Goal: Task Accomplishment & Management: Complete application form

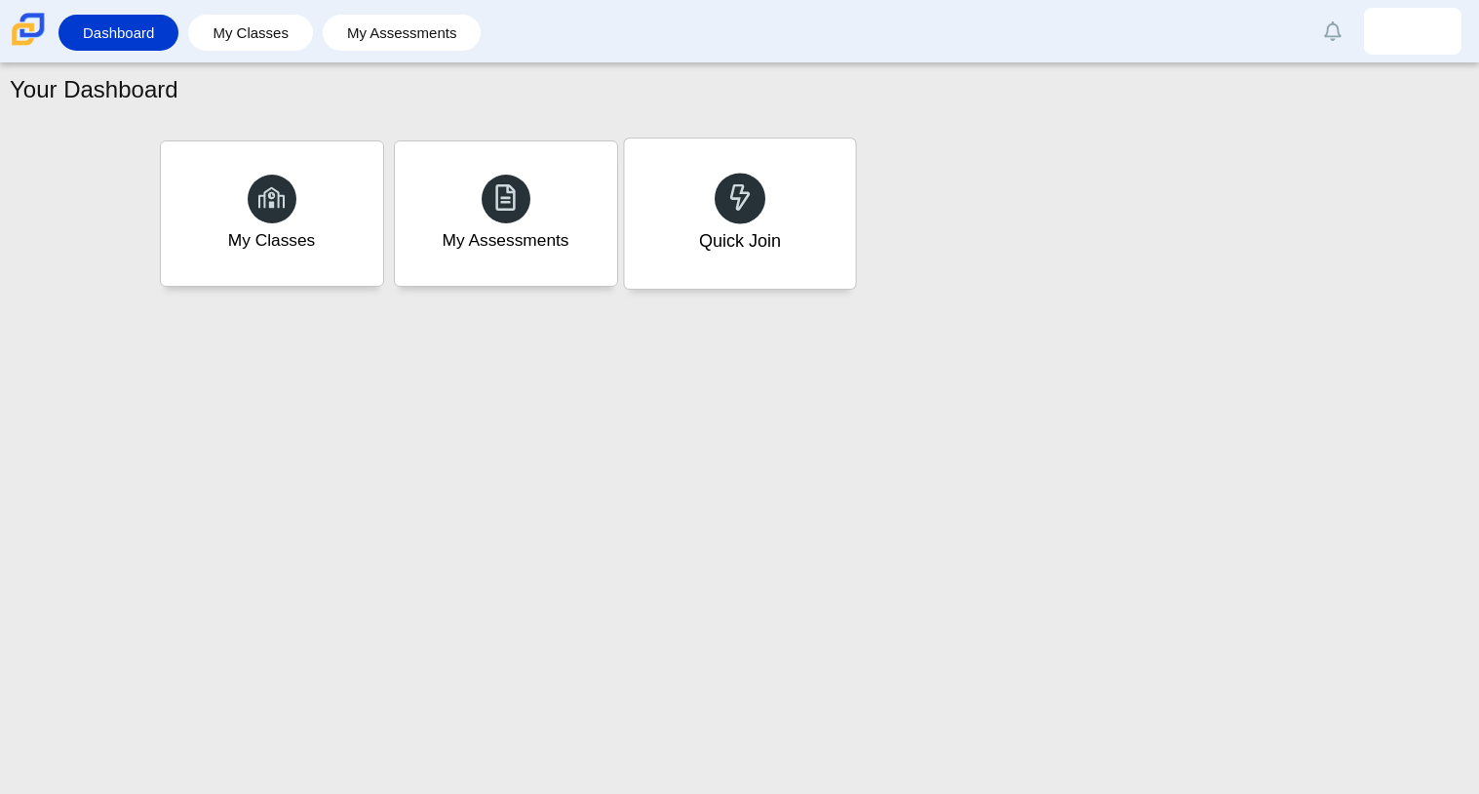
click at [699, 262] on div "Quick Join" at bounding box center [739, 213] width 231 height 150
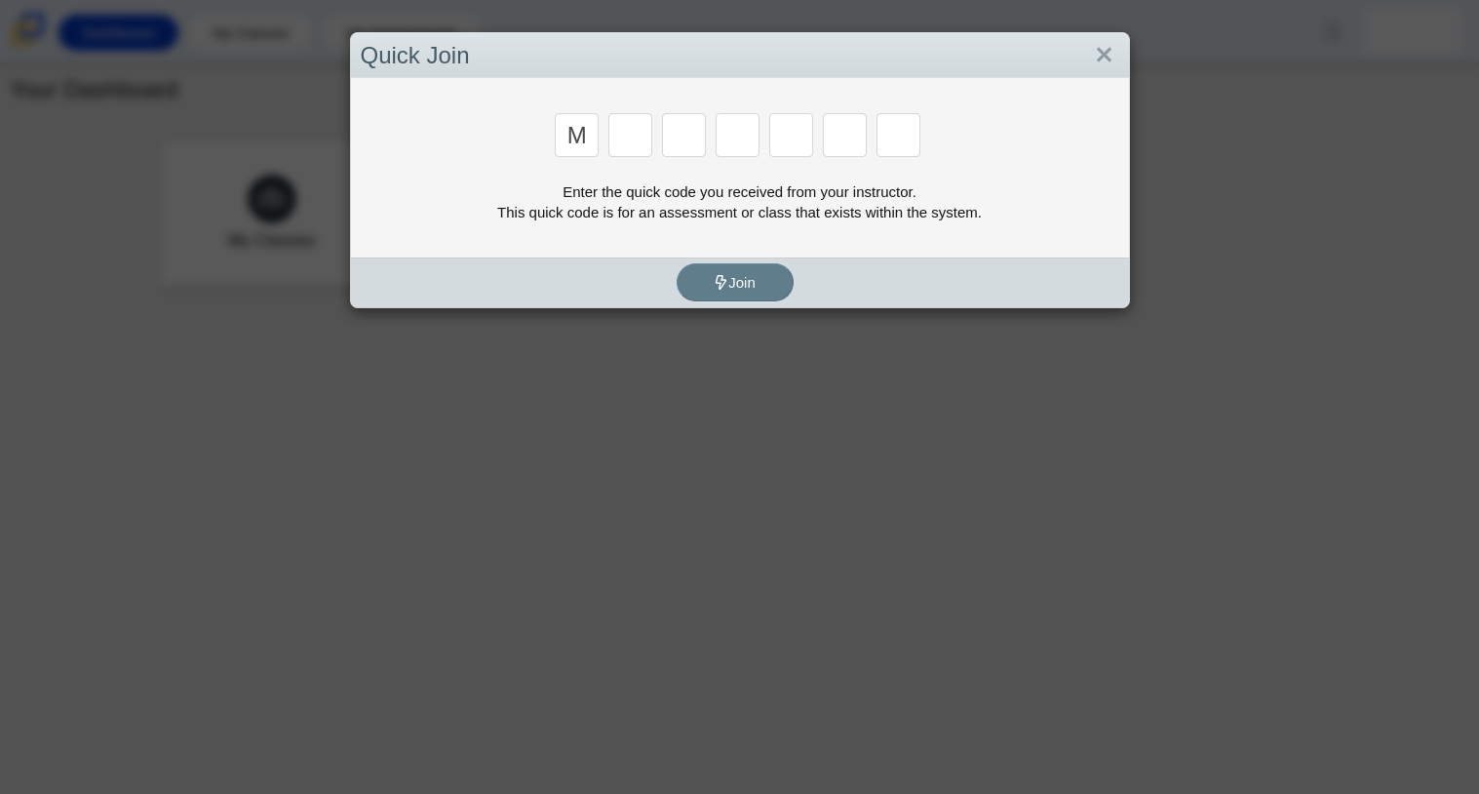
type input "m"
type input "7"
type input "e"
type input "3"
type input "e"
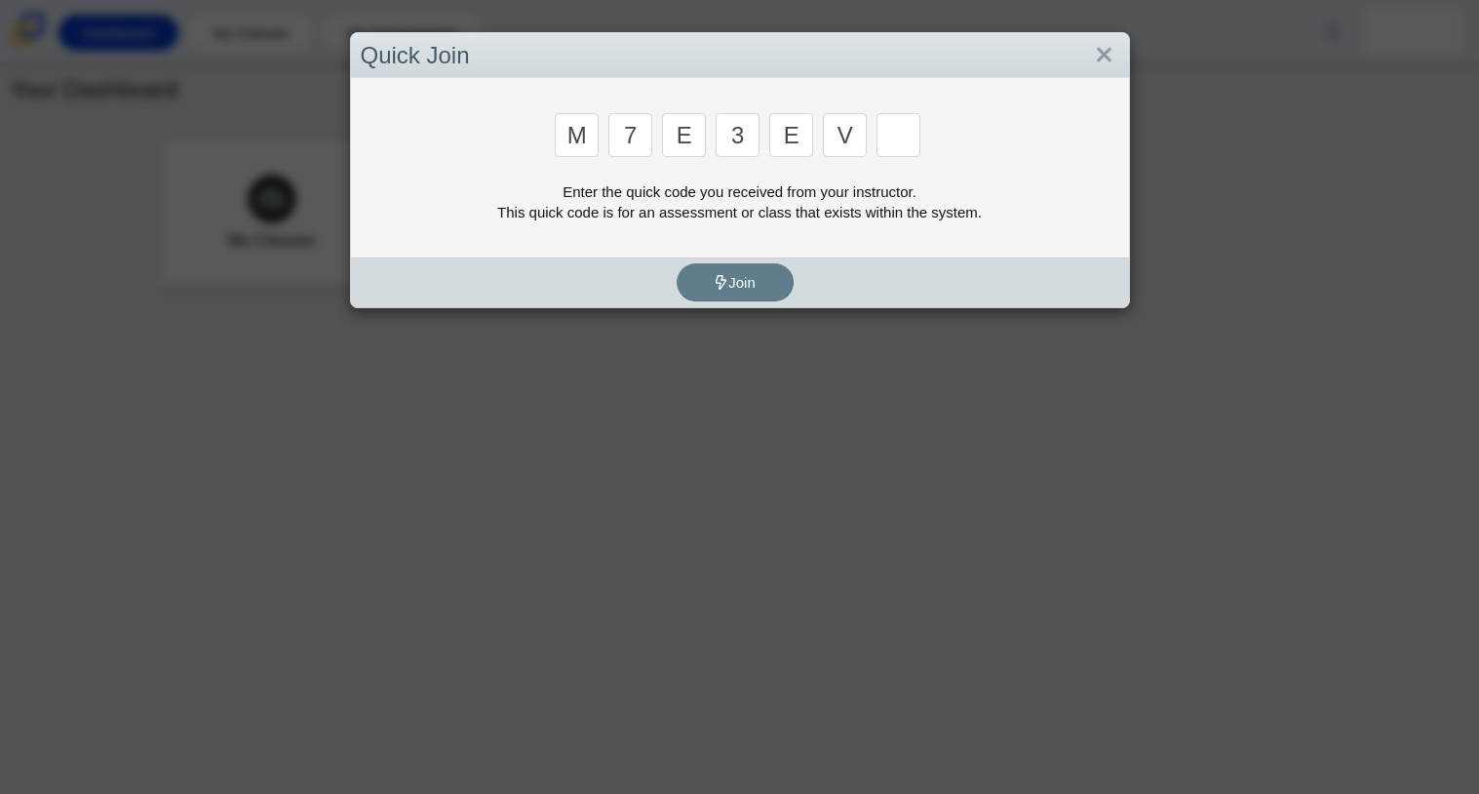
type input "v"
type input "w"
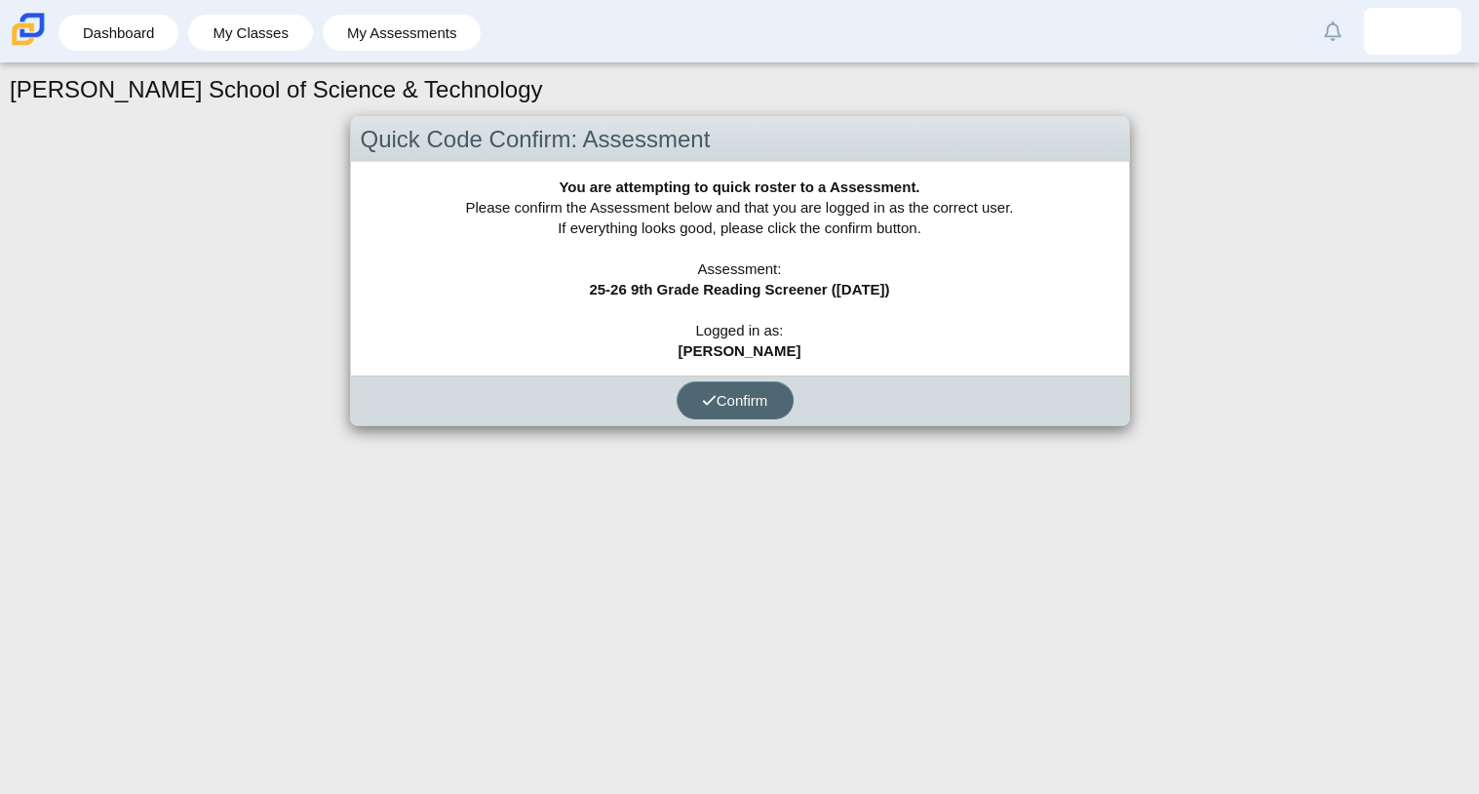
click at [708, 401] on icon "submit" at bounding box center [709, 400] width 15 height 15
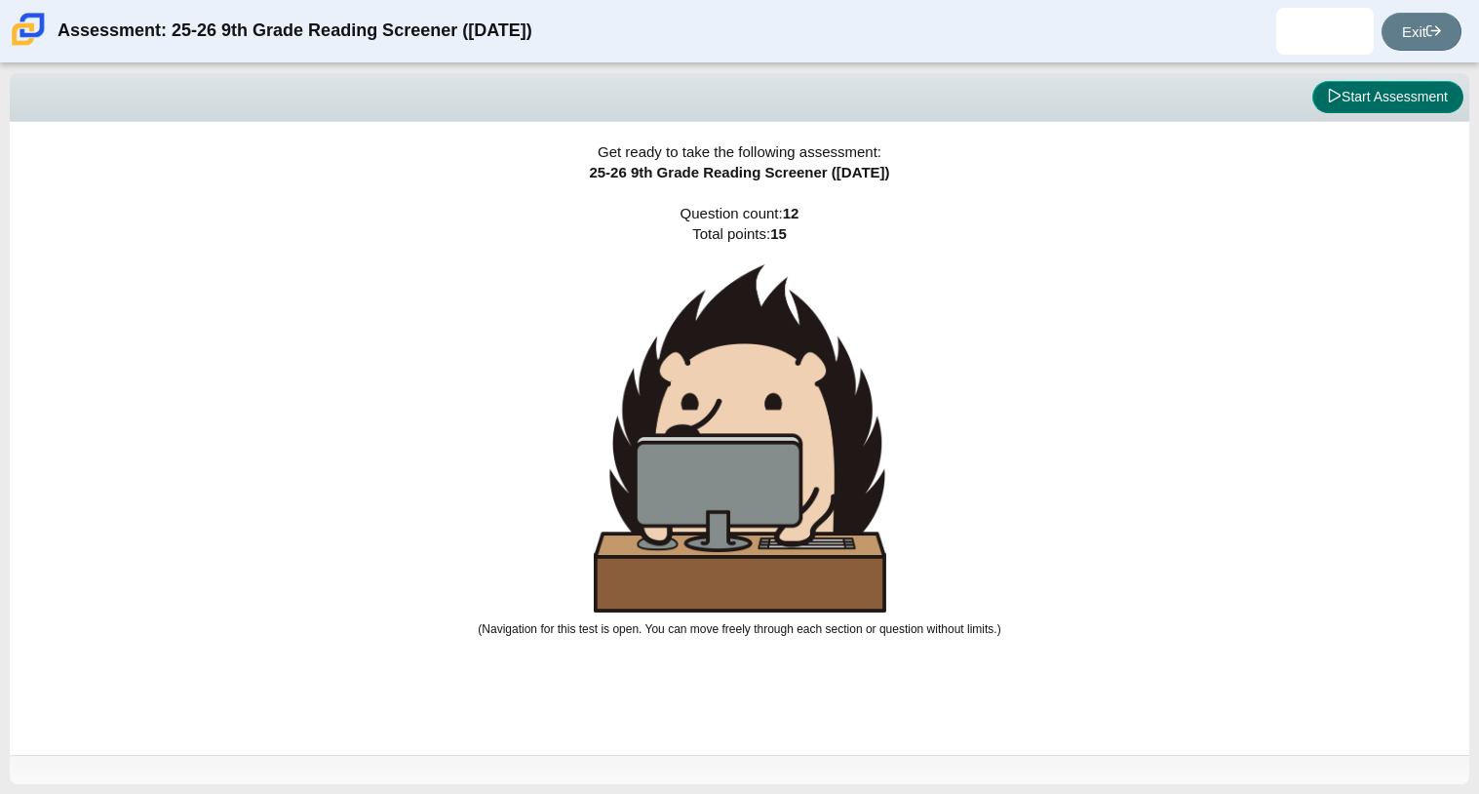
click at [1335, 108] on button "Start Assessment" at bounding box center [1387, 97] width 151 height 33
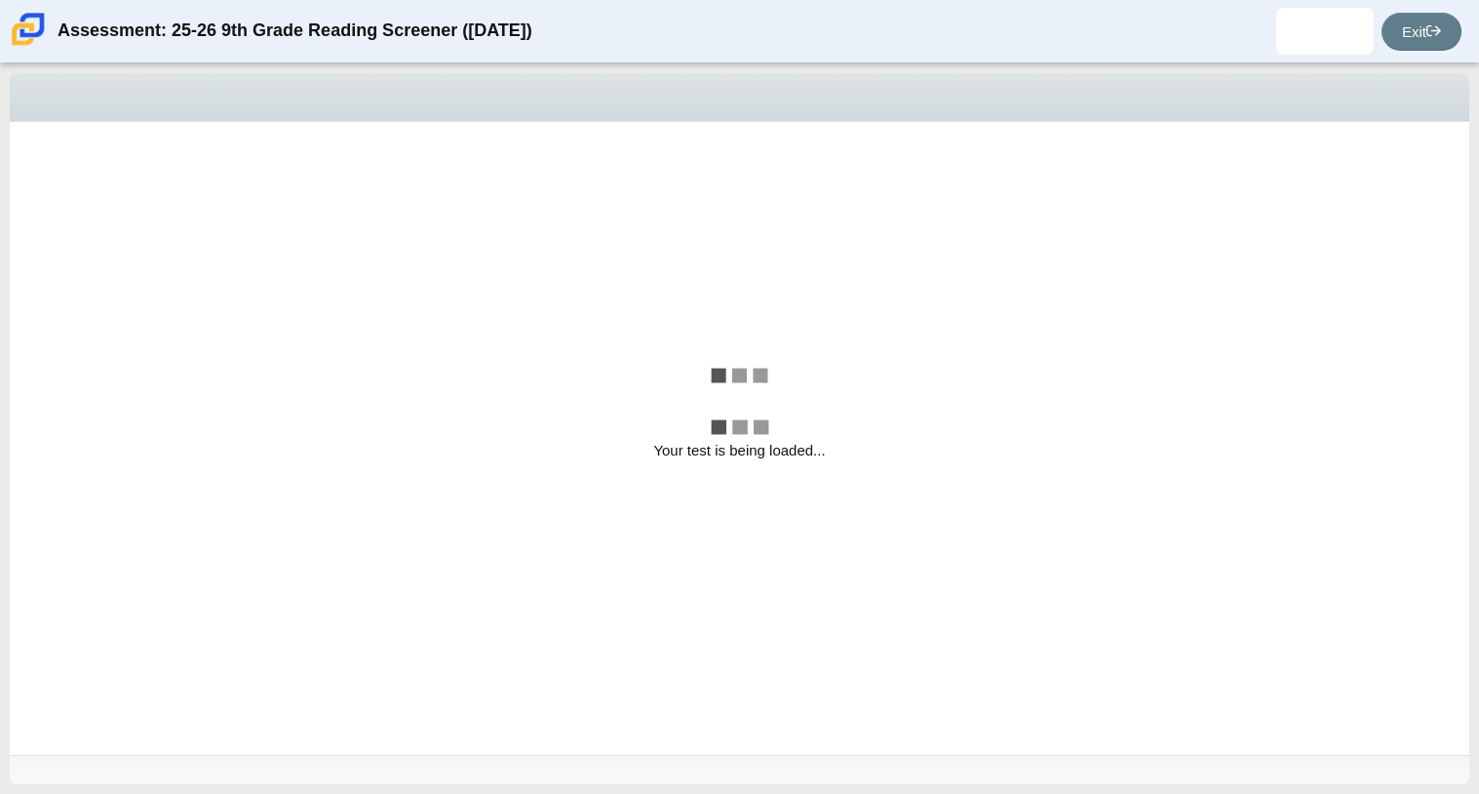
select select "ccc5b315-3c7c-471c-bf90-f22c8299c798"
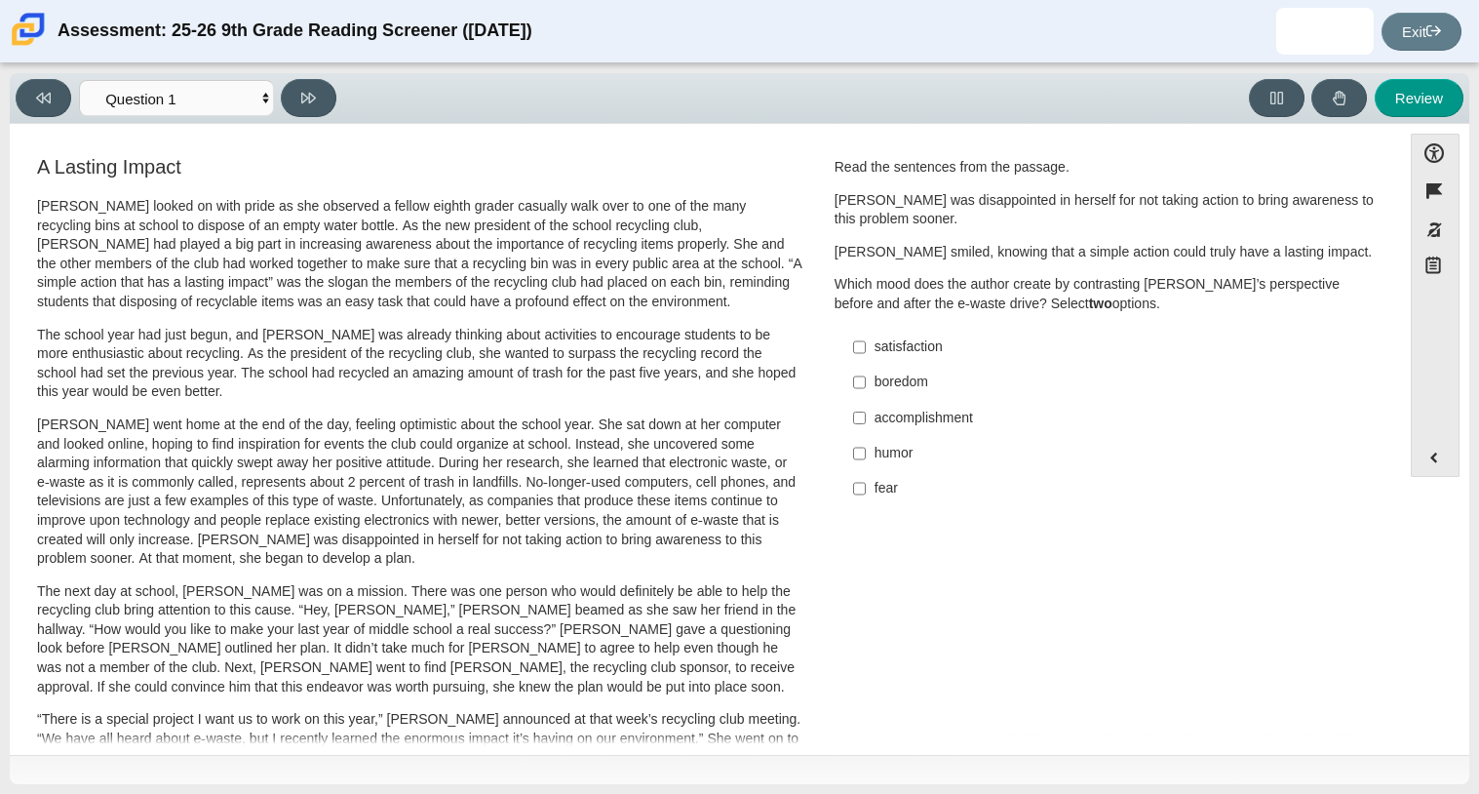
click at [408, 261] on p "Scarlett looked on with pride as she observed a fellow eighth grader casually w…" at bounding box center [419, 254] width 765 height 115
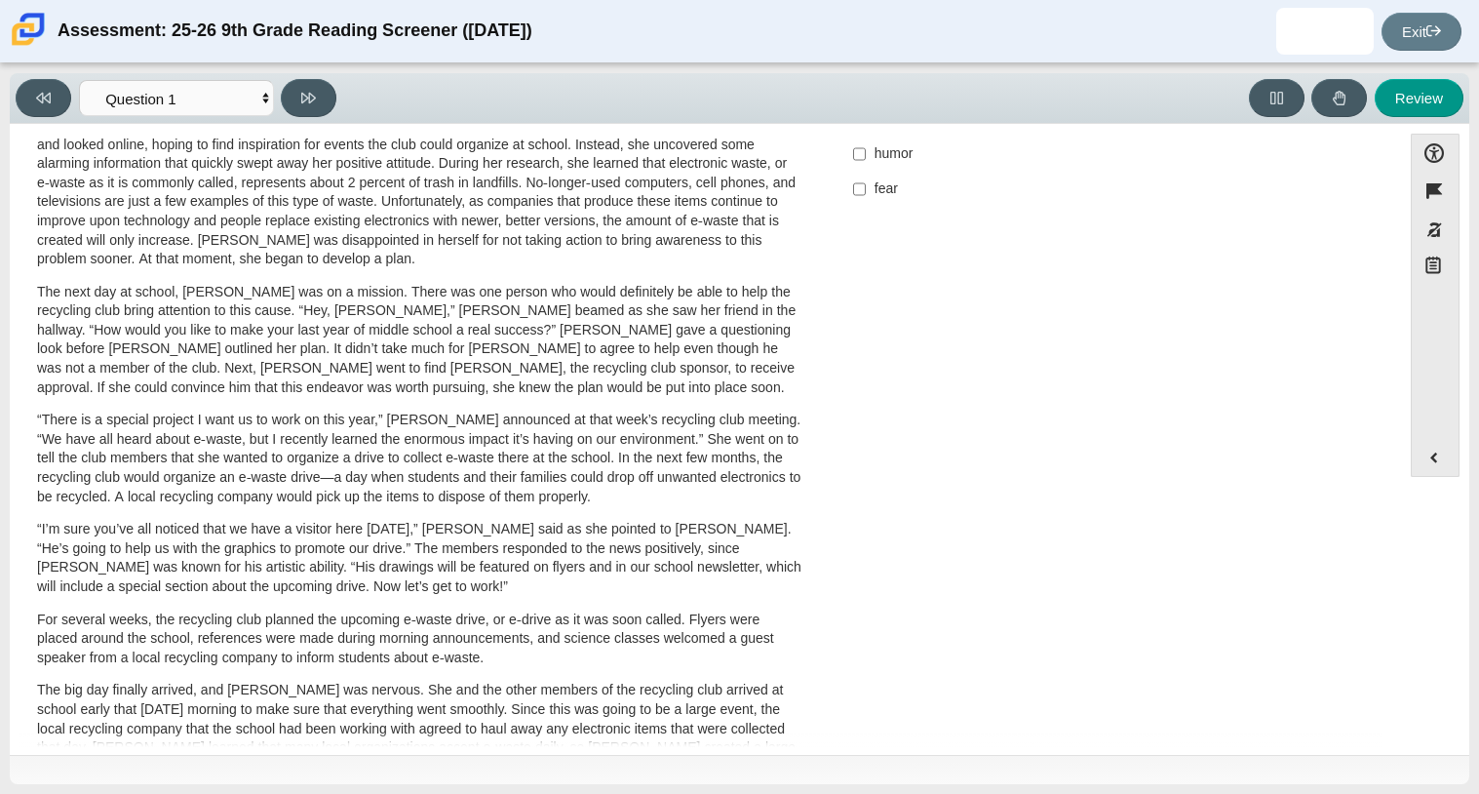
scroll to position [292, 0]
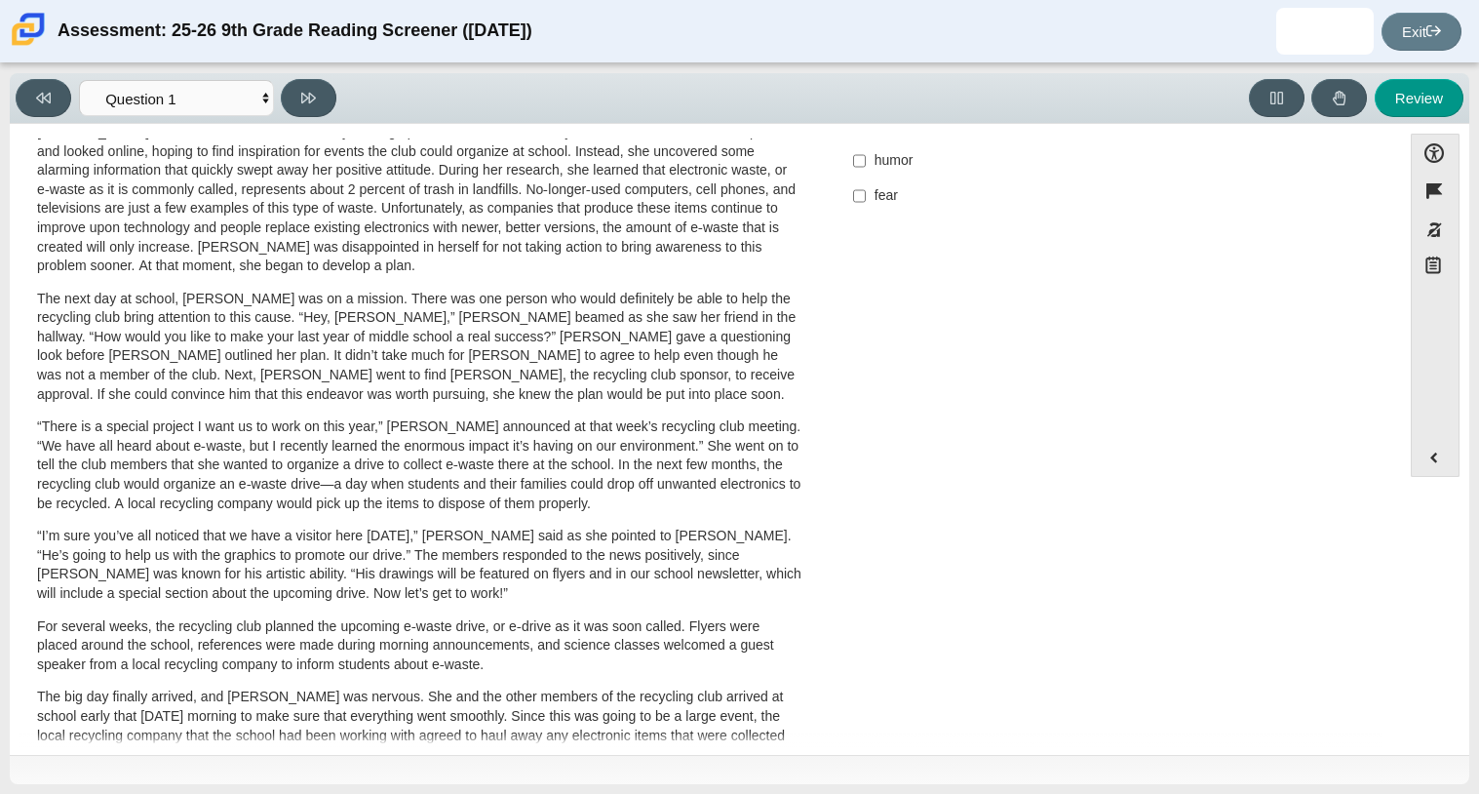
click at [114, 588] on p "“I’m sure you’ve all noticed that we have a visitor here today,” Scarlett said …" at bounding box center [419, 564] width 765 height 76
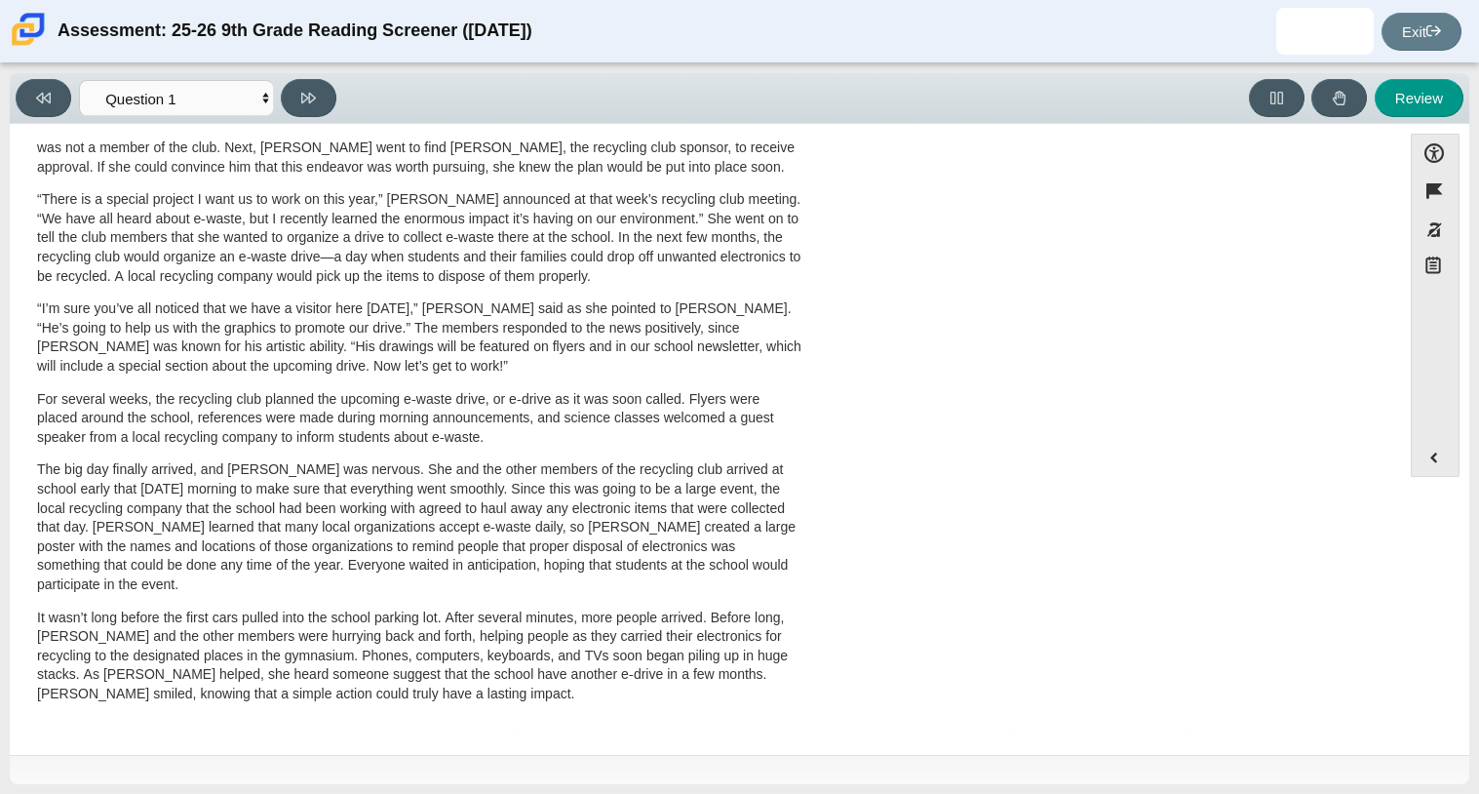
scroll to position [0, 0]
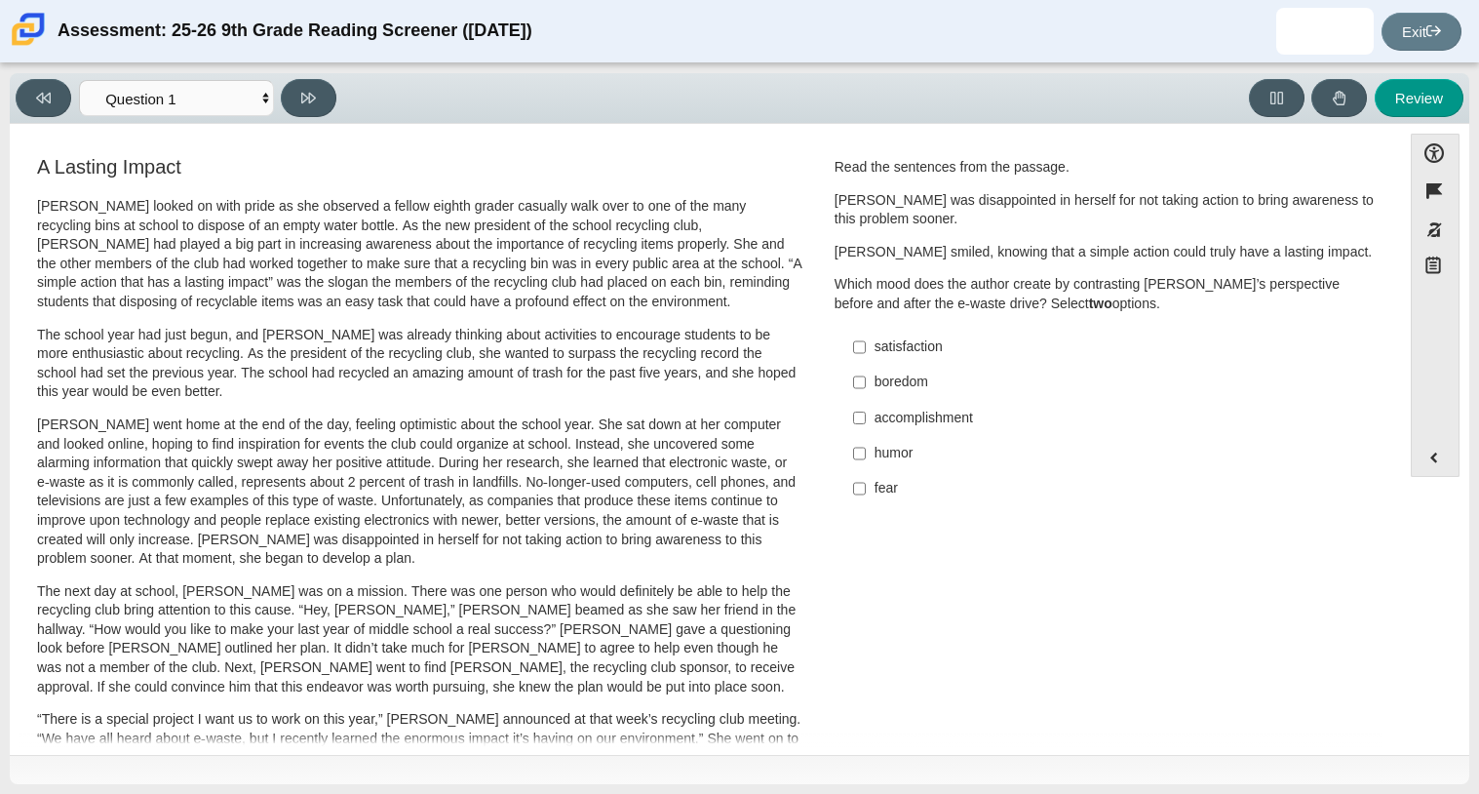
click at [616, 132] on div "Accessibility options Close Color scheme Font size Zoom Change the background a…" at bounding box center [739, 439] width 1459 height 631
click at [263, 99] on select "Questions Question 1 Question 2 Question 3 Question 4 Question 5 Question 6 Que…" at bounding box center [176, 98] width 195 height 36
click at [686, 189] on div "A Lasting Impact Scarlett looked on with pride as she observed a fellow eighth …" at bounding box center [419, 696] width 765 height 1081
click at [901, 415] on div "accomplishment" at bounding box center [1120, 417] width 492 height 19
click at [866, 415] on input "accomplishment accomplishment" at bounding box center [859, 417] width 13 height 35
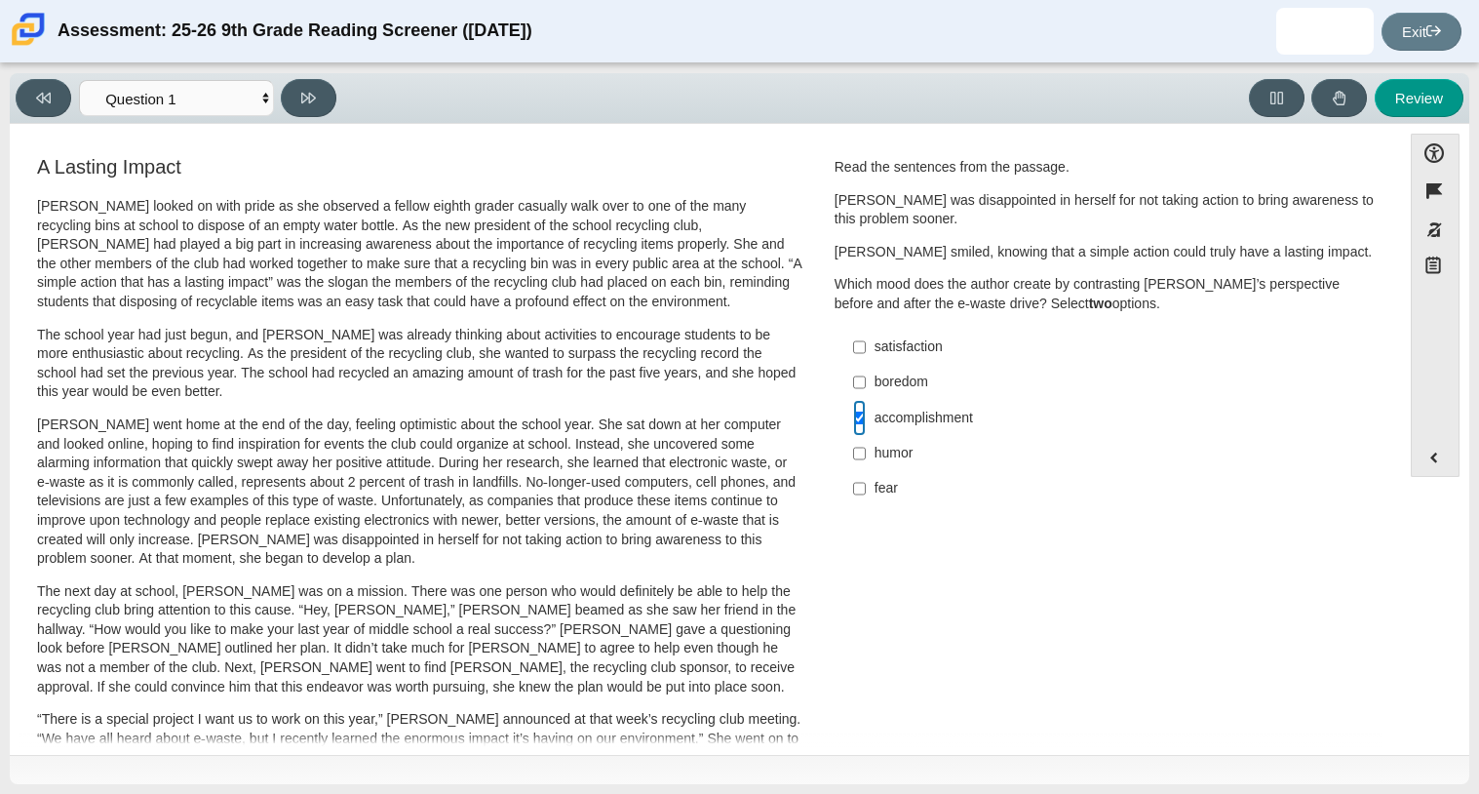
checkbox input "true"
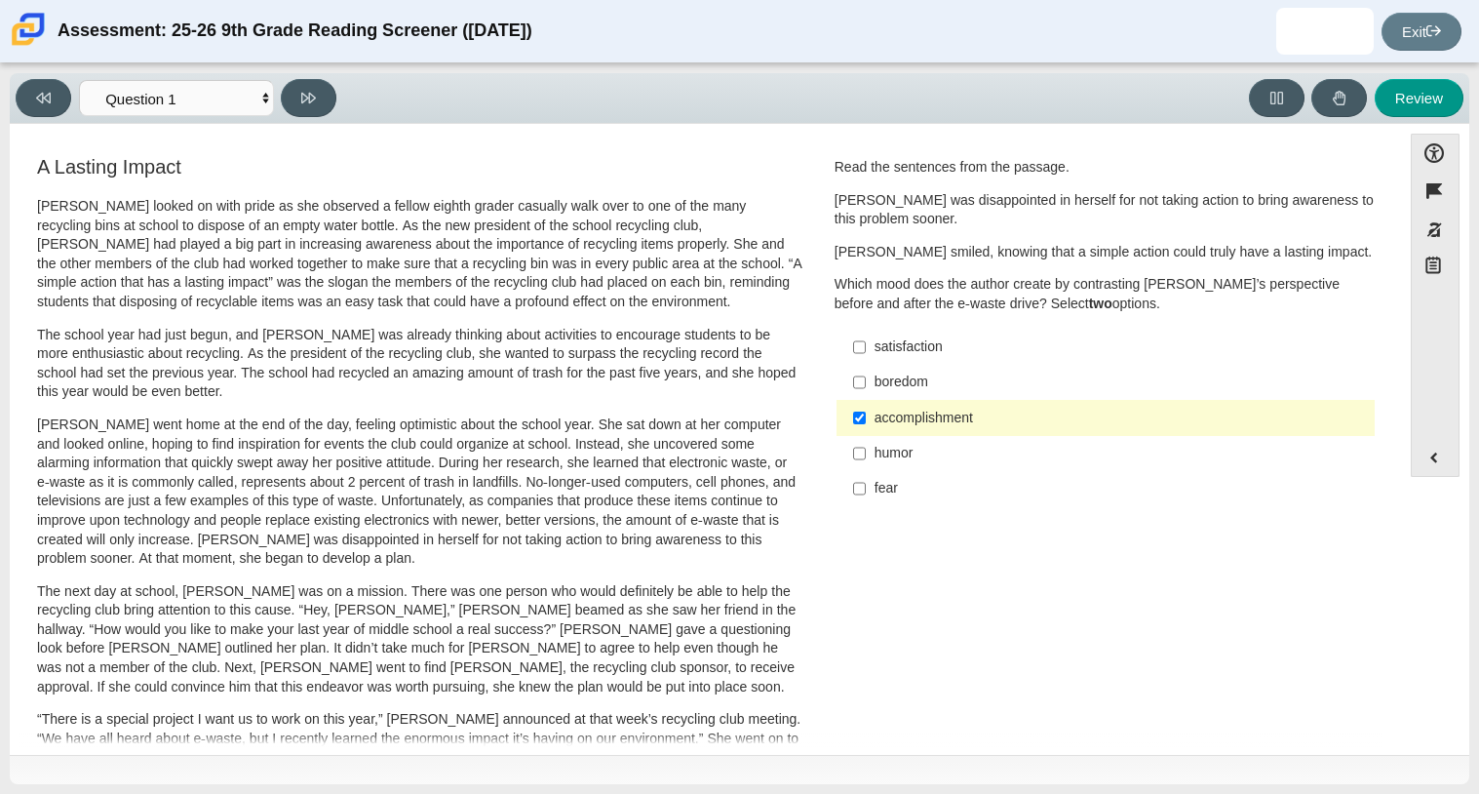
click at [879, 336] on label "satisfaction satisfaction" at bounding box center [1106, 347] width 535 height 35
click at [866, 336] on input "satisfaction satisfaction" at bounding box center [859, 347] width 13 height 35
checkbox input "true"
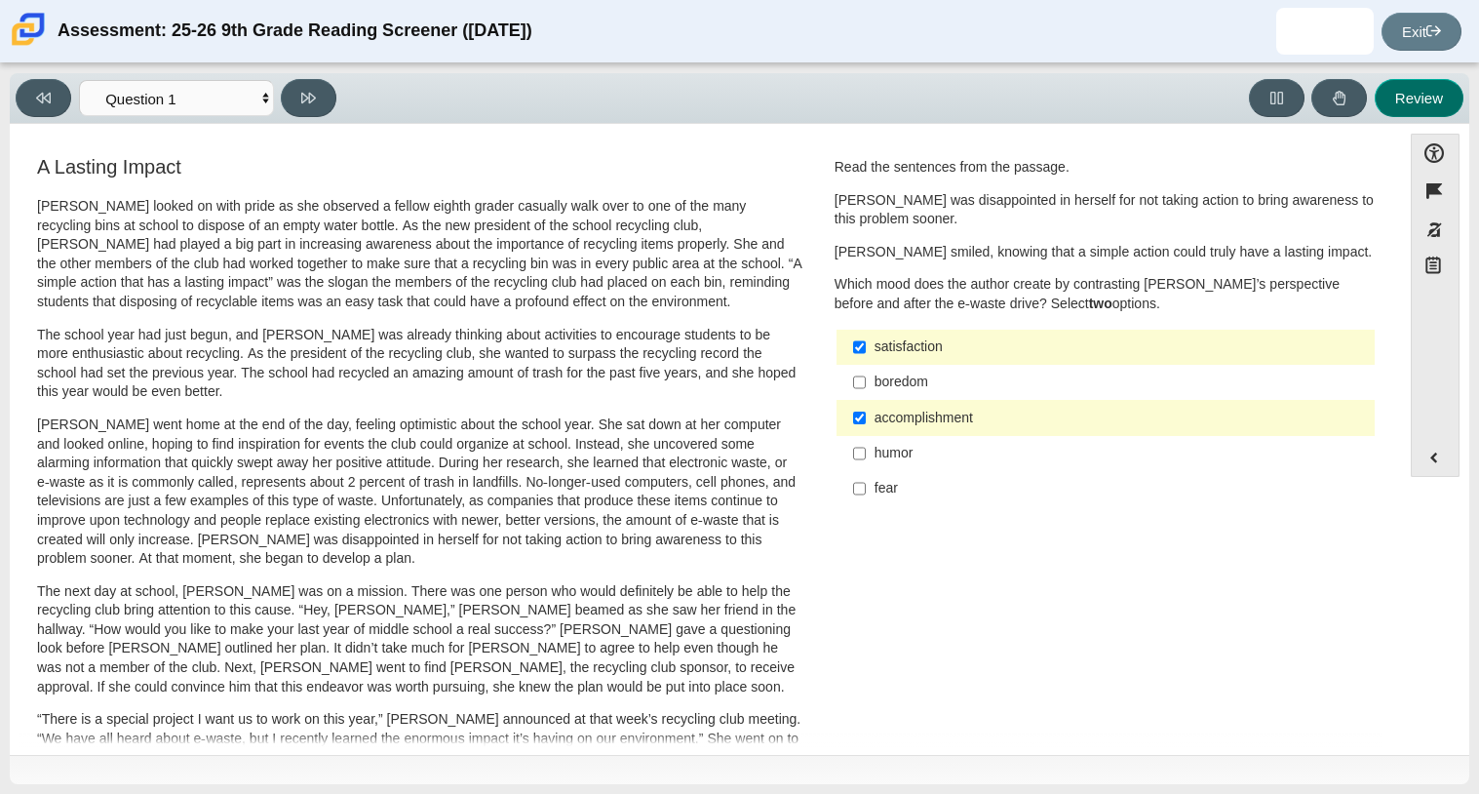
click at [1434, 105] on button "Review" at bounding box center [1419, 98] width 89 height 38
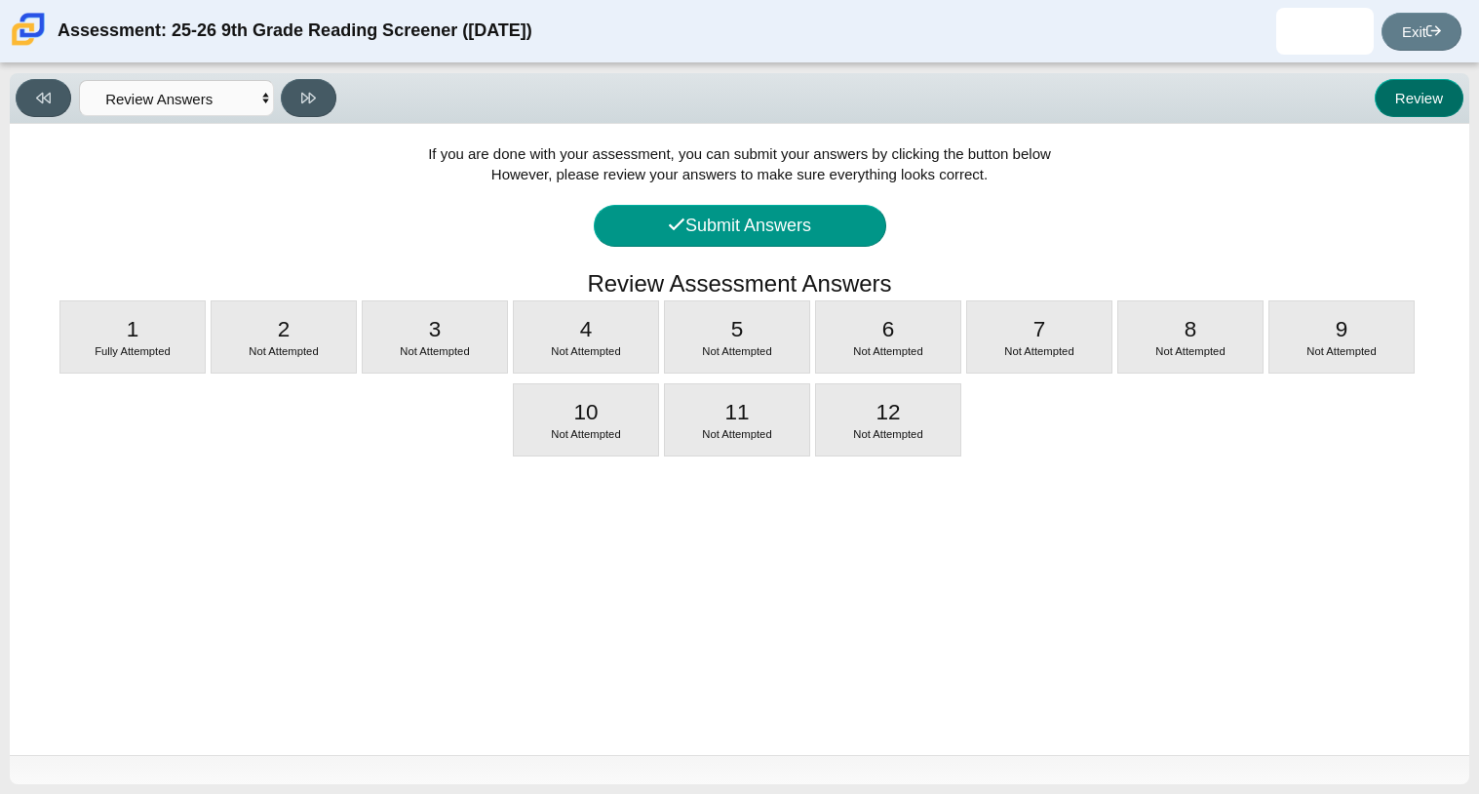
click at [1432, 99] on button "Review" at bounding box center [1419, 98] width 89 height 38
click at [163, 93] on select "Questions Question 1 Question 2 Question 3 Question 4 Question 5 Question 6 Que…" at bounding box center [176, 98] width 195 height 36
click at [79, 80] on select "Questions Question 1 Question 2 Question 3 Question 4 Question 5 Question 6 Que…" at bounding box center [176, 98] width 195 height 36
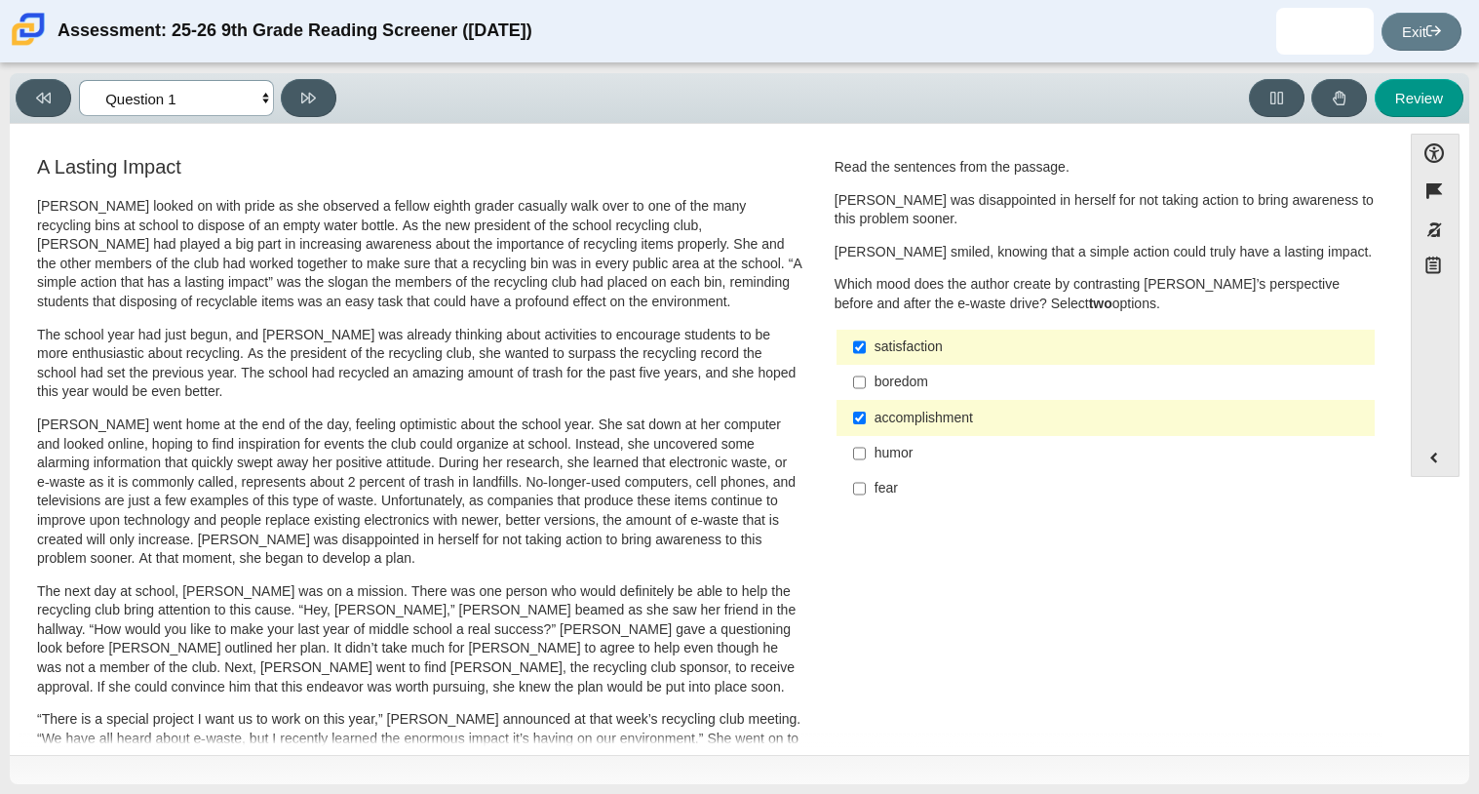
click at [210, 93] on select "Questions Question 1 Question 2 Question 3 Question 4 Question 5 Question 6 Que…" at bounding box center [176, 98] width 195 height 36
click at [450, 144] on div "Feature A Lasting Impact Scarlett looked on with pride as she observed a fellow…" at bounding box center [705, 702] width 1372 height 1128
click at [330, 103] on button at bounding box center [309, 98] width 56 height 38
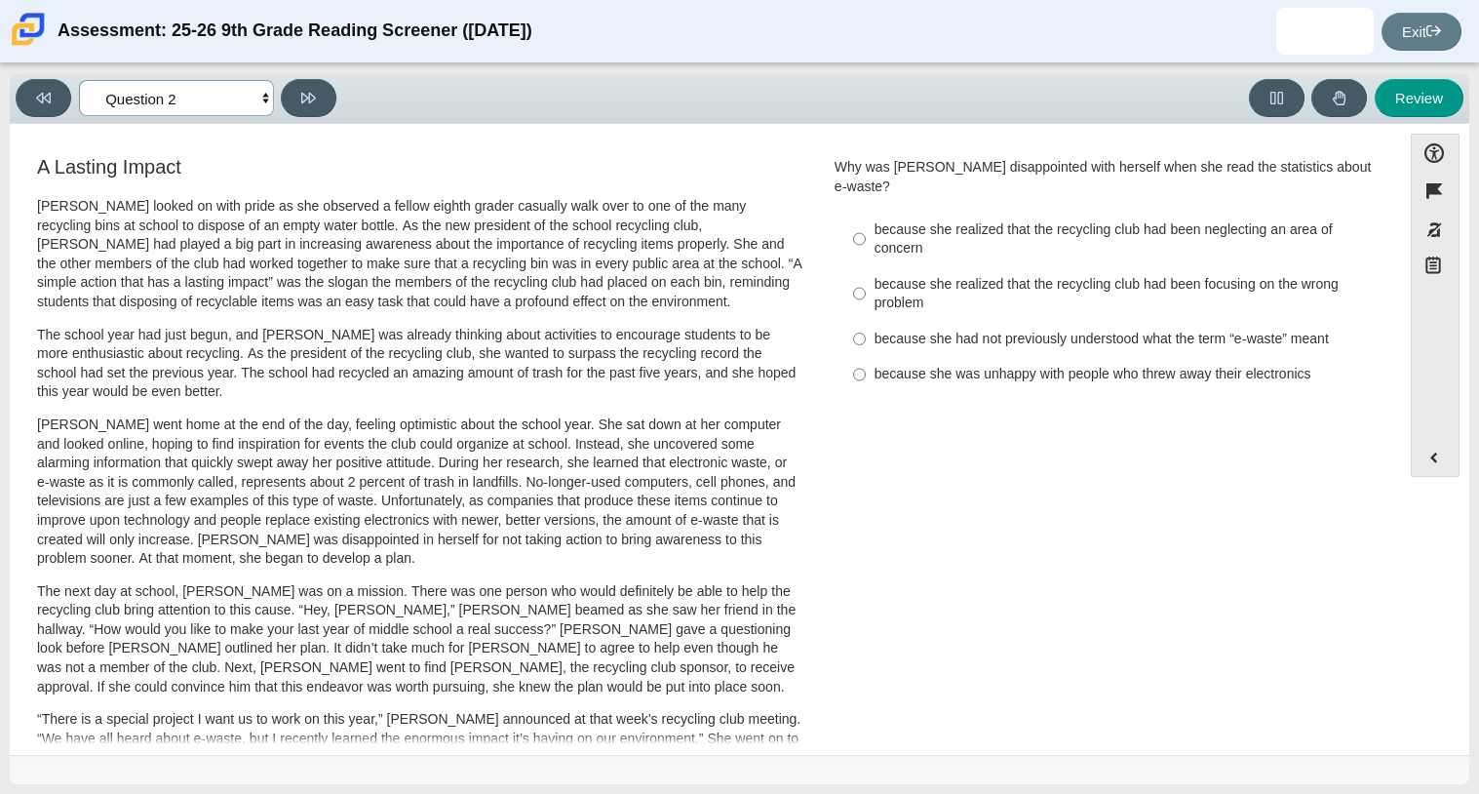
click at [182, 97] on select "Questions Question 1 Question 2 Question 3 Question 4 Question 5 Question 6 Que…" at bounding box center [176, 98] width 195 height 36
click at [79, 80] on select "Questions Question 1 Question 2 Question 3 Question 4 Question 5 Question 6 Que…" at bounding box center [176, 98] width 195 height 36
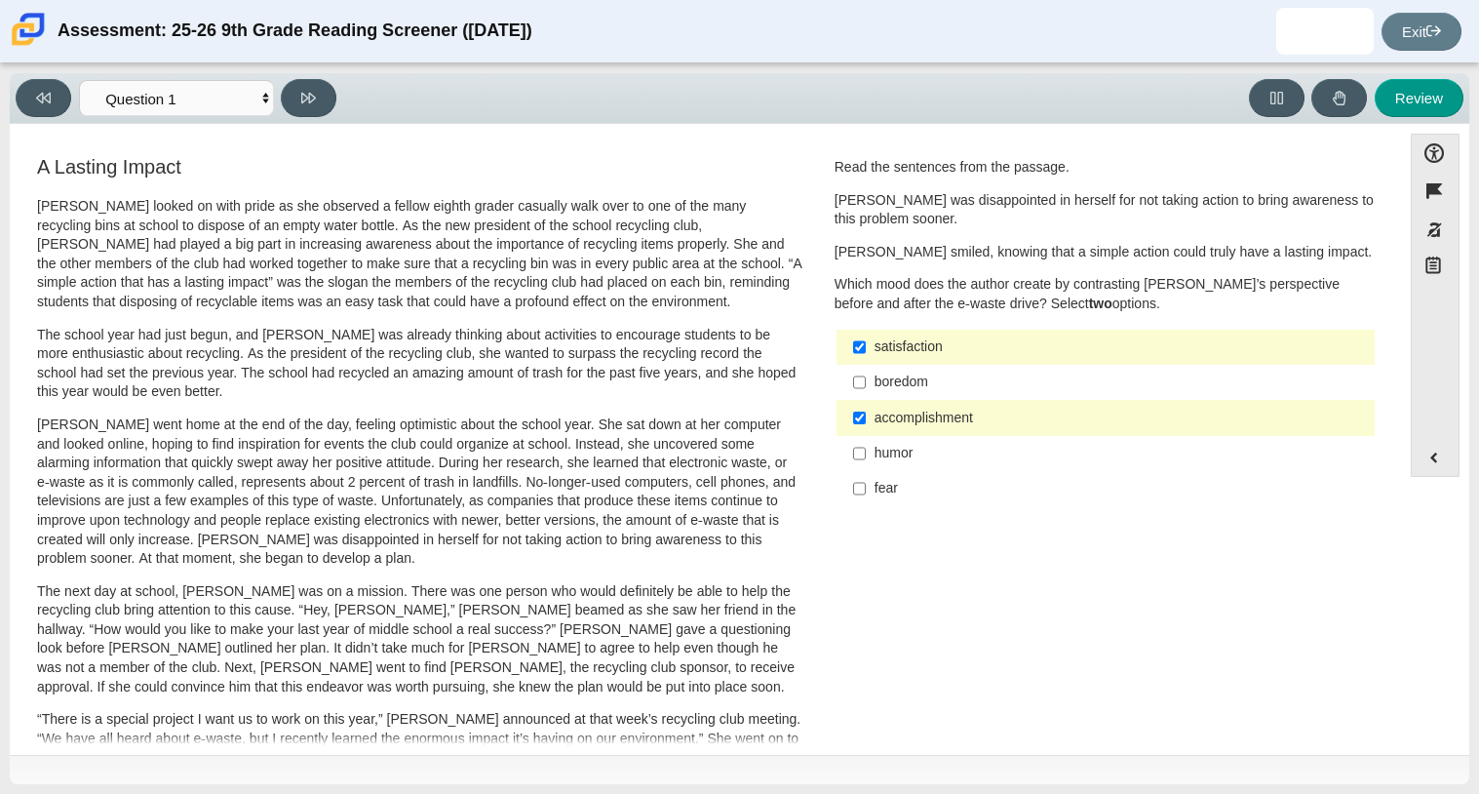
click at [970, 564] on div "A Lasting Impact Scarlett looked on with pride as she observed a fellow eighth …" at bounding box center [705, 702] width 1372 height 1099
click at [295, 89] on button at bounding box center [309, 98] width 56 height 38
select select "0ff64528-ffd7-428d-b192-babfaadd44e8"
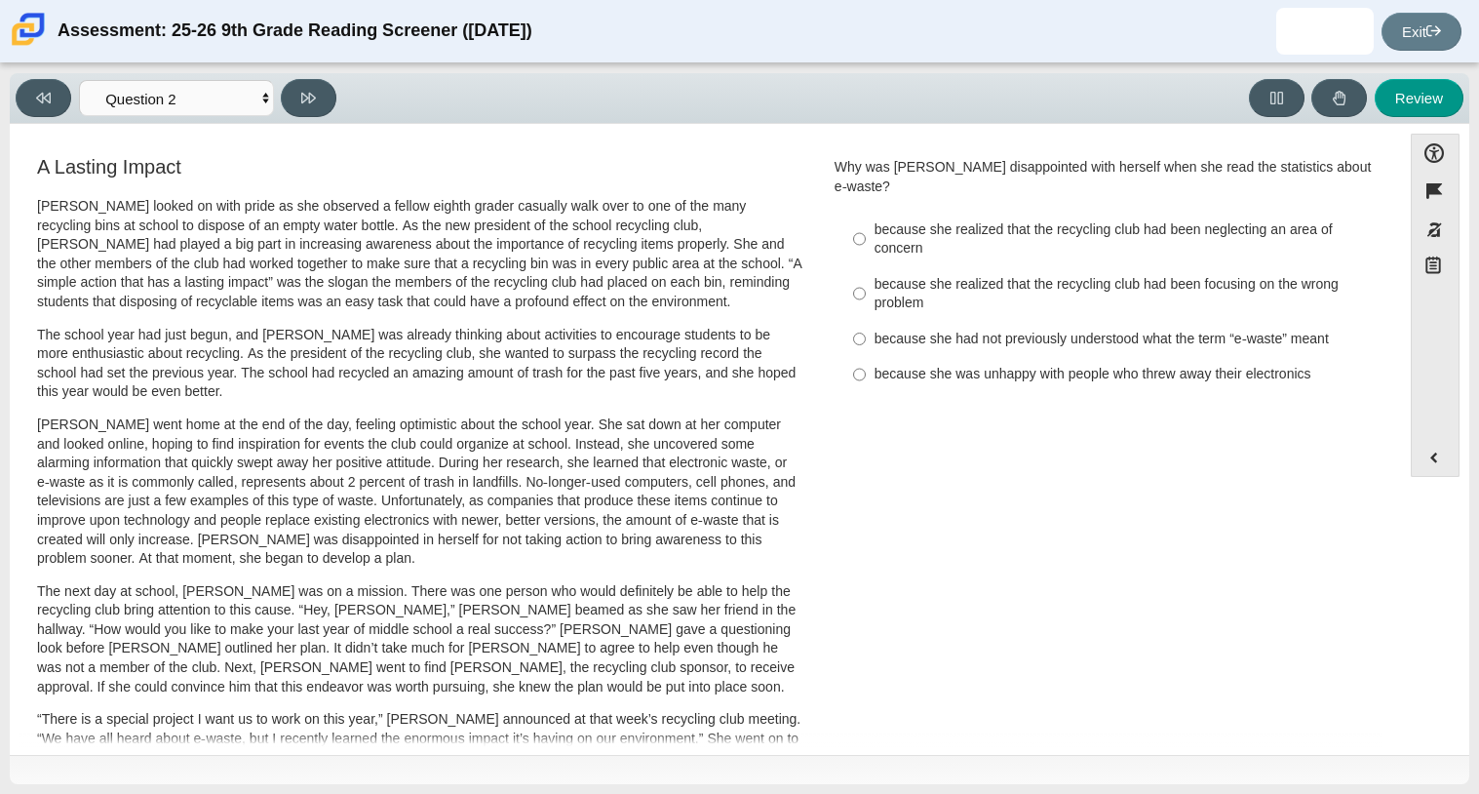
click at [985, 368] on label "because she was unhappy with people who threw away their electronics because sh…" at bounding box center [1106, 374] width 535 height 35
click at [866, 368] on input "because she was unhappy with people who threw away their electronics because sh…" at bounding box center [859, 374] width 13 height 35
radio input "true"
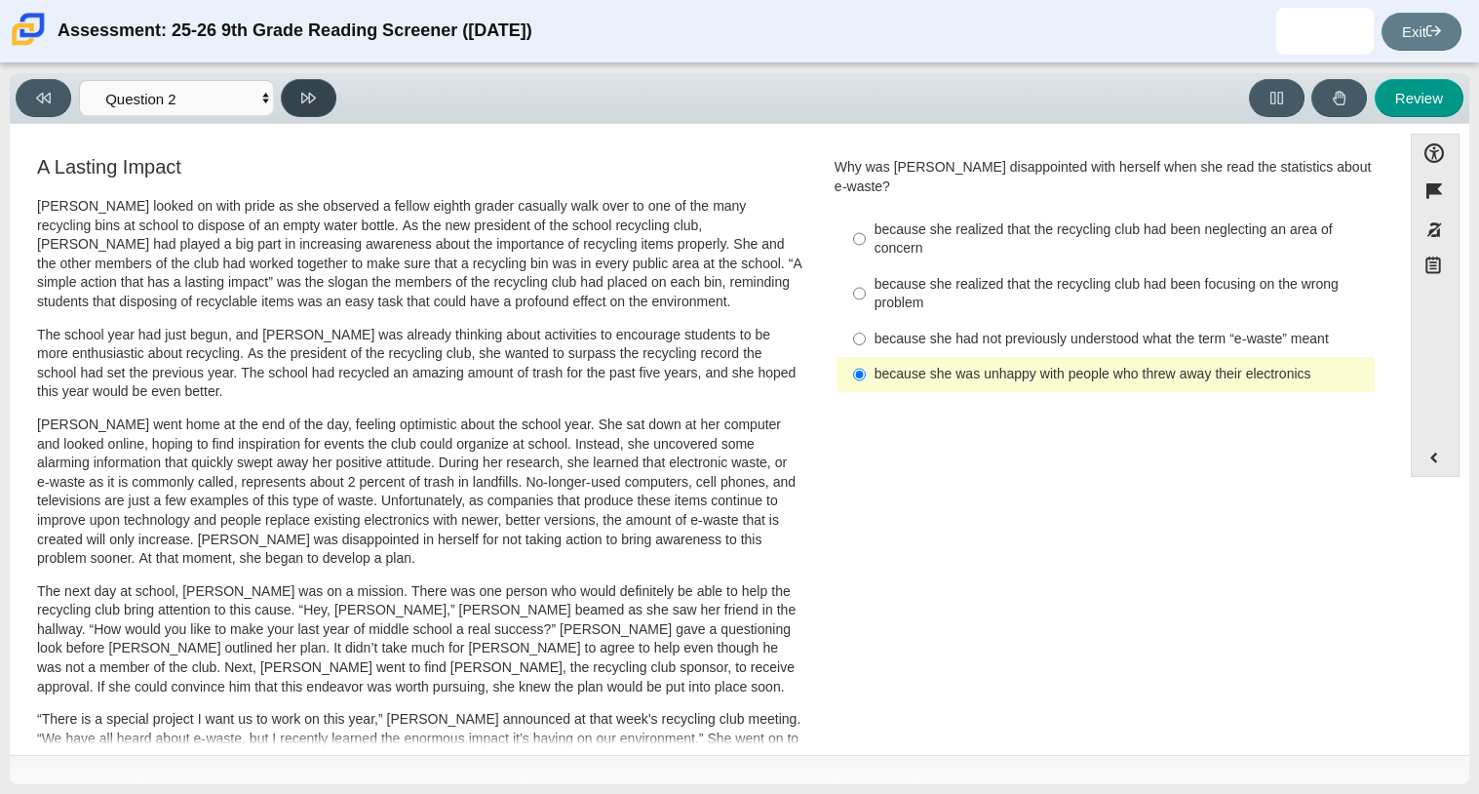
click at [325, 99] on button at bounding box center [309, 98] width 56 height 38
select select "7ce3d843-6974-4858-901c-1ff39630e843"
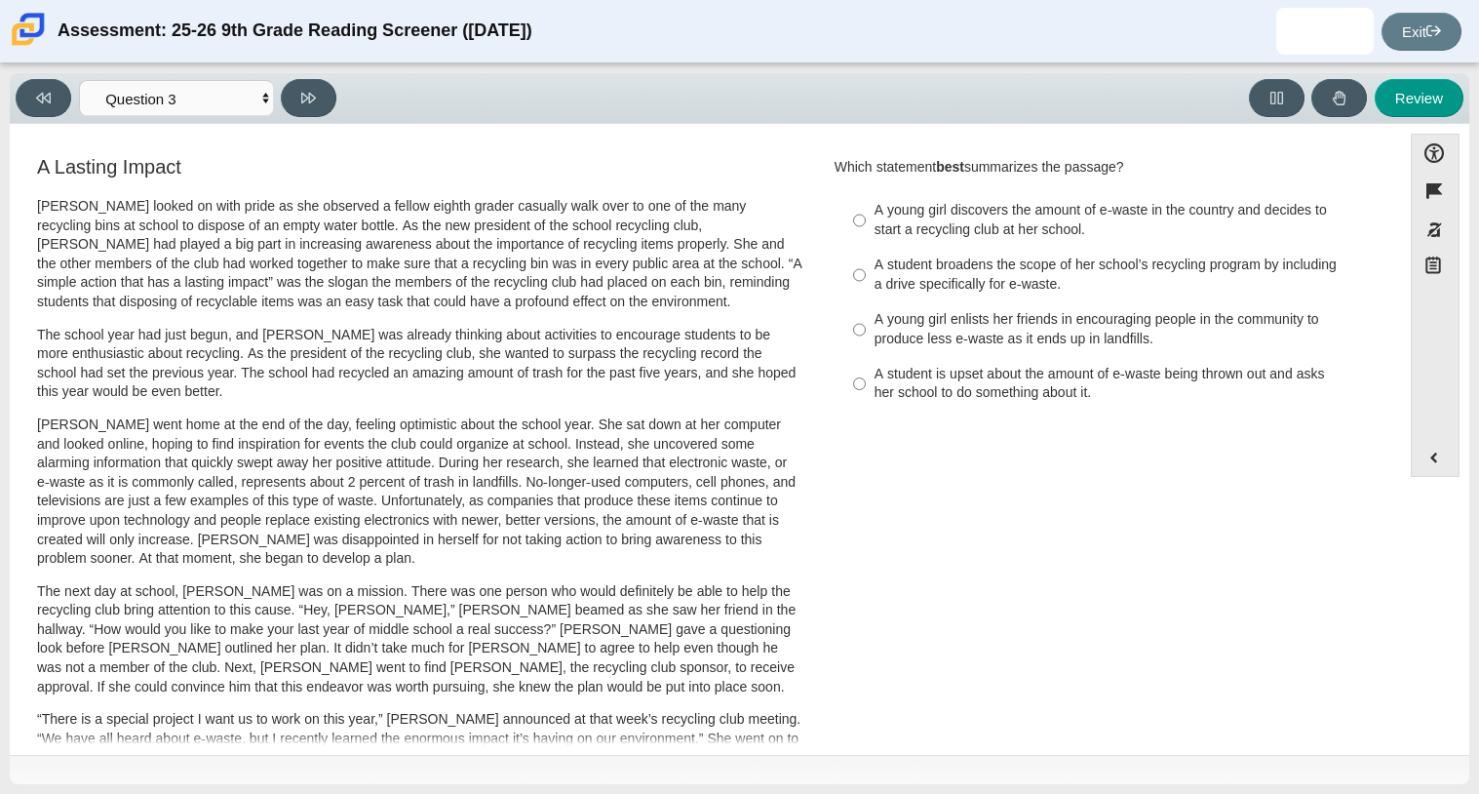
click at [931, 326] on div "A young girl enlists her friends in encouraging people in the community to prod…" at bounding box center [1120, 329] width 492 height 38
click at [866, 326] on input "A young girl enlists her friends in encouraging people in the community to prod…" at bounding box center [859, 329] width 13 height 55
radio input "true"
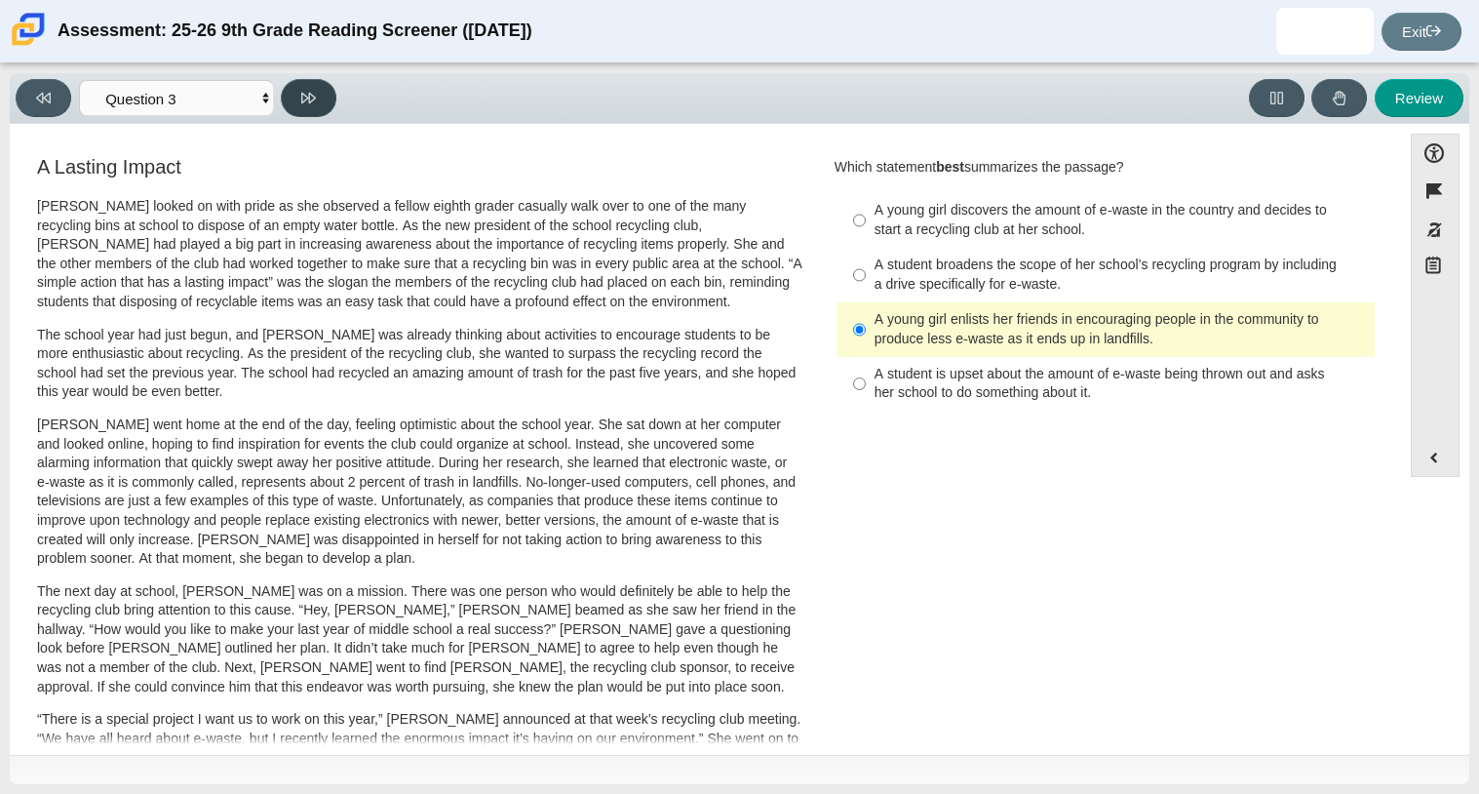
click at [300, 108] on button at bounding box center [309, 98] width 56 height 38
select select "ca9ea0f1-49c5-4bd1-83b0-472c18652b42"
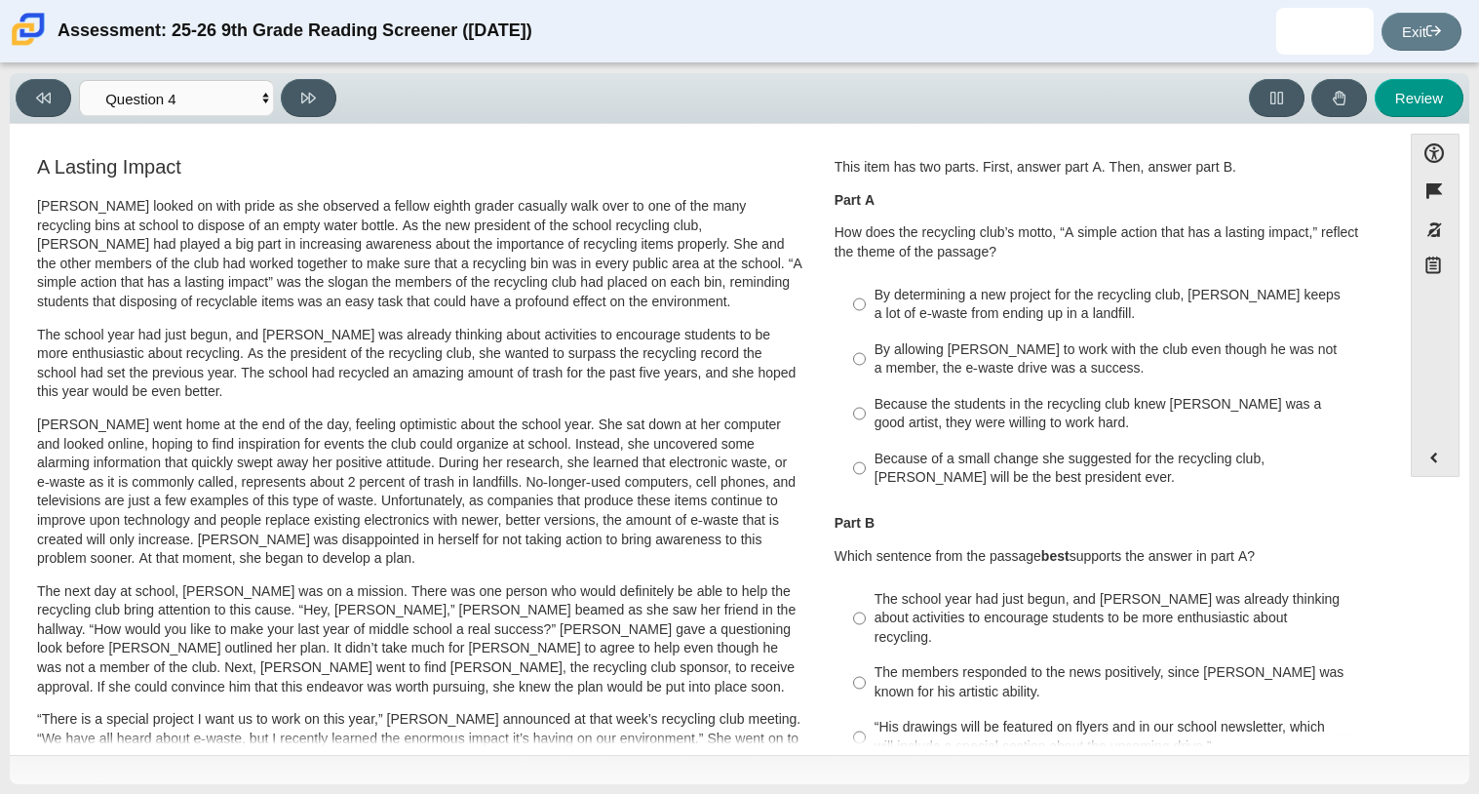
click at [997, 309] on div "By determining a new project for the recycling club, Scarlett keeps a lot of e-…" at bounding box center [1120, 305] width 492 height 38
click at [866, 309] on input "By determining a new project for the recycling club, Scarlett keeps a lot of e-…" at bounding box center [859, 304] width 13 height 55
radio input "true"
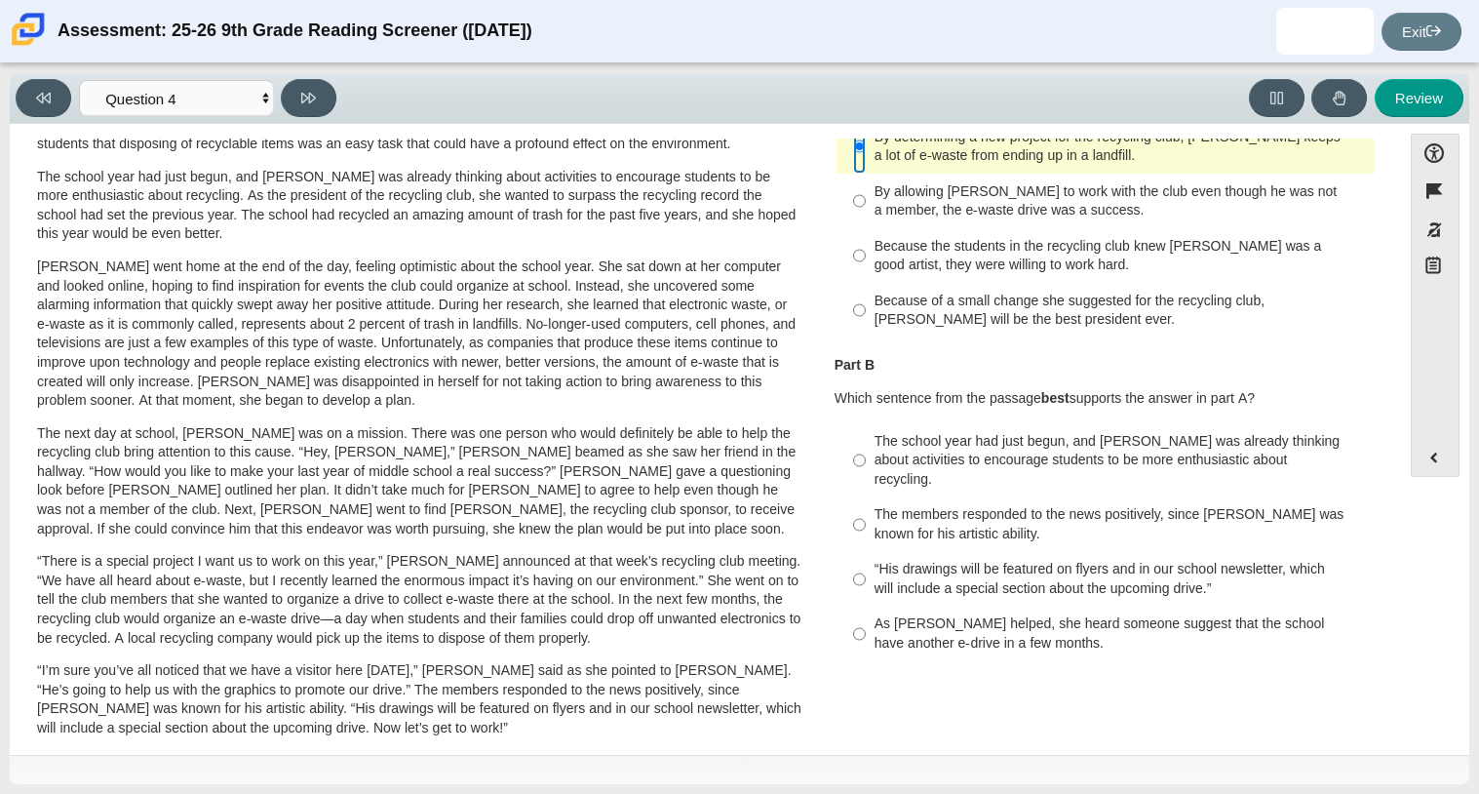
scroll to position [164, 0]
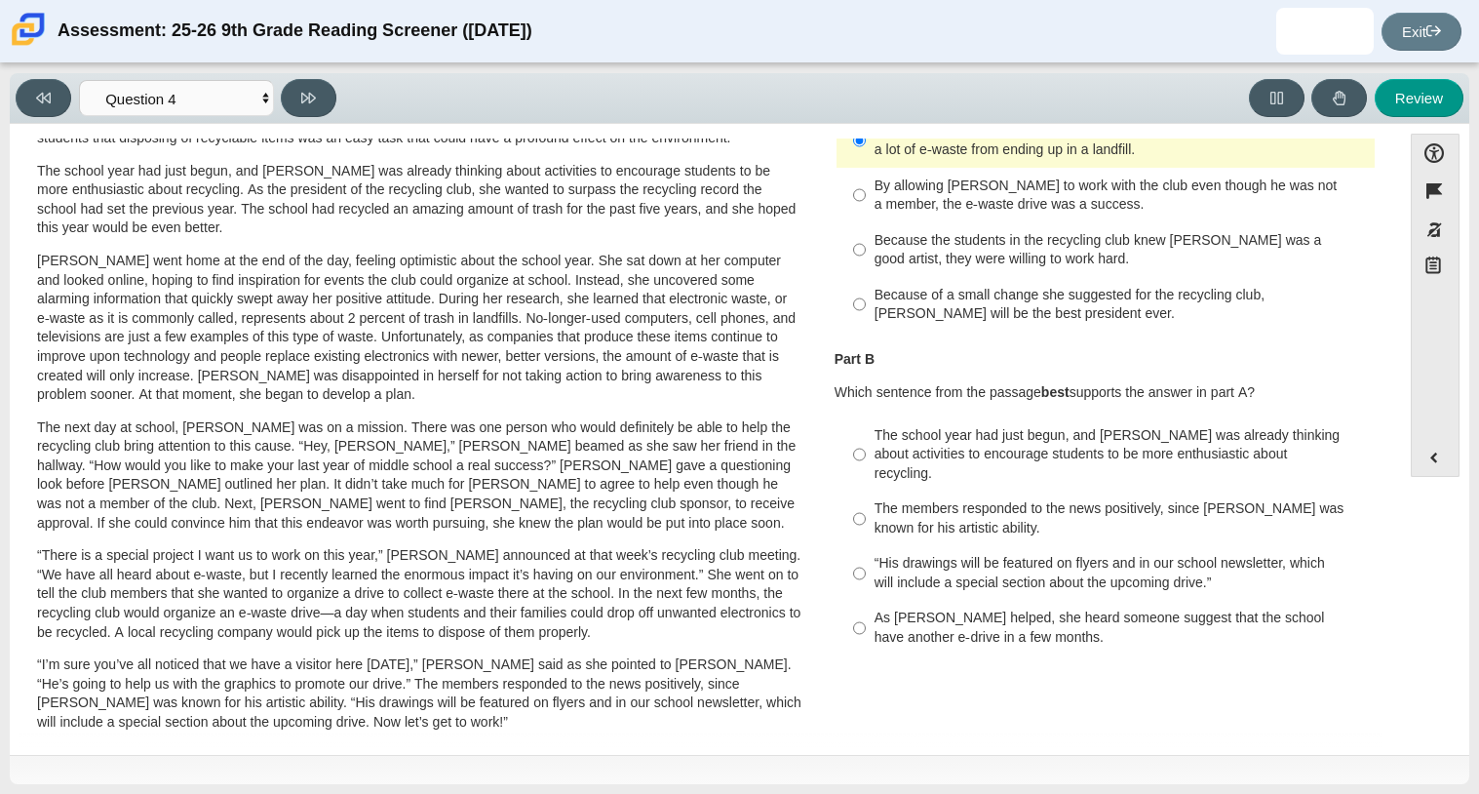
click at [1015, 609] on div "As Scarlett helped, she heard someone suggest that the school have another e-dr…" at bounding box center [1120, 627] width 492 height 38
click at [866, 609] on input "As Scarlett helped, she heard someone suggest that the school have another e-dr…" at bounding box center [859, 628] width 13 height 55
radio input "true"
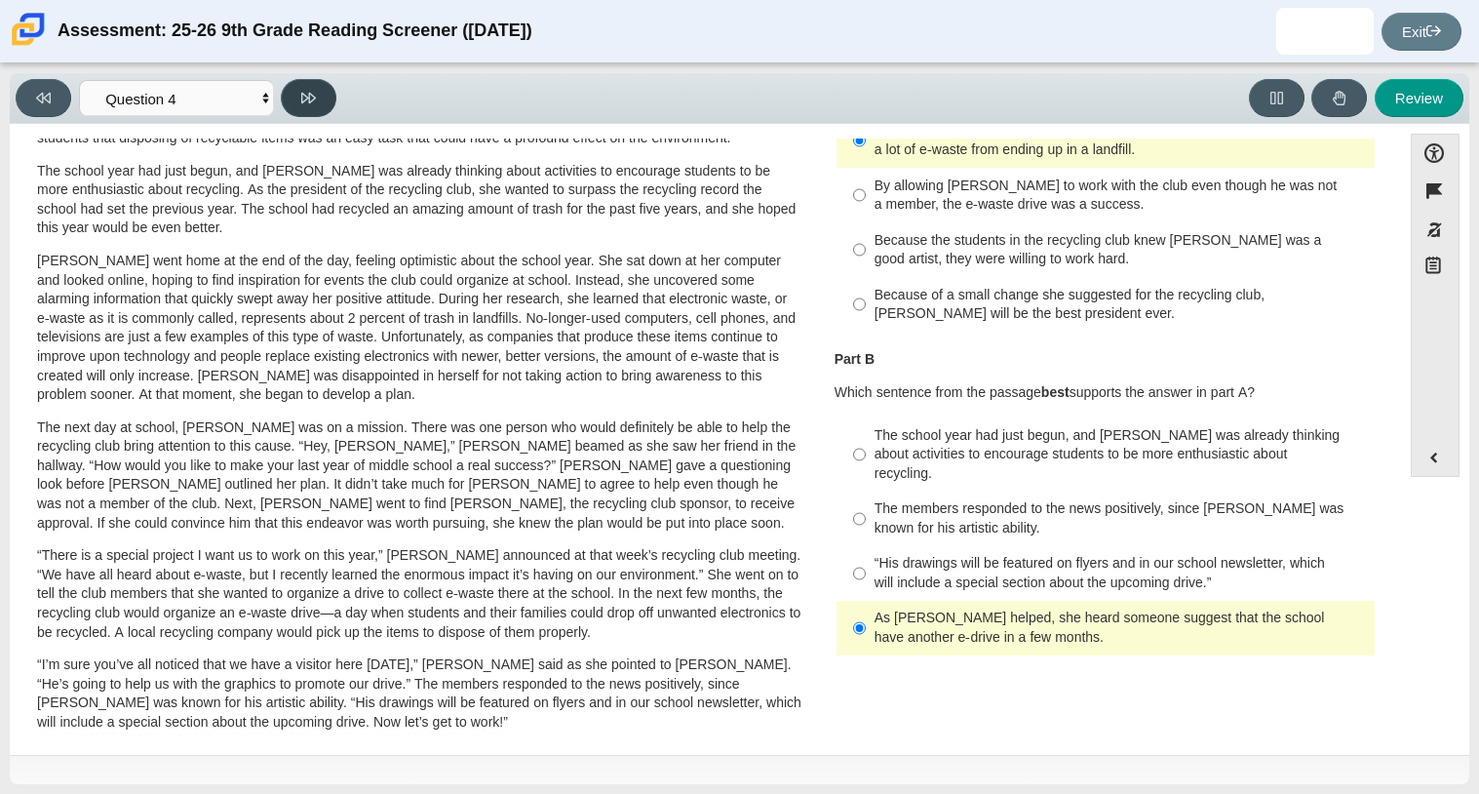
click at [316, 97] on icon at bounding box center [308, 98] width 15 height 15
select select "e41f1a79-e29f-4095-8030-a53364015bed"
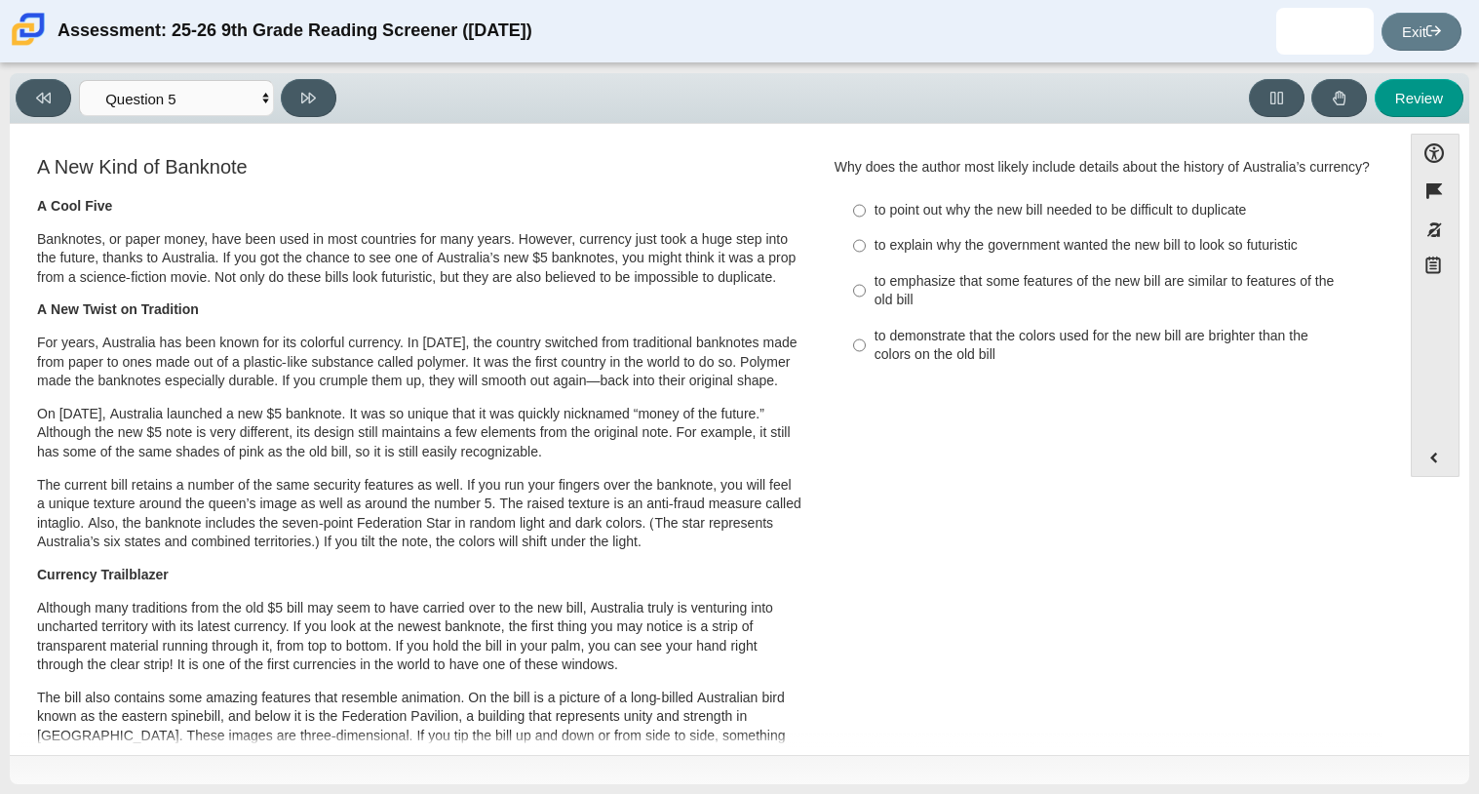
click at [1049, 255] on div "to explain why the government wanted the new bill to look so futuristic" at bounding box center [1120, 245] width 492 height 19
click at [866, 263] on input "to explain why the government wanted the new bill to look so futuristic to expl…" at bounding box center [859, 245] width 13 height 35
radio input "true"
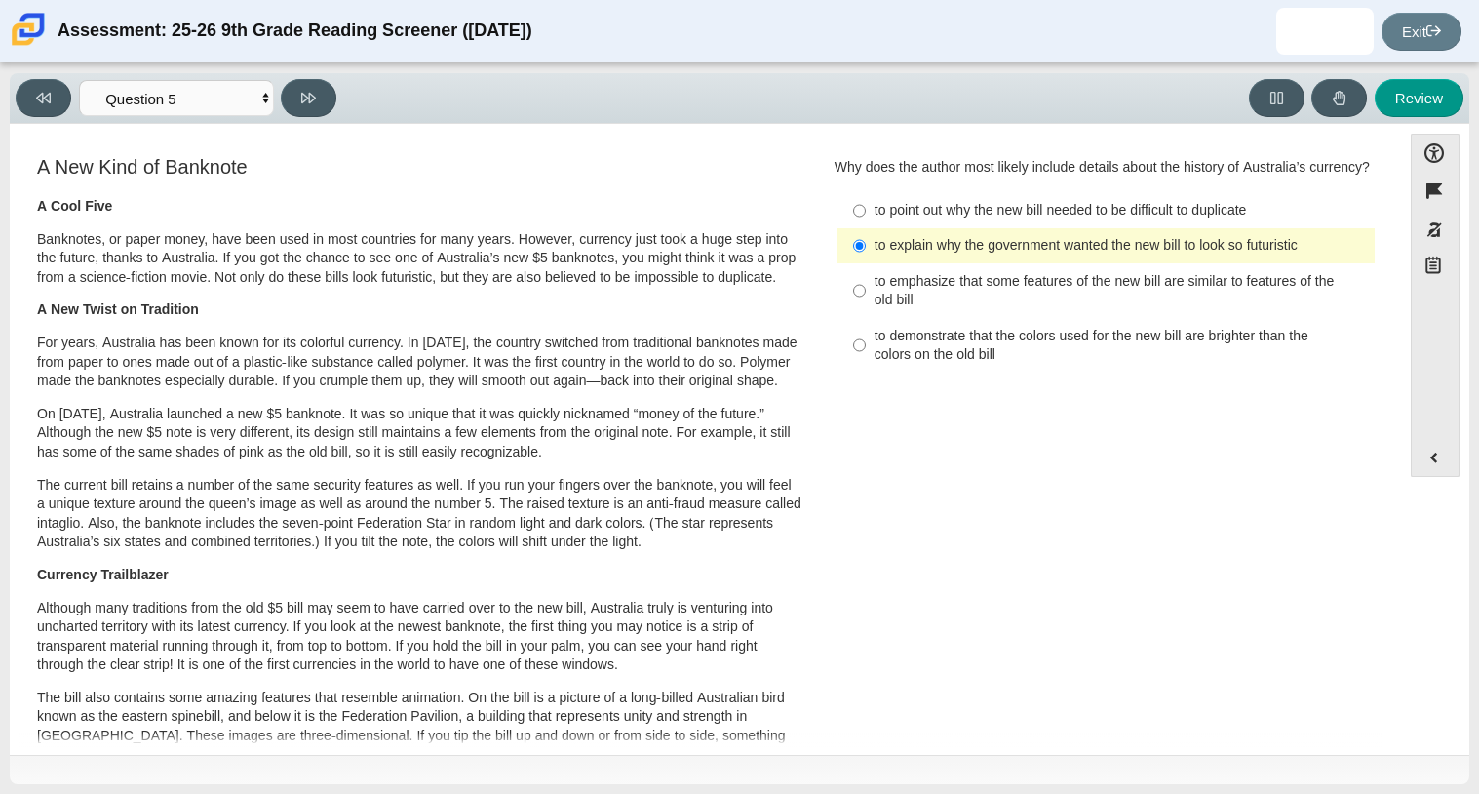
click at [980, 220] on div "to point out why the new bill needed to be difficult to duplicate" at bounding box center [1120, 210] width 492 height 19
click at [866, 220] on input "to point out why the new bill needed to be difficult to duplicate to point out …" at bounding box center [859, 210] width 13 height 35
radio input "true"
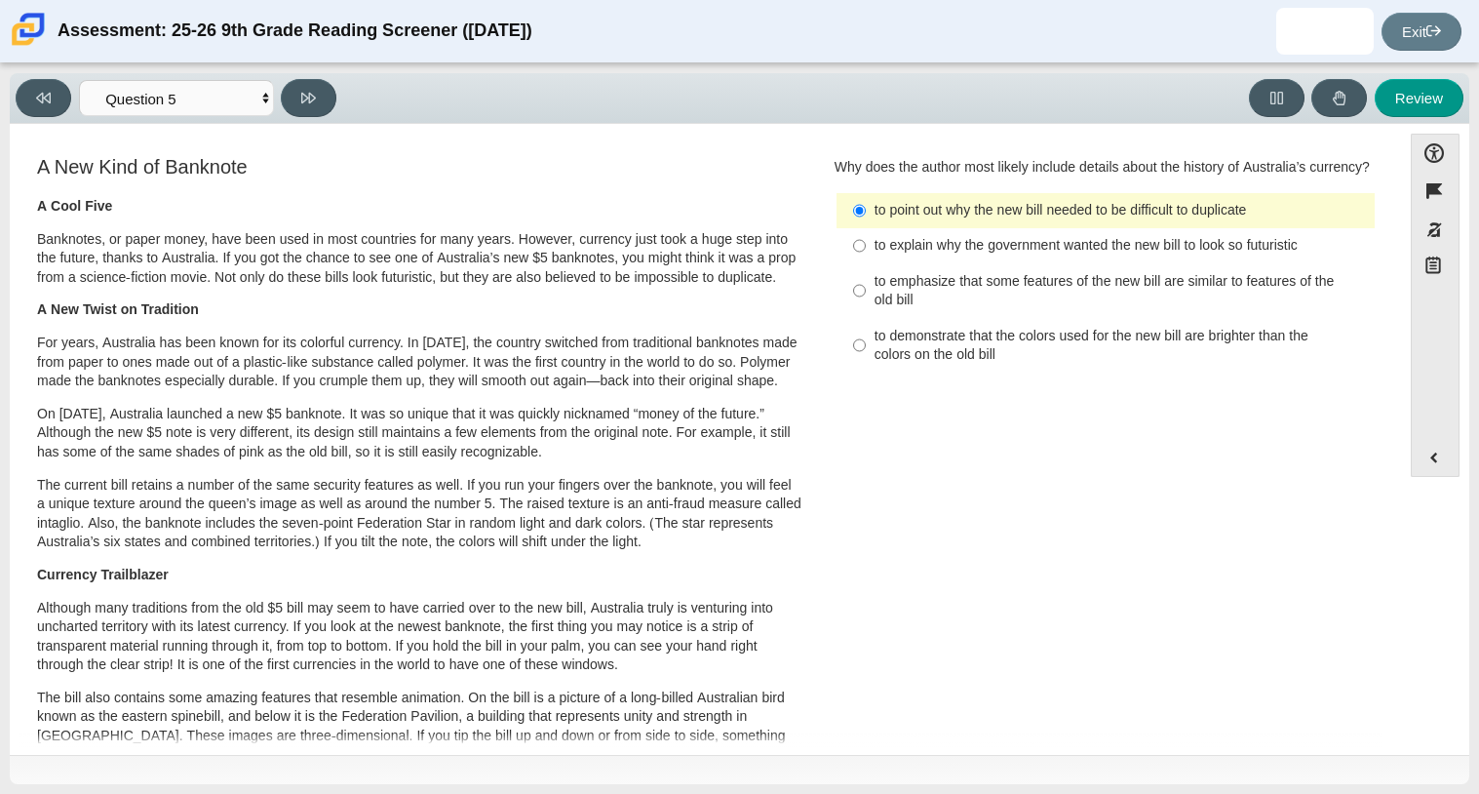
click at [334, 80] on div "Viewing Question 5 of 12 in Pacing Mode Questions Question 1 Question 2 Questio…" at bounding box center [180, 98] width 329 height 38
click at [306, 100] on icon at bounding box center [308, 98] width 15 height 15
select select "69146e31-7b3d-4a3e-9ce6-f30c24342ae0"
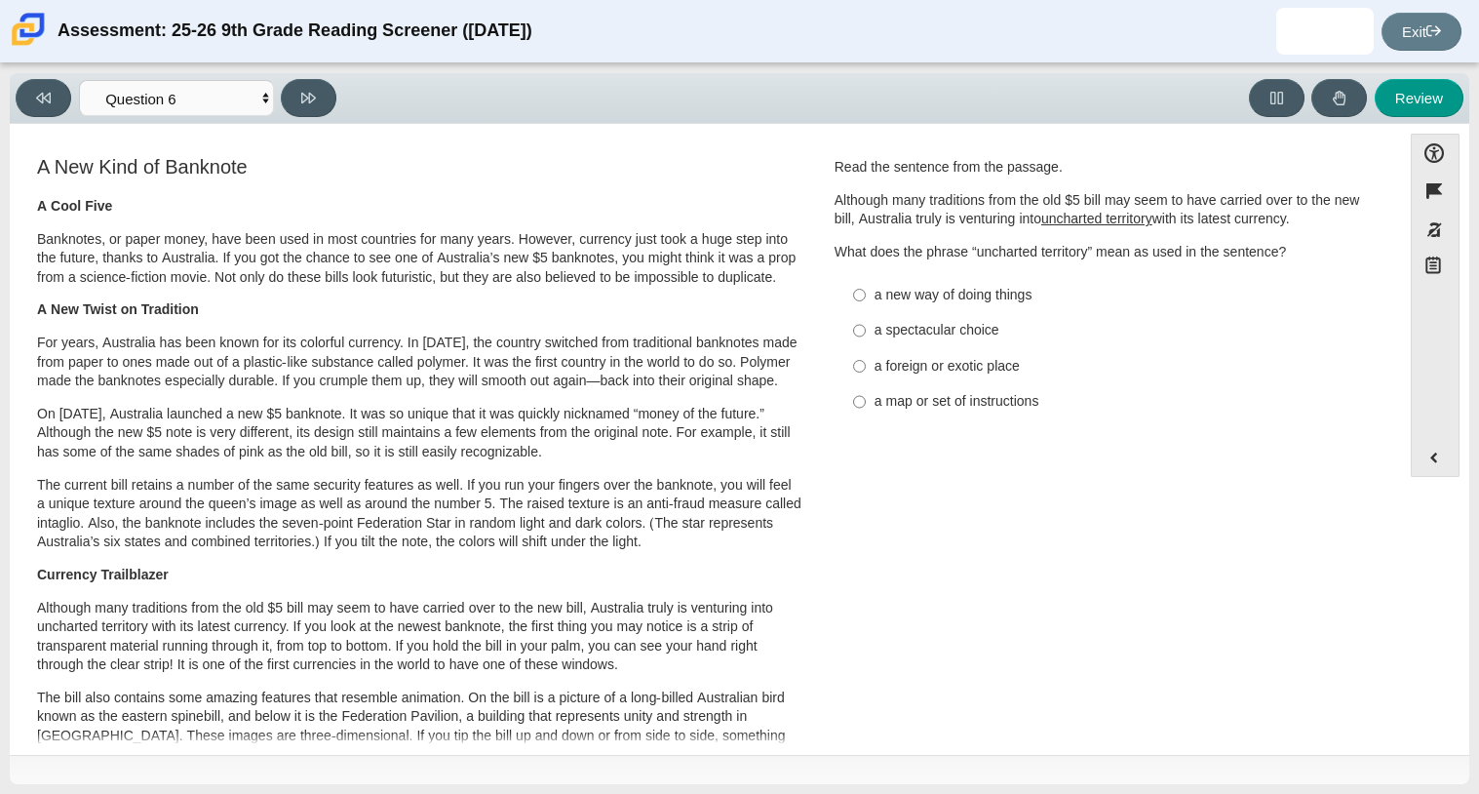
click at [1011, 364] on div "a foreign or exotic place" at bounding box center [1120, 366] width 492 height 19
click at [866, 364] on input "a foreign or exotic place a foreign or exotic place" at bounding box center [859, 365] width 13 height 35
radio input "true"
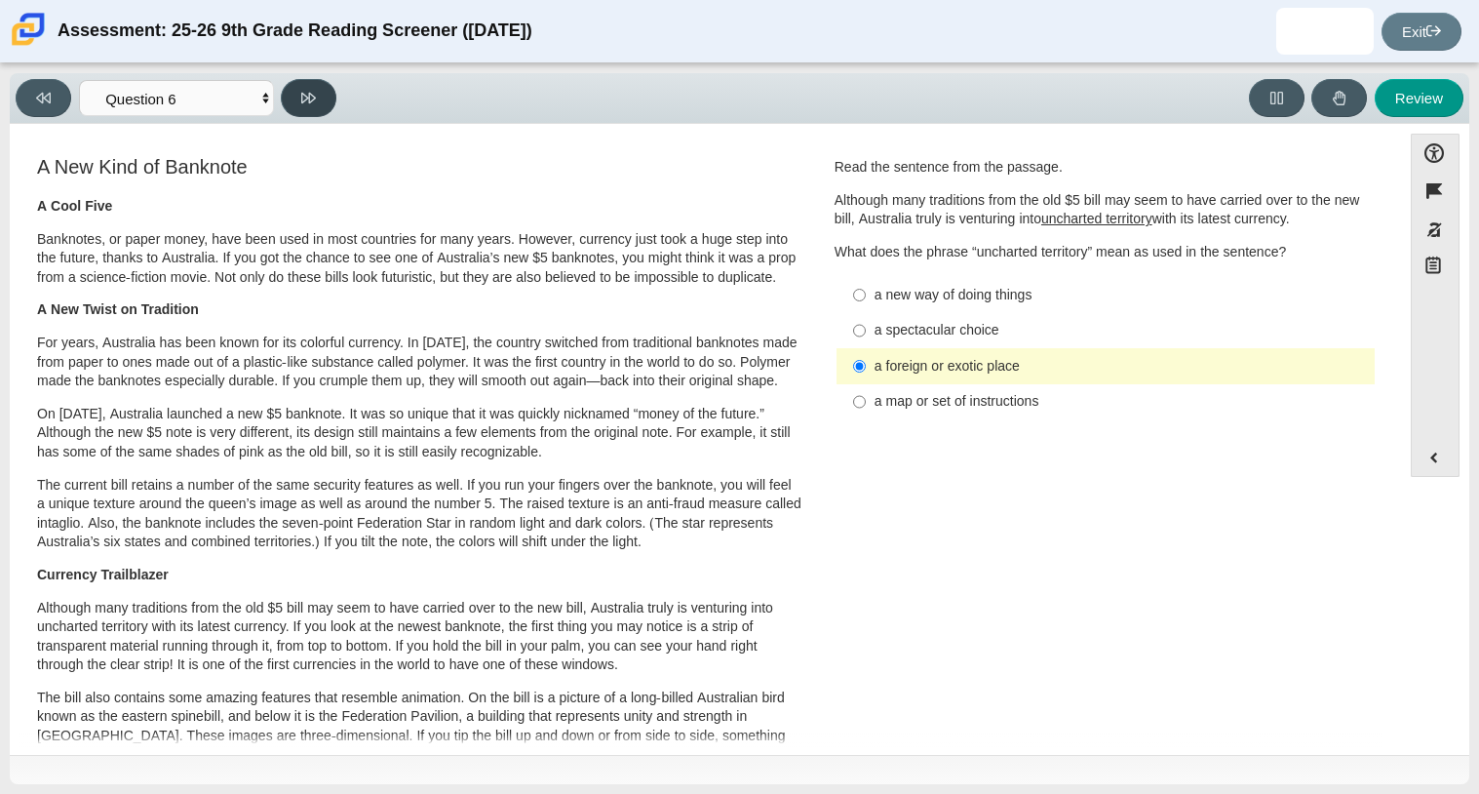
click at [312, 93] on icon at bounding box center [308, 98] width 15 height 11
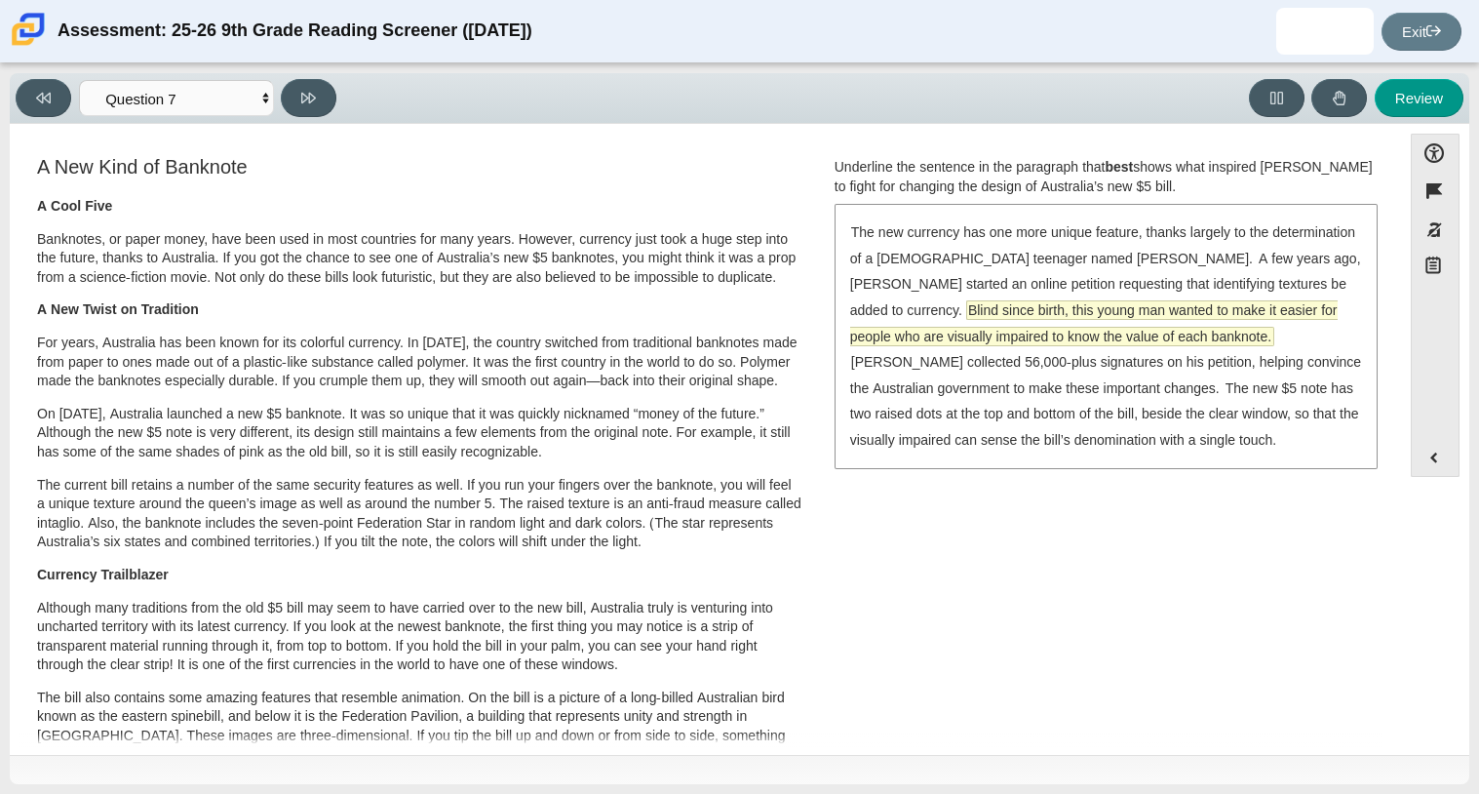
click at [1154, 319] on span "Blind since birth, this young man wanted to make it easier for people who are v…" at bounding box center [1093, 323] width 487 height 44
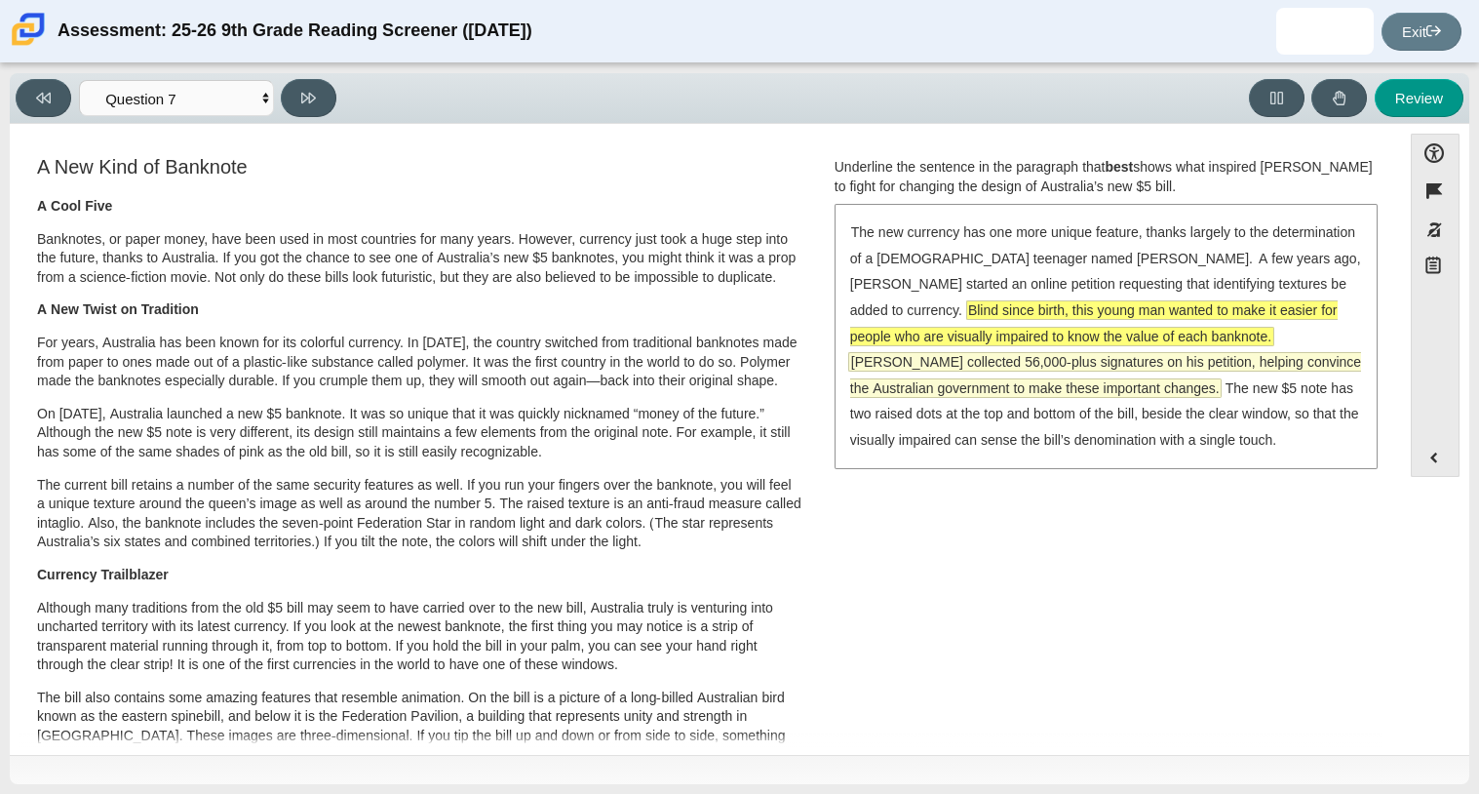
click at [1011, 363] on span "McLeod collected 56,000-plus signatures on his petition, helping convince the A…" at bounding box center [1105, 375] width 511 height 44
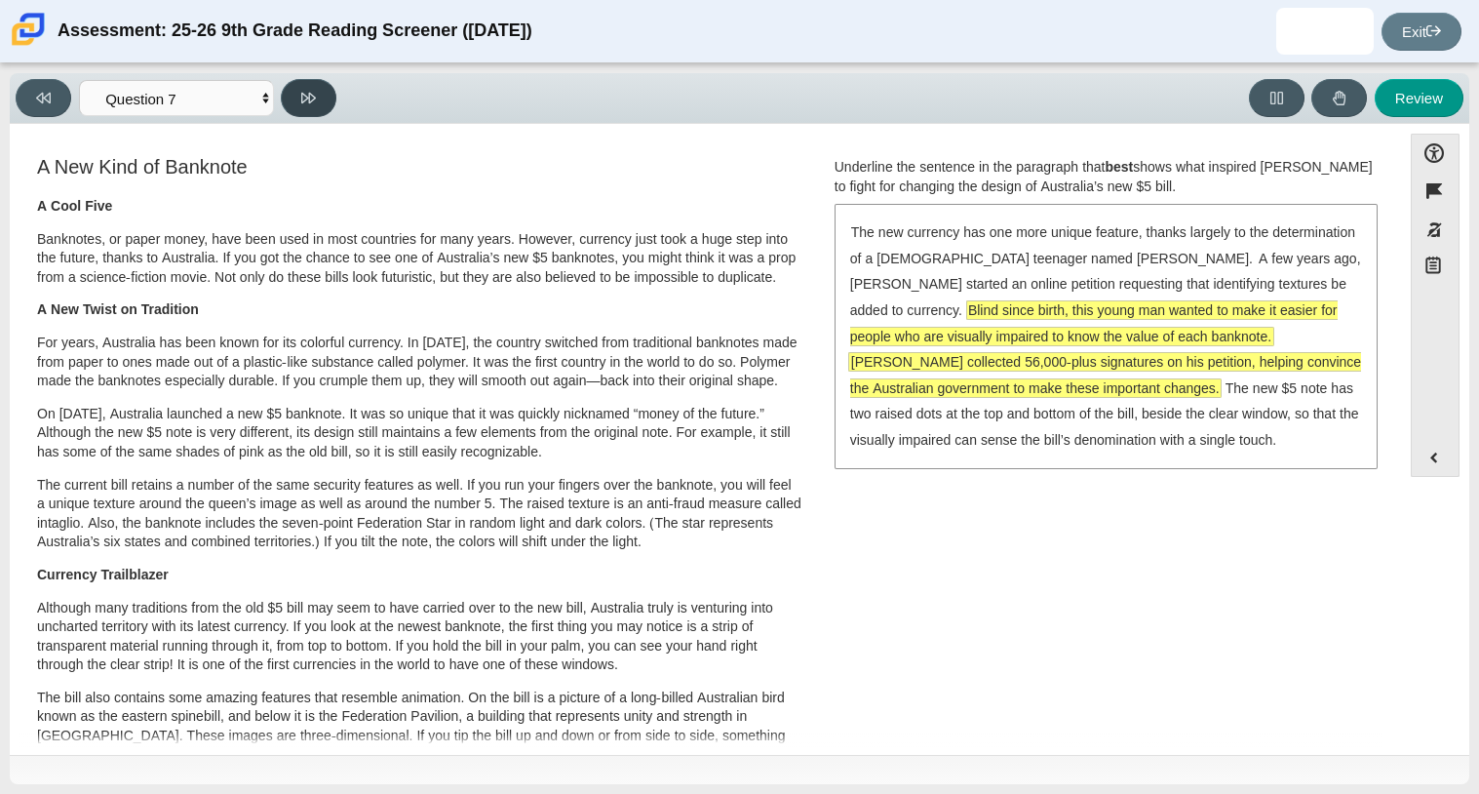
click at [309, 85] on button at bounding box center [309, 98] width 56 height 38
select select "ea8338c2-a6a3-418e-a305-2b963b54a290"
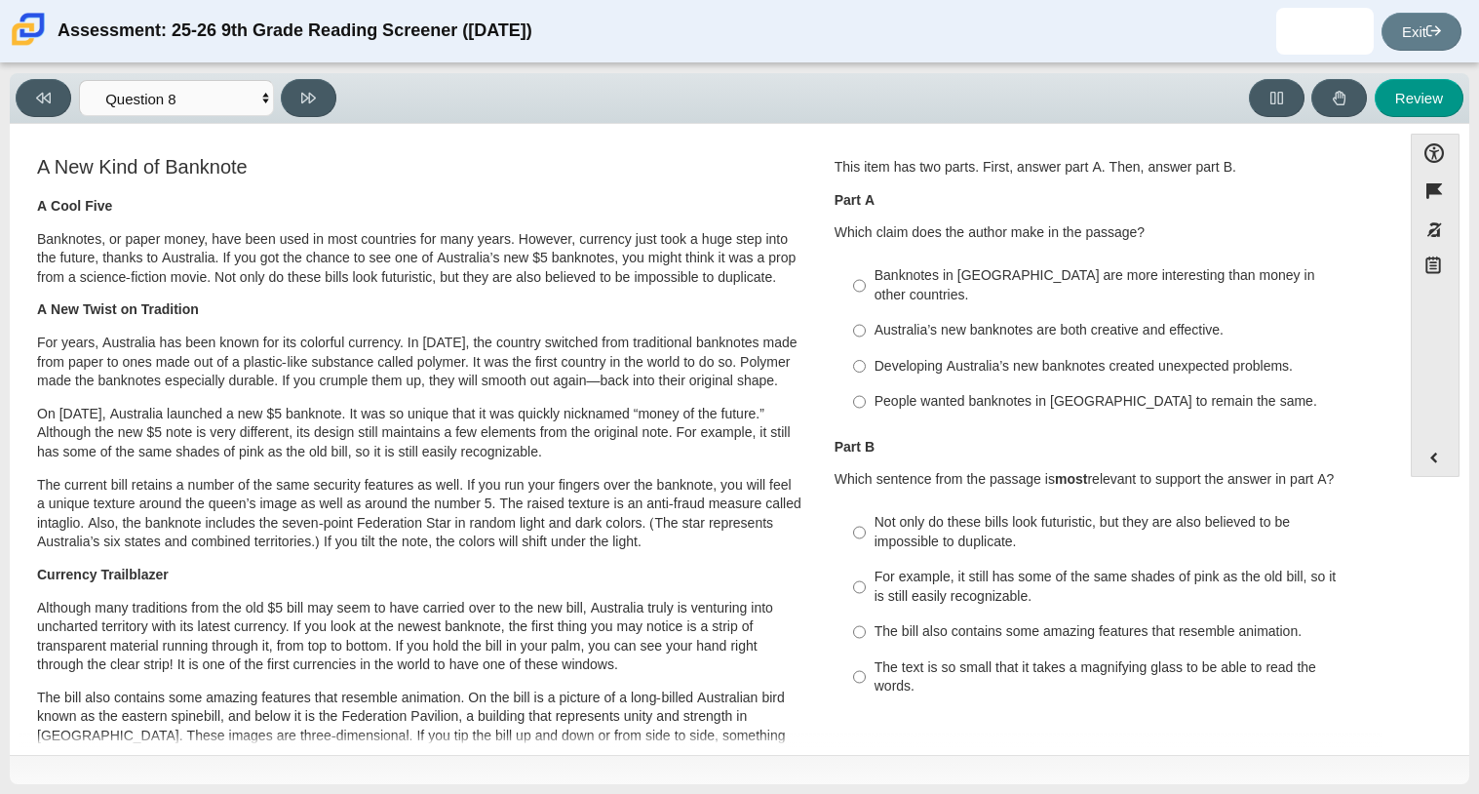
click at [946, 321] on div "Australia’s new banknotes are both creative and effective." at bounding box center [1120, 330] width 492 height 19
click at [866, 313] on input "Australia’s new banknotes are both creative and effective. Australia’s new bank…" at bounding box center [859, 330] width 13 height 35
radio input "true"
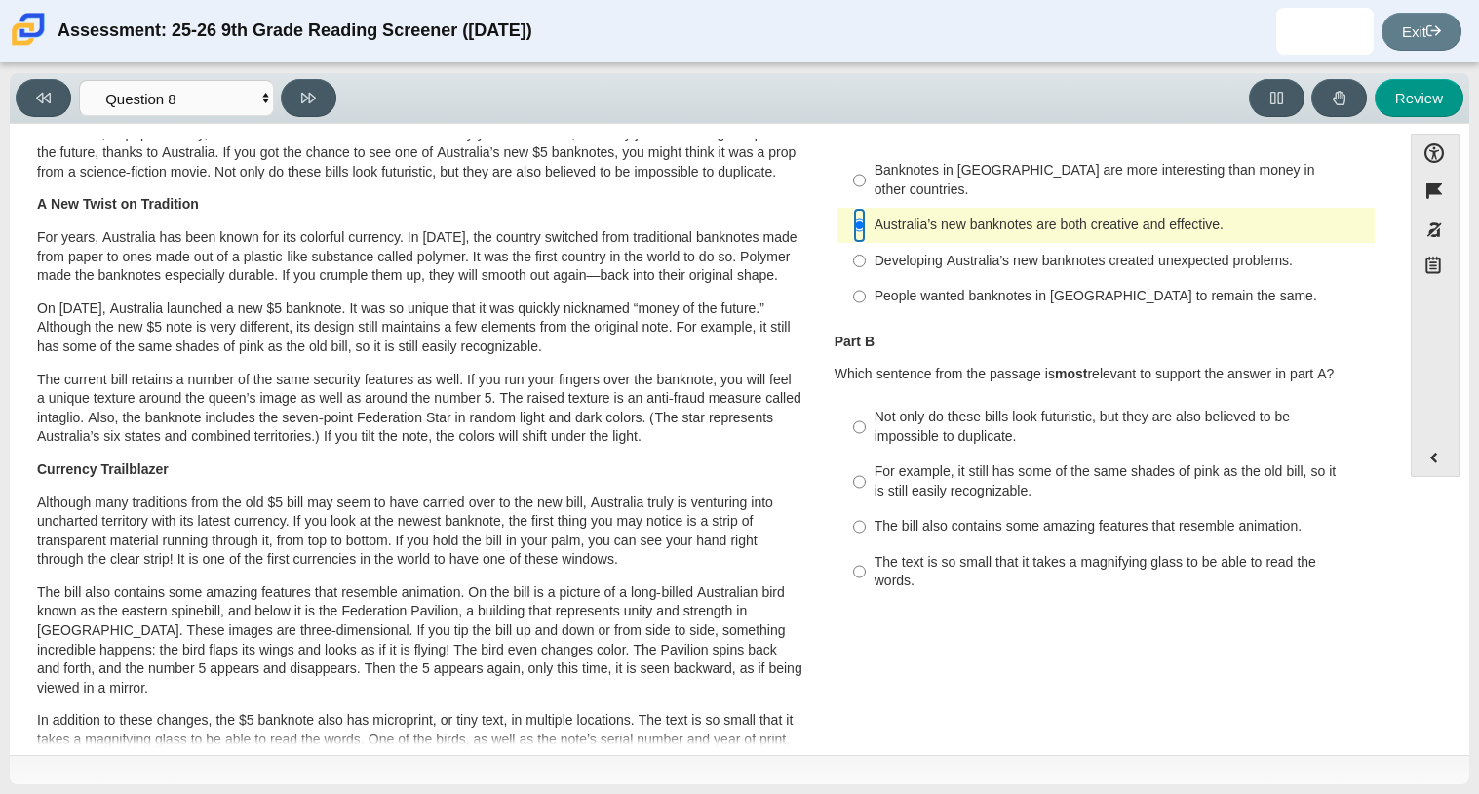
scroll to position [0, 0]
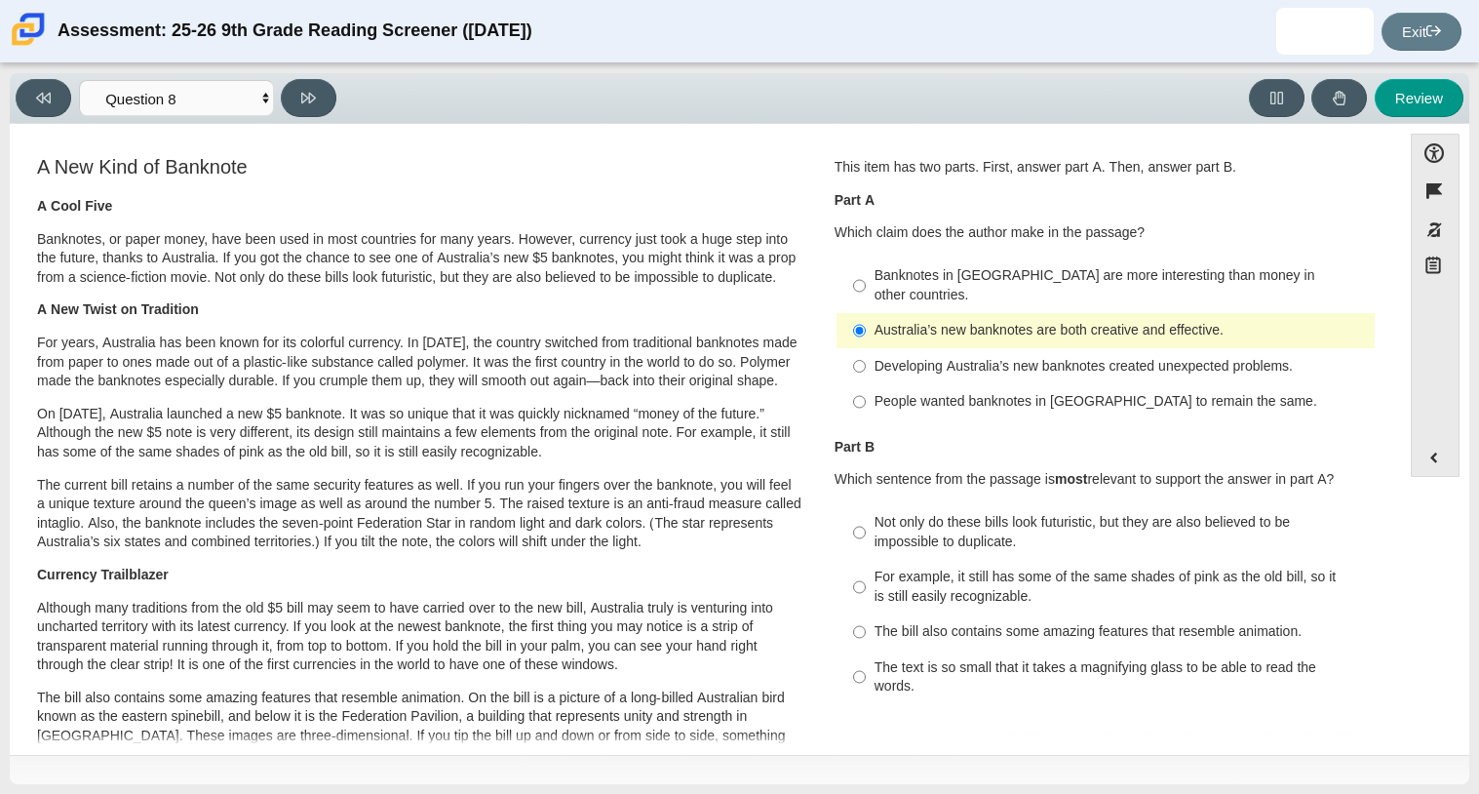
click at [1048, 573] on div "For example, it still has some of the same shades of pink as the old bill, so i…" at bounding box center [1120, 586] width 492 height 38
click at [866, 573] on input "For example, it still has some of the same shades of pink as the old bill, so i…" at bounding box center [859, 587] width 13 height 55
radio input "true"
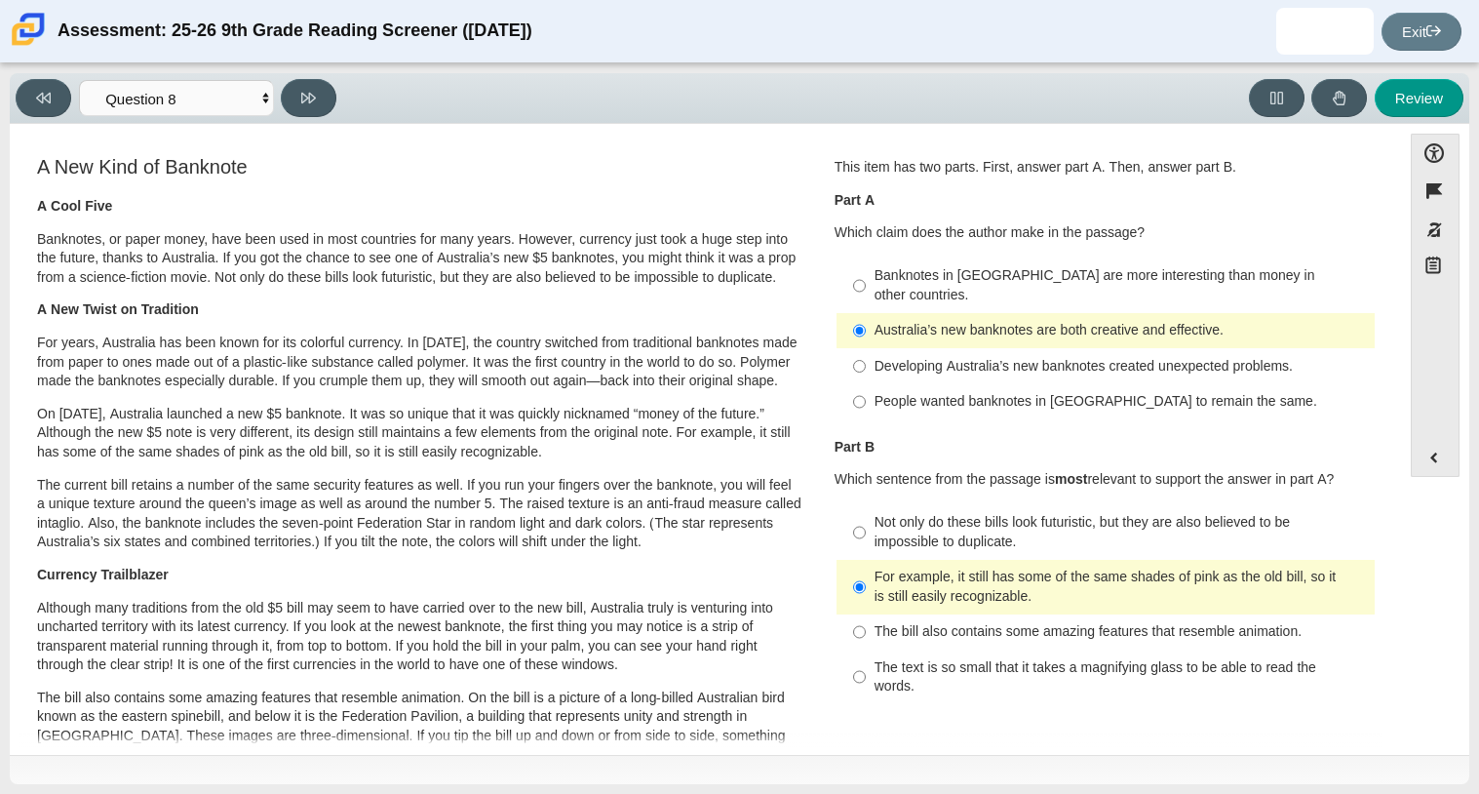
click at [1023, 622] on div "The bill also contains some amazing features that resemble animation." at bounding box center [1120, 631] width 492 height 19
click at [866, 618] on input "The bill also contains some amazing features that resemble animation. The bill …" at bounding box center [859, 631] width 13 height 35
radio input "true"
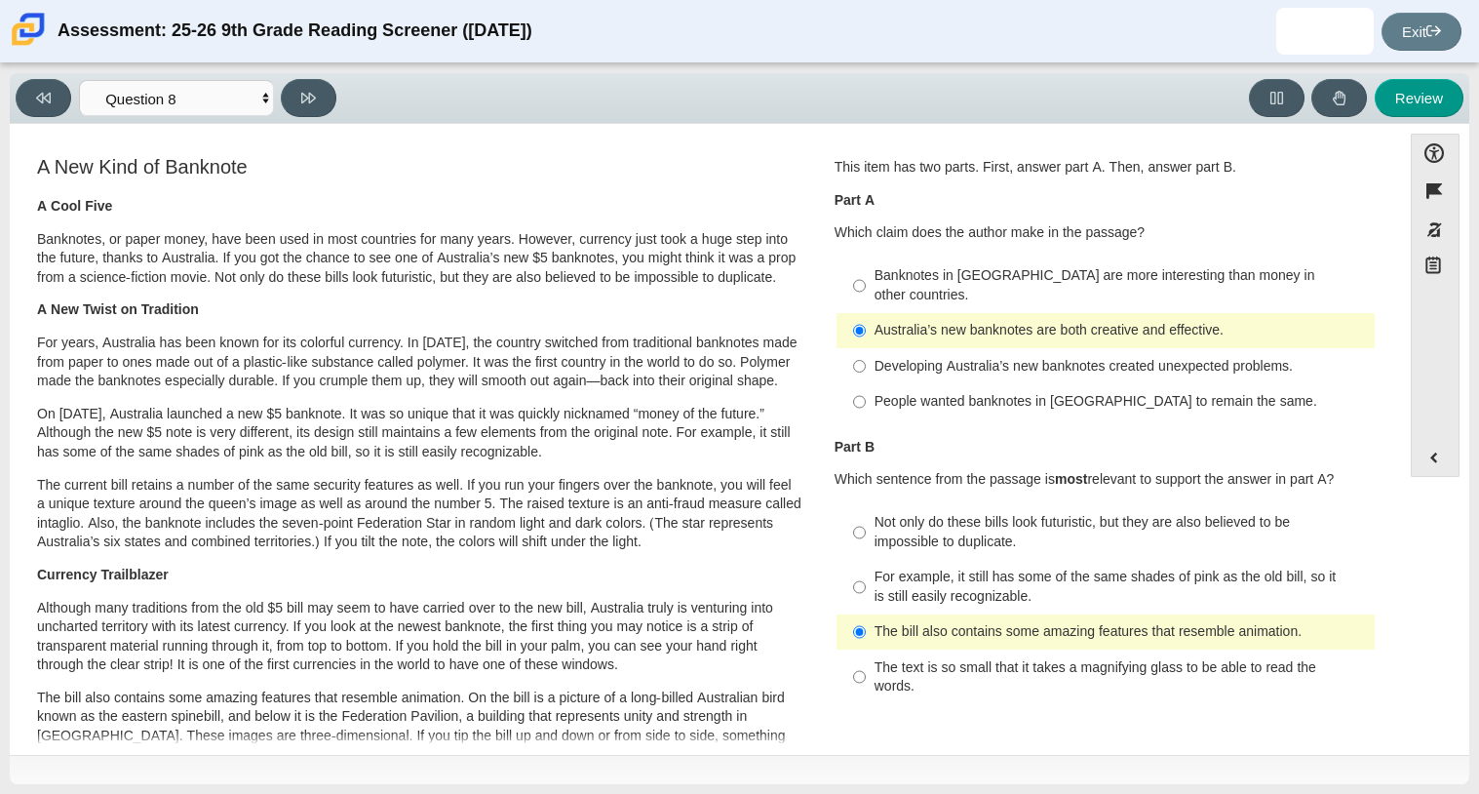
click at [1007, 567] on div "For example, it still has some of the same shades of pink as the old bill, so i…" at bounding box center [1120, 586] width 492 height 38
click at [866, 566] on input "For example, it still has some of the same shades of pink as the old bill, so i…" at bounding box center [859, 587] width 13 height 55
radio input "true"
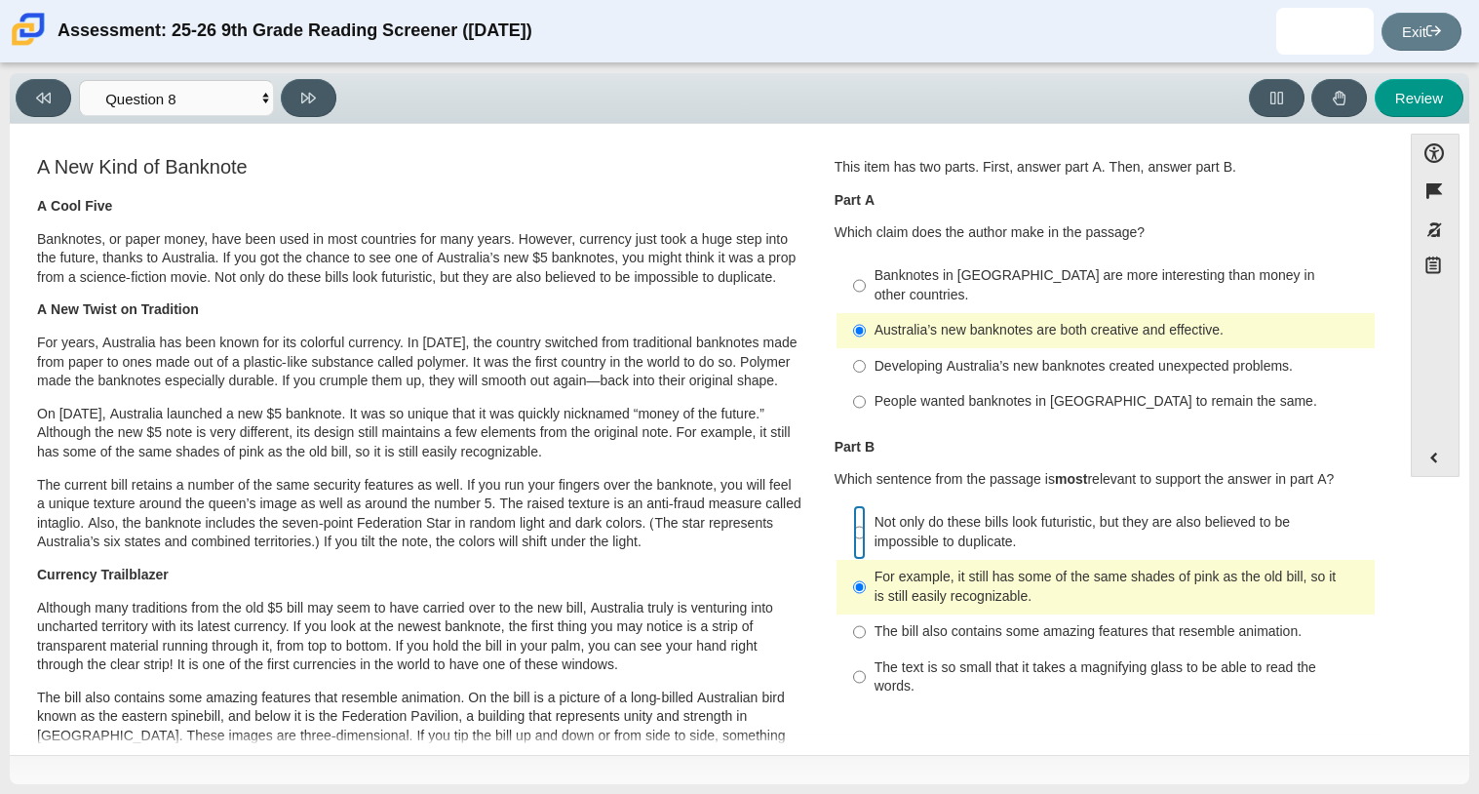
click at [855, 508] on input "Not only do these bills look futuristic, but they are also believed to be impos…" at bounding box center [859, 532] width 13 height 55
radio input "true"
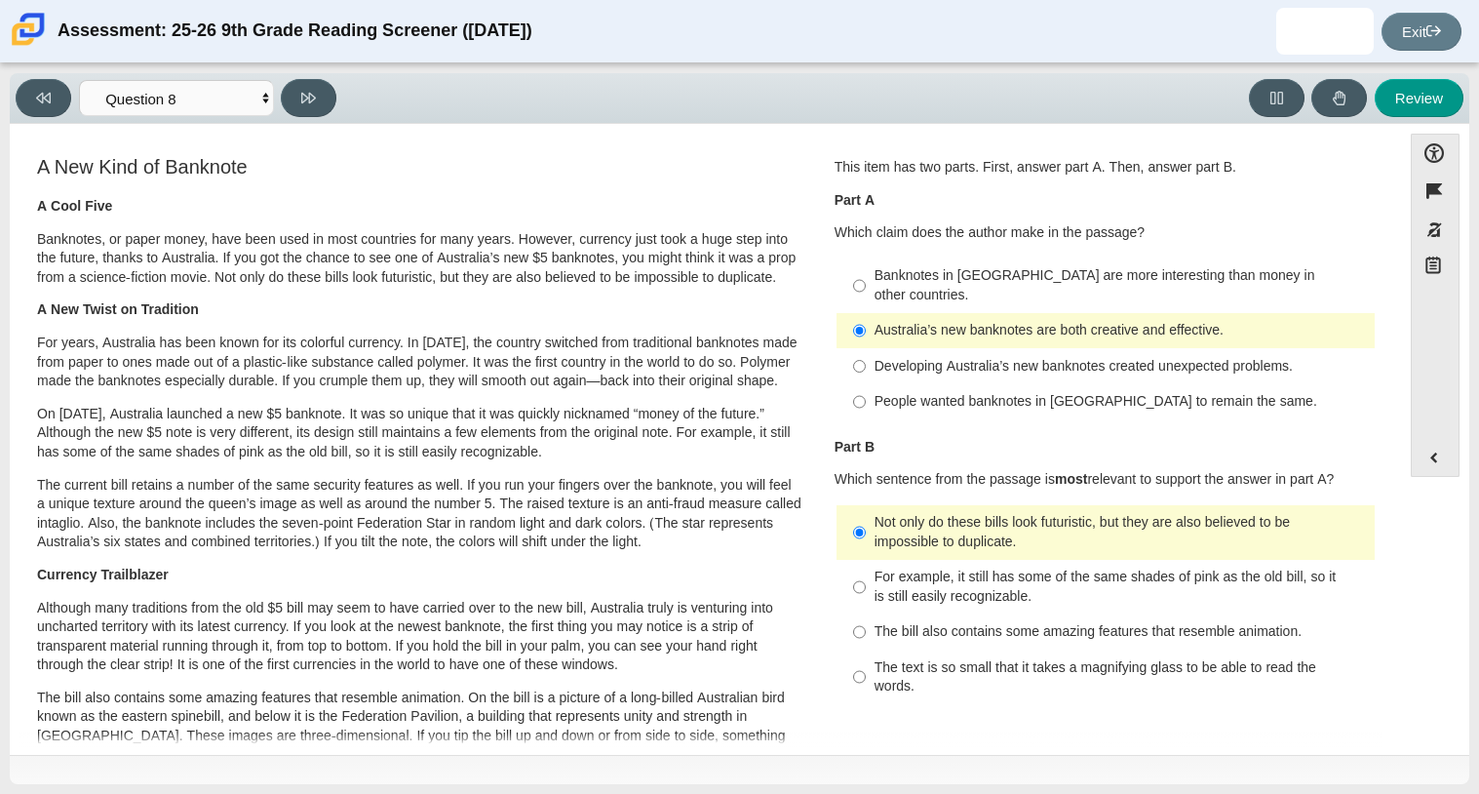
click at [874, 567] on div "For example, it still has some of the same shades of pink as the old bill, so i…" at bounding box center [1120, 586] width 492 height 38
click at [866, 563] on input "For example, it still has some of the same shades of pink as the old bill, so i…" at bounding box center [859, 587] width 13 height 55
radio input "true"
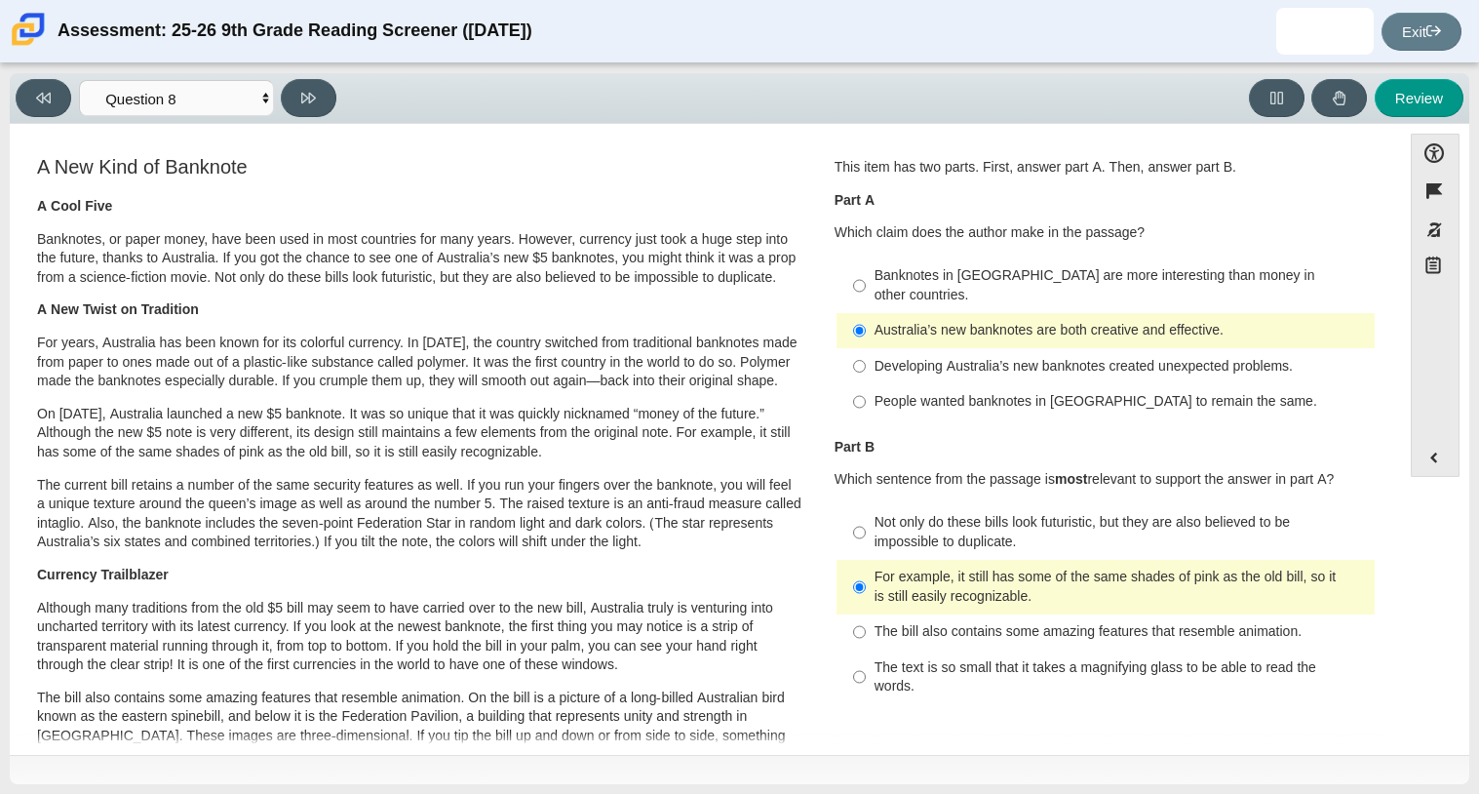
click at [920, 519] on div "Not only do these bills look futuristic, but they are also believed to be impos…" at bounding box center [1120, 532] width 492 height 38
click at [866, 519] on input "Not only do these bills look futuristic, but they are also believed to be impos…" at bounding box center [859, 532] width 13 height 55
radio input "true"
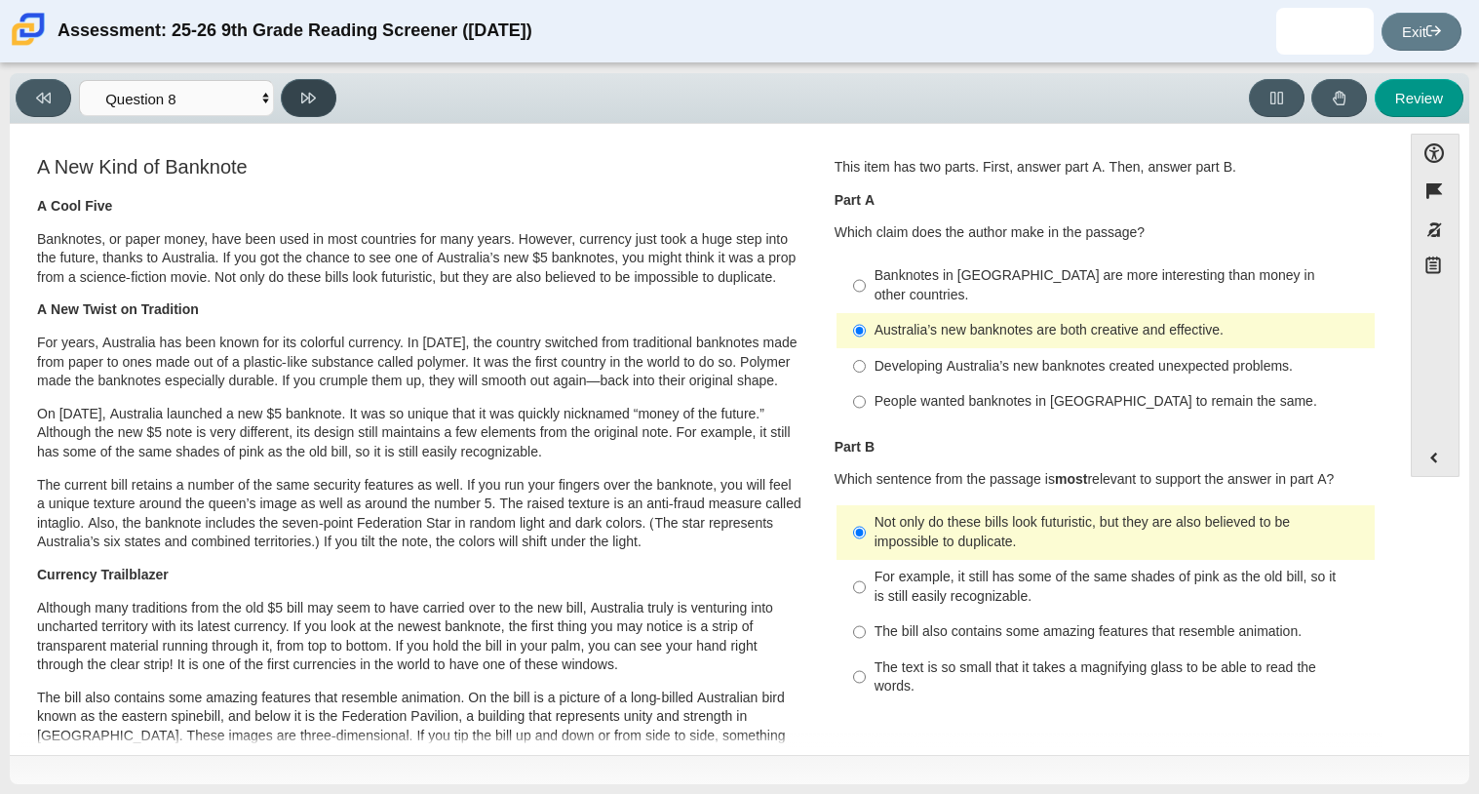
click at [317, 101] on button at bounding box center [309, 98] width 56 height 38
select select "89f058d6-b15c-4ef5-a4b3-fdaffb8868b6"
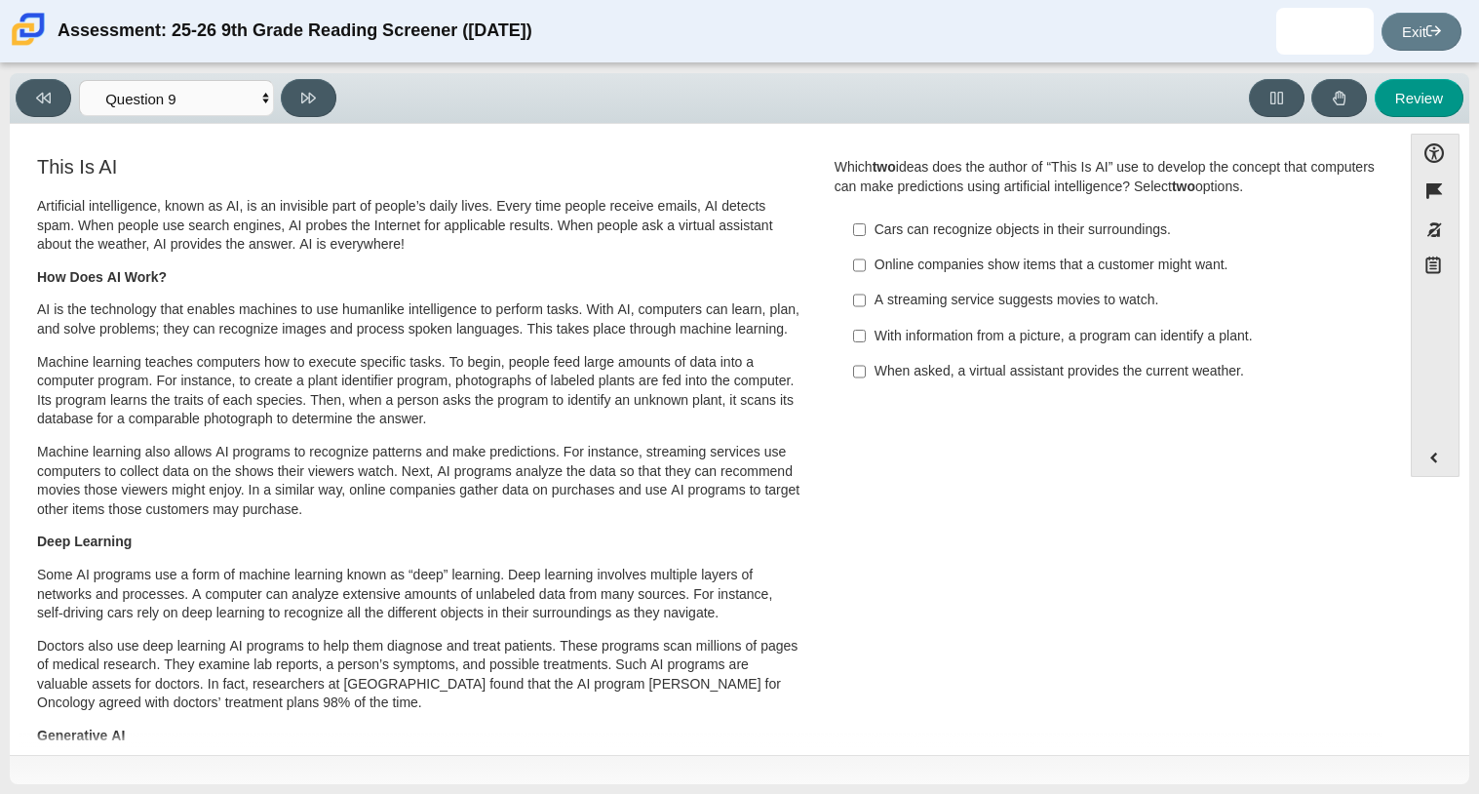
click at [1115, 340] on div "With information from a picture, a program can identify a plant." at bounding box center [1120, 336] width 492 height 19
click at [866, 340] on input "With information from a picture, a program can identify a plant. With informati…" at bounding box center [859, 335] width 13 height 35
checkbox input "true"
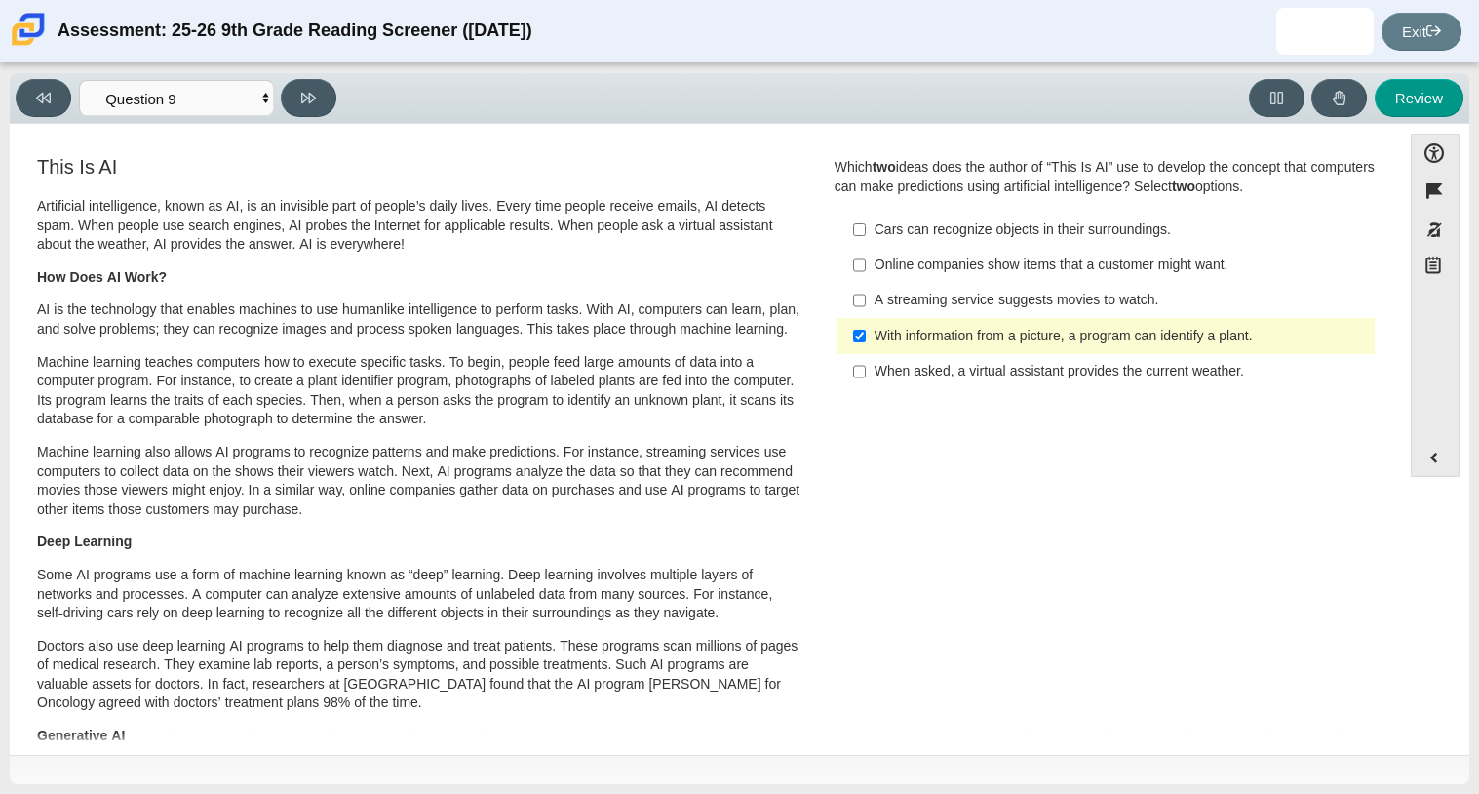
click at [928, 373] on div "When asked, a virtual assistant provides the current weather." at bounding box center [1120, 371] width 492 height 19
click at [866, 373] on input "When asked, a virtual assistant provides the current weather. When asked, a vir…" at bounding box center [859, 371] width 13 height 35
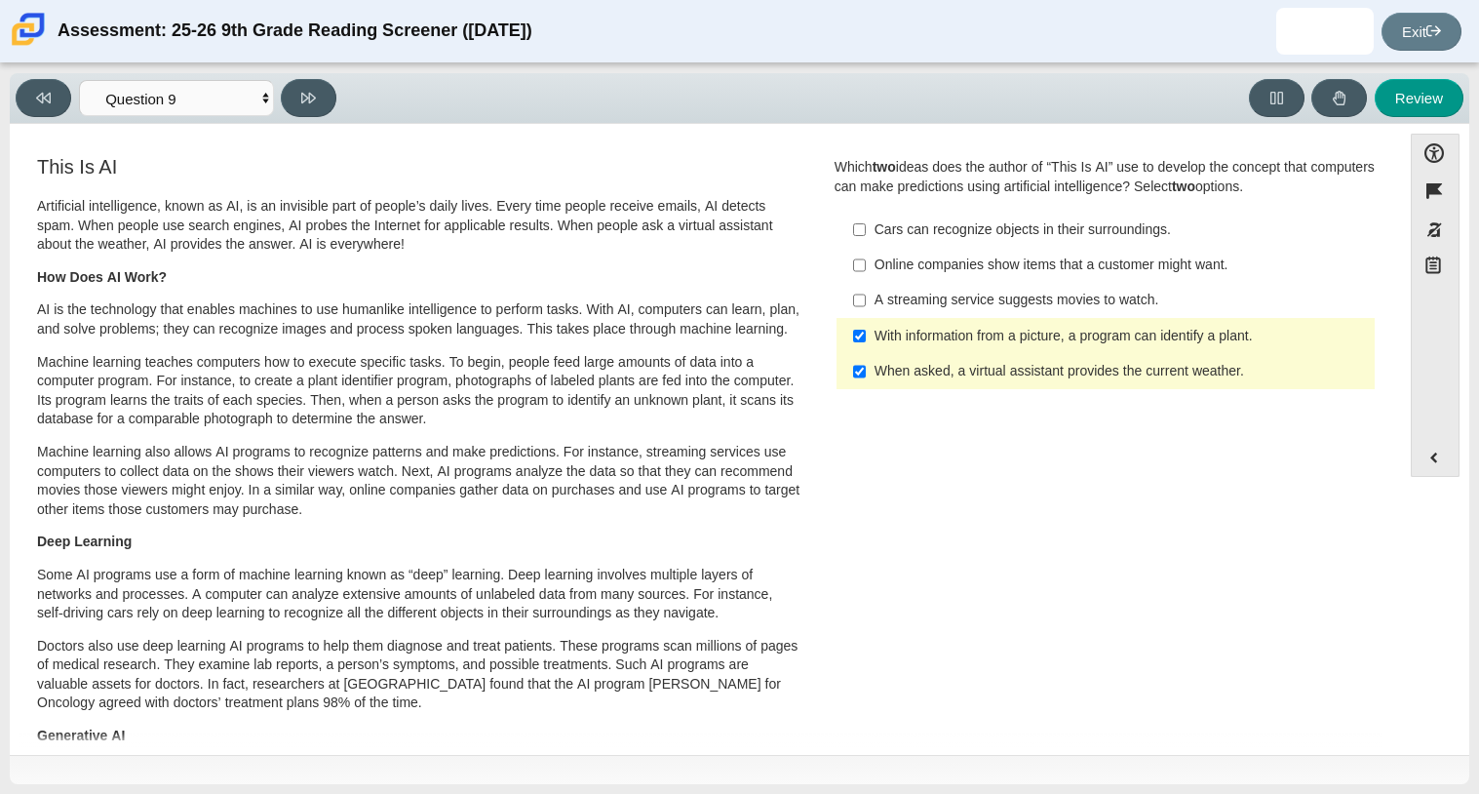
click at [947, 368] on div "When asked, a virtual assistant provides the current weather." at bounding box center [1120, 371] width 492 height 19
click at [866, 368] on input "When asked, a virtual assistant provides the current weather. When asked, a vir…" at bounding box center [859, 371] width 13 height 35
checkbox input "false"
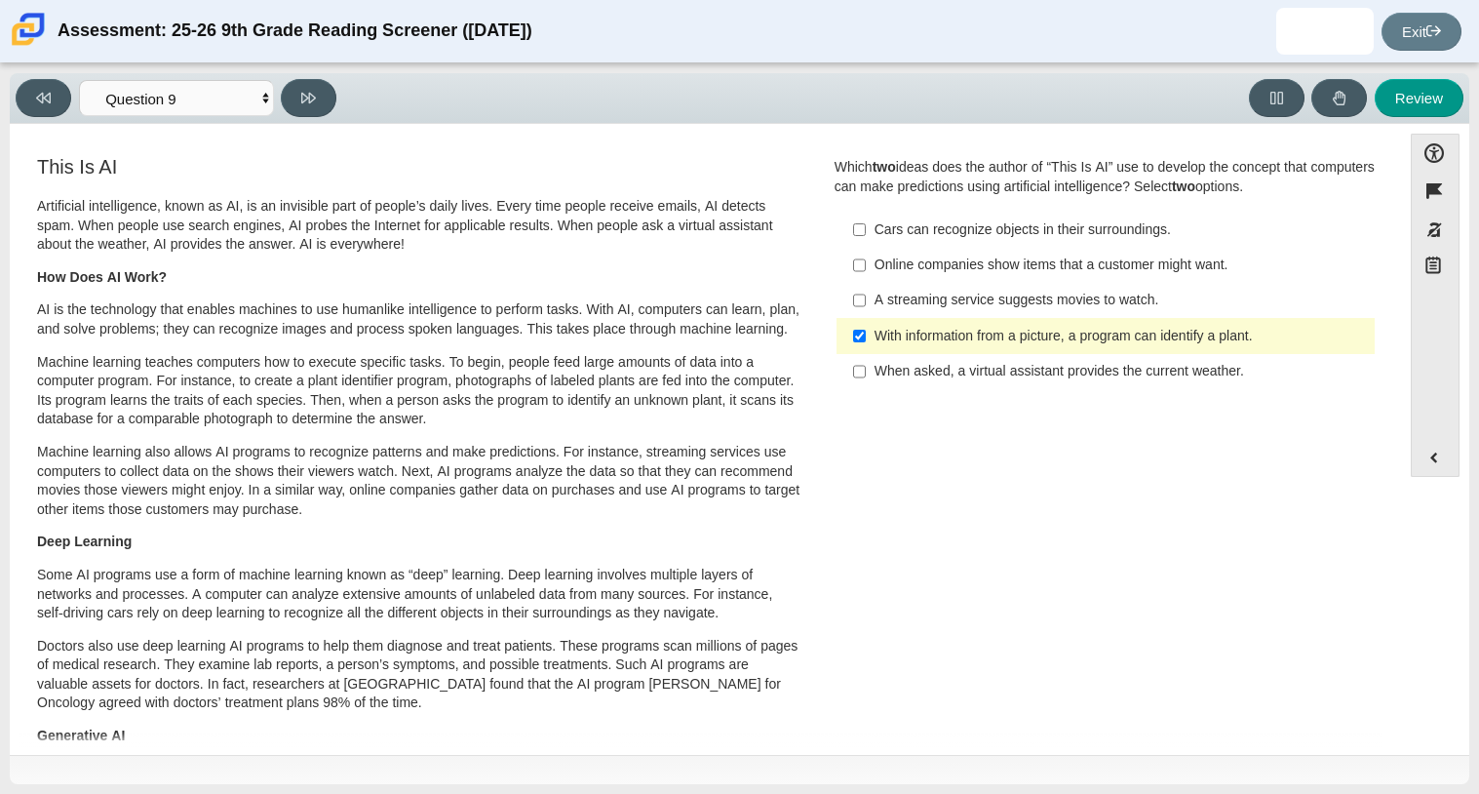
click at [908, 266] on div "Online companies show items that a customer might want." at bounding box center [1120, 264] width 492 height 19
click at [866, 266] on input "Online companies show items that a customer might want. Online companies show i…" at bounding box center [859, 265] width 13 height 35
checkbox input "true"
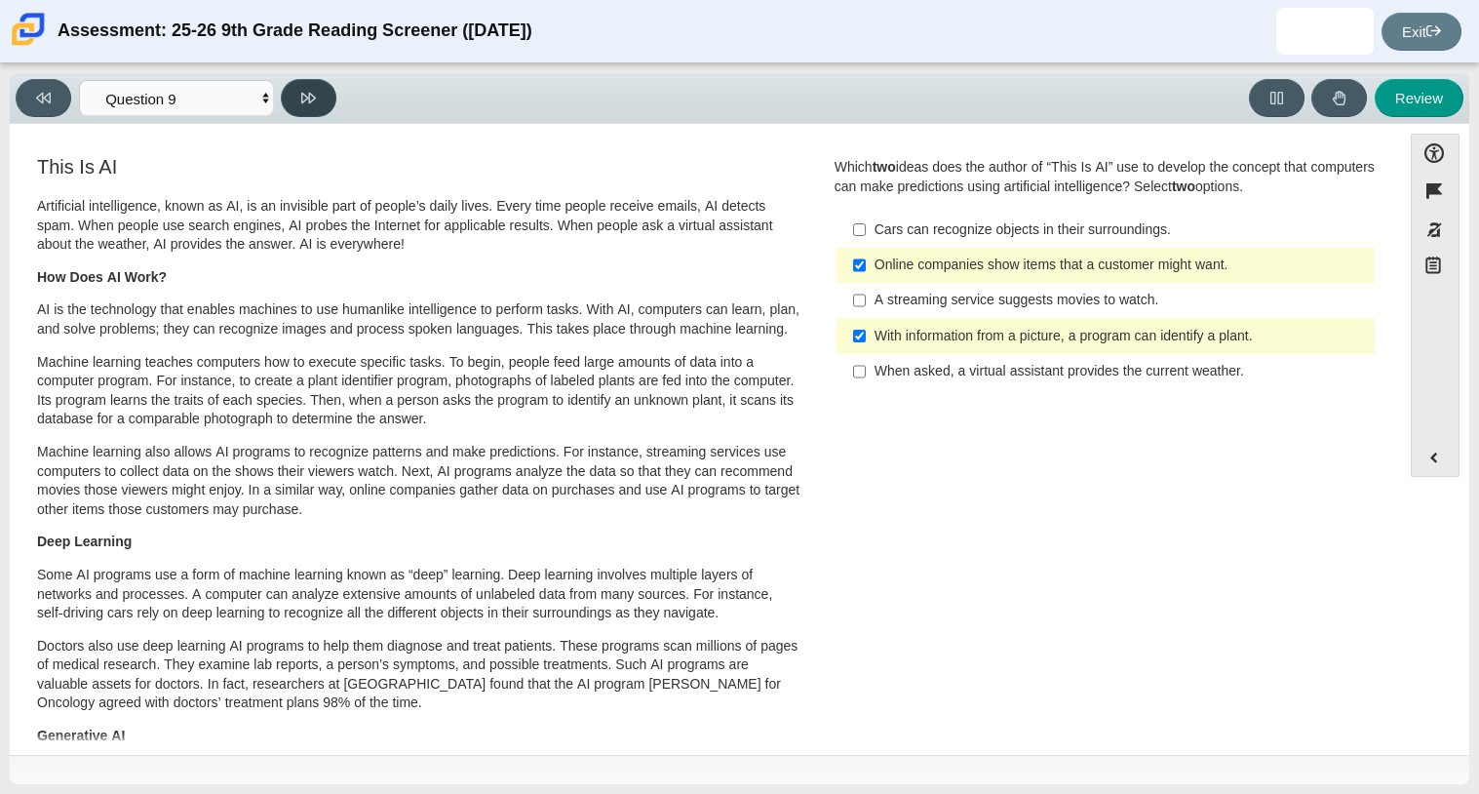
click at [303, 86] on button at bounding box center [309, 98] width 56 height 38
select select "cdf3c14e-a918-44d1-9b63-3db0fa81641e"
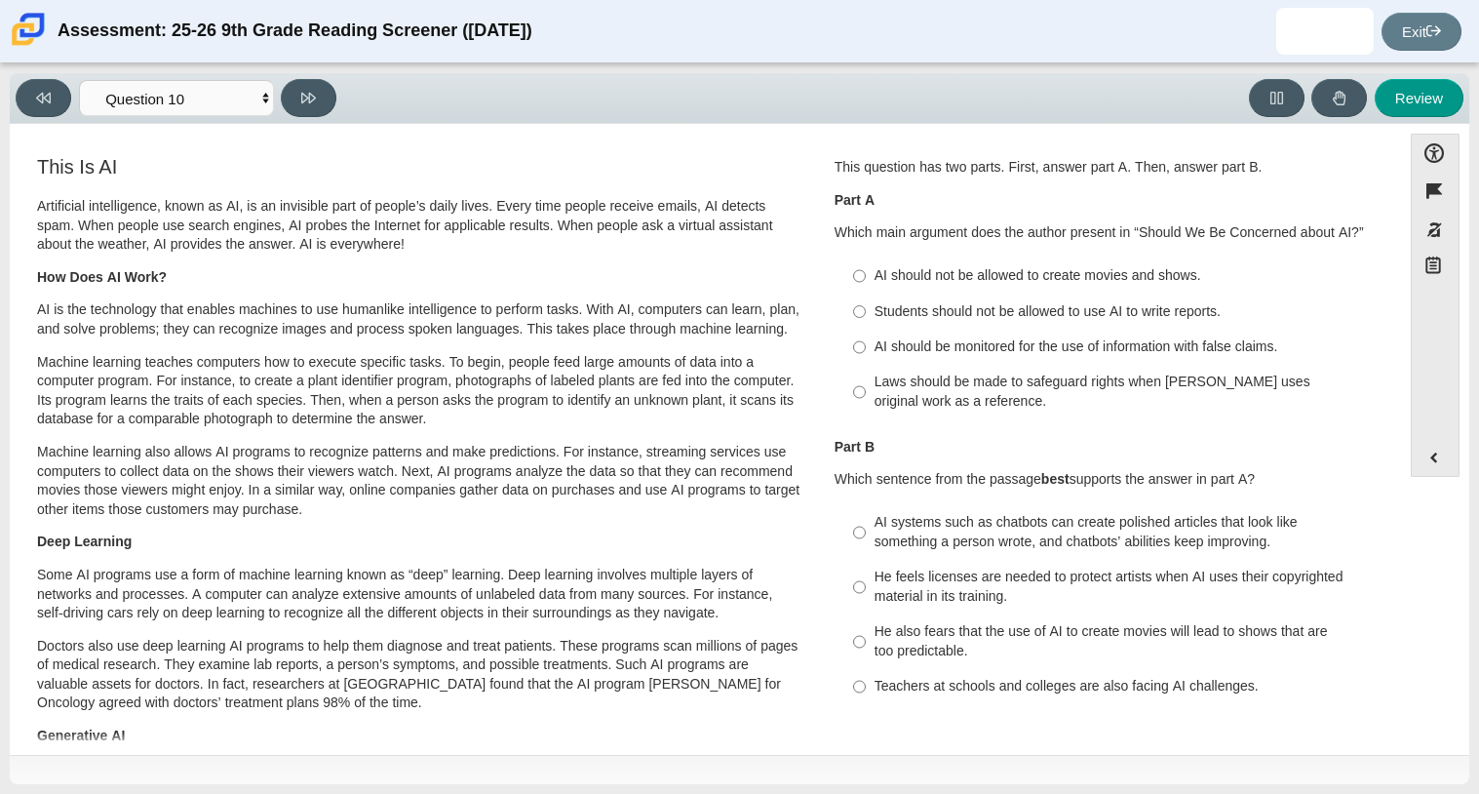
click at [1067, 318] on div "Students should not be allowed to use AI to write reports." at bounding box center [1120, 311] width 492 height 19
click at [866, 318] on input "Students should not be allowed to use AI to write reports. Students should not …" at bounding box center [859, 310] width 13 height 35
radio input "true"
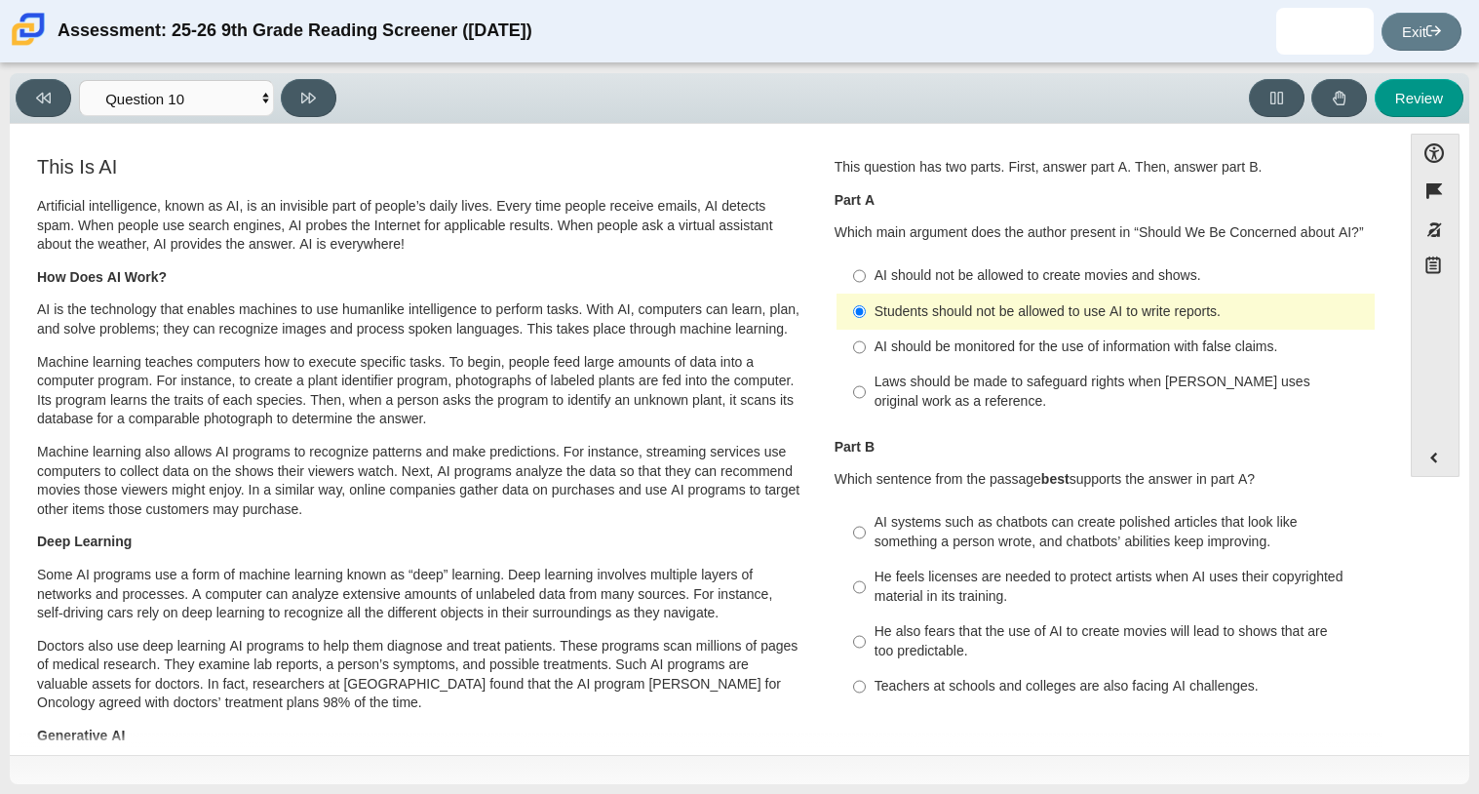
click at [1231, 343] on div "AI should be monitored for the use of information with false claims." at bounding box center [1120, 346] width 492 height 19
click at [866, 343] on input "AI should be monitored for the use of information with false claims. AI should …" at bounding box center [859, 347] width 13 height 35
radio input "true"
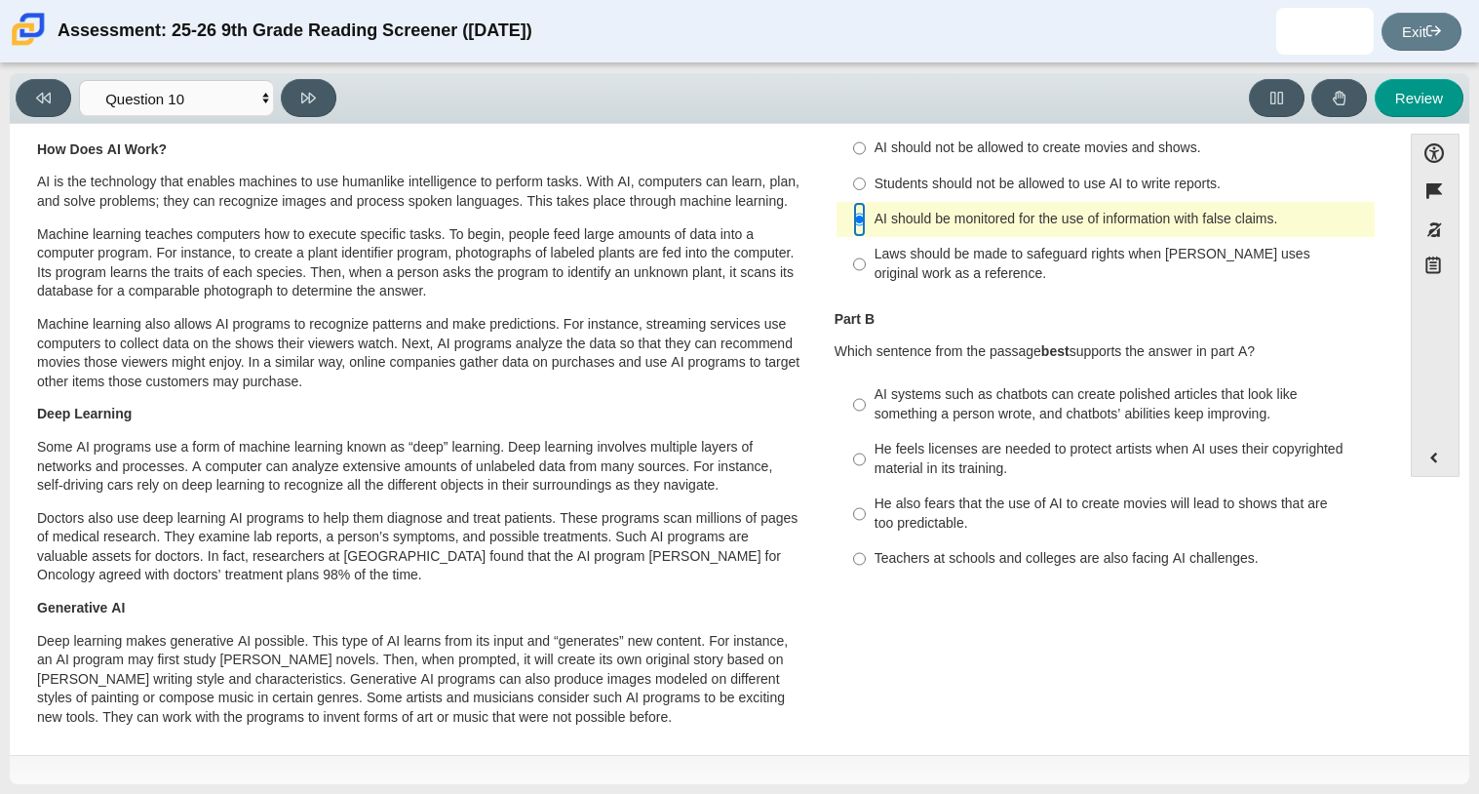
scroll to position [131, 0]
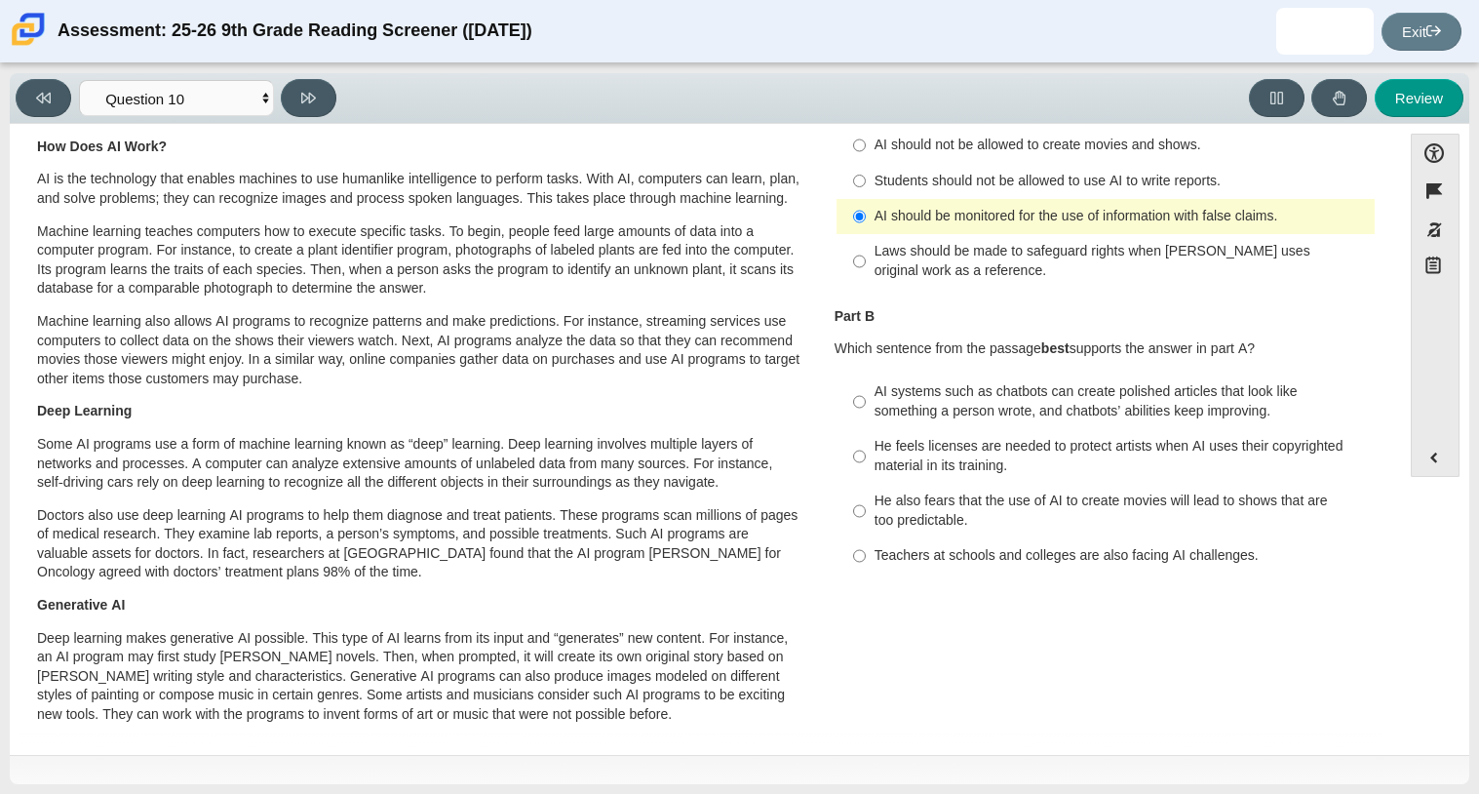
click at [1121, 558] on div "Teachers at schools and colleges are also facing AI challenges." at bounding box center [1120, 555] width 492 height 19
click at [866, 558] on input "Teachers at schools and colleges are also facing AI challenges. Teachers at sch…" at bounding box center [859, 555] width 13 height 35
radio input "true"
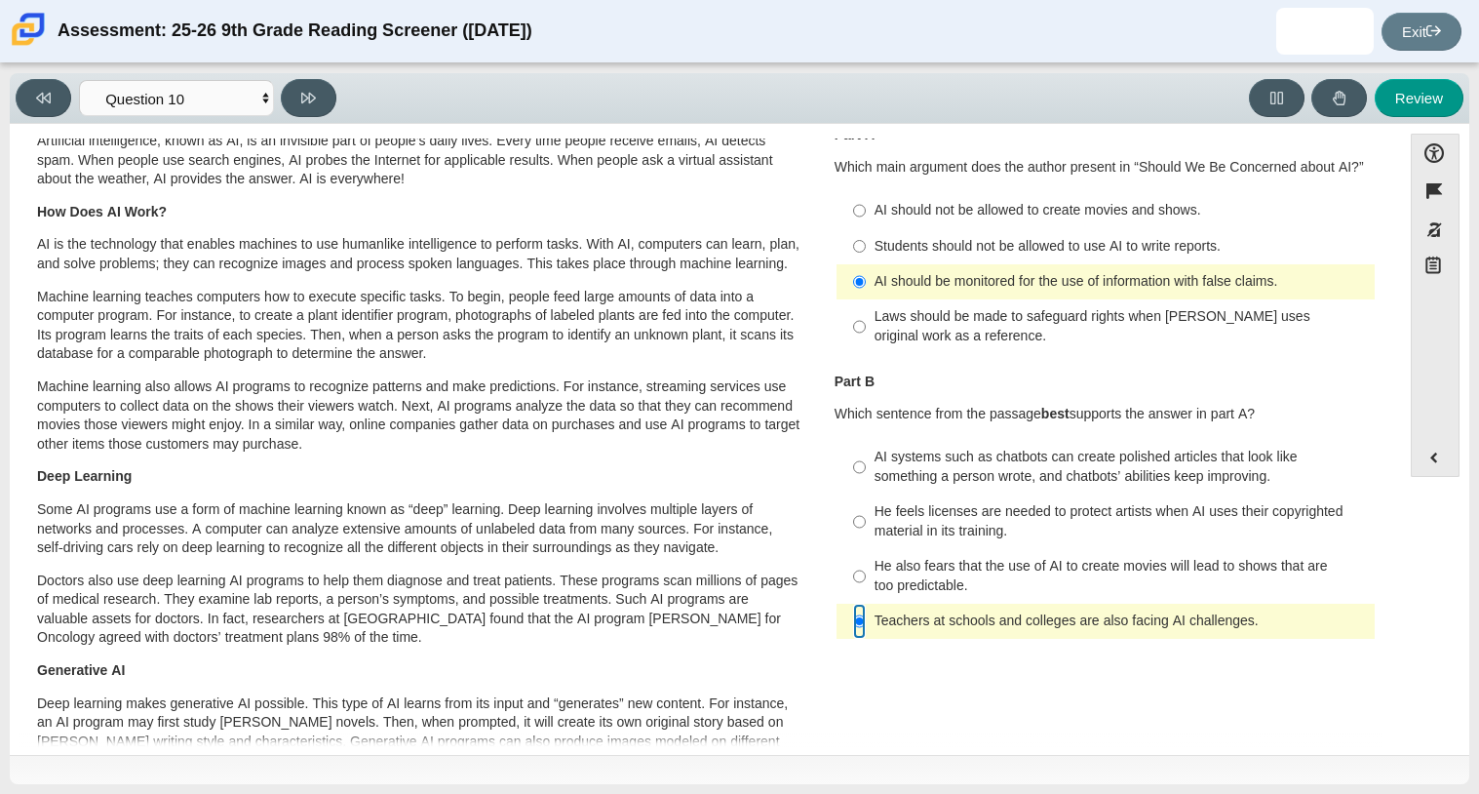
scroll to position [61, 0]
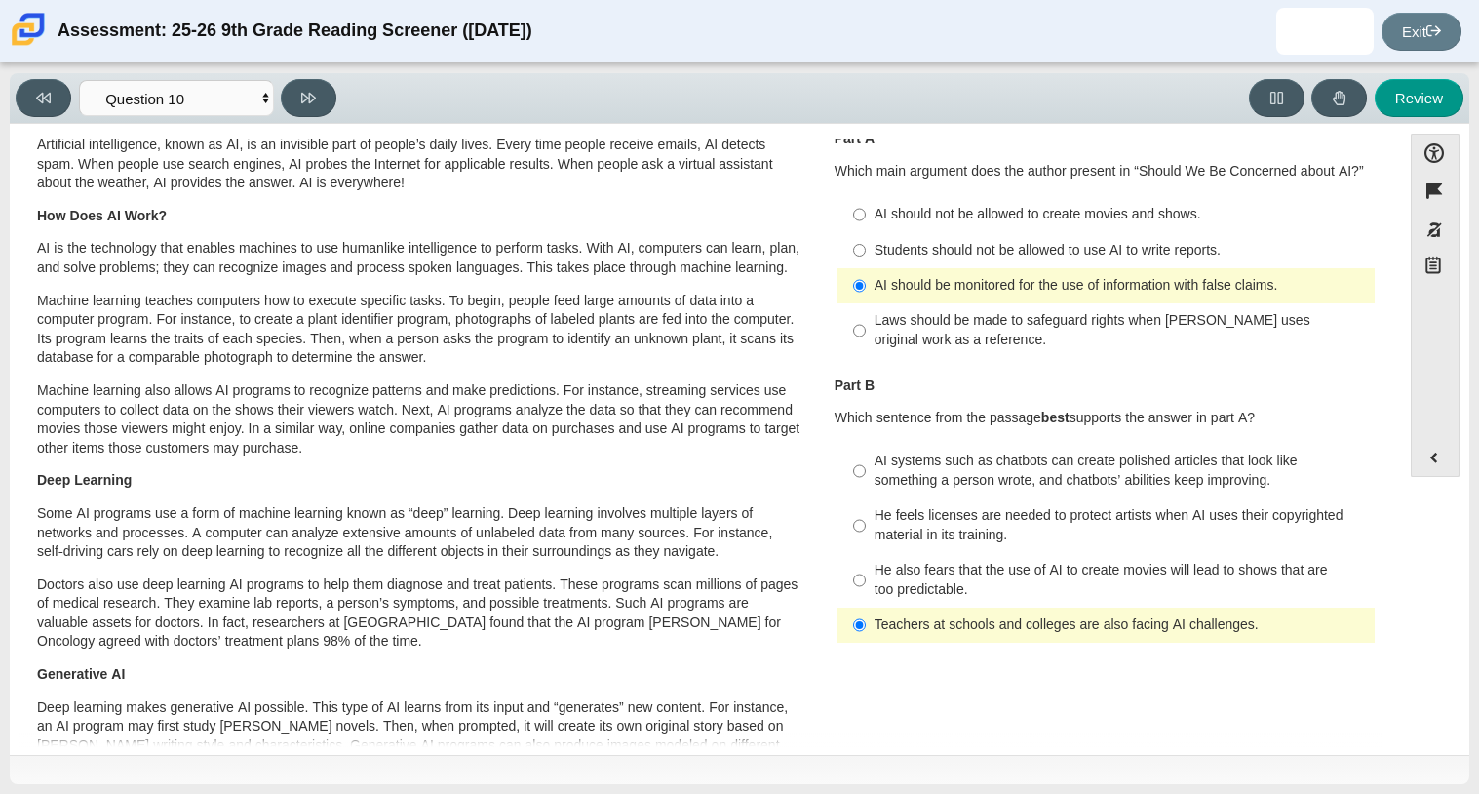
click at [979, 245] on div "Students should not be allowed to use AI to write reports." at bounding box center [1120, 250] width 492 height 19
click at [866, 245] on input "Students should not be allowed to use AI to write reports. Students should not …" at bounding box center [859, 249] width 13 height 35
radio input "true"
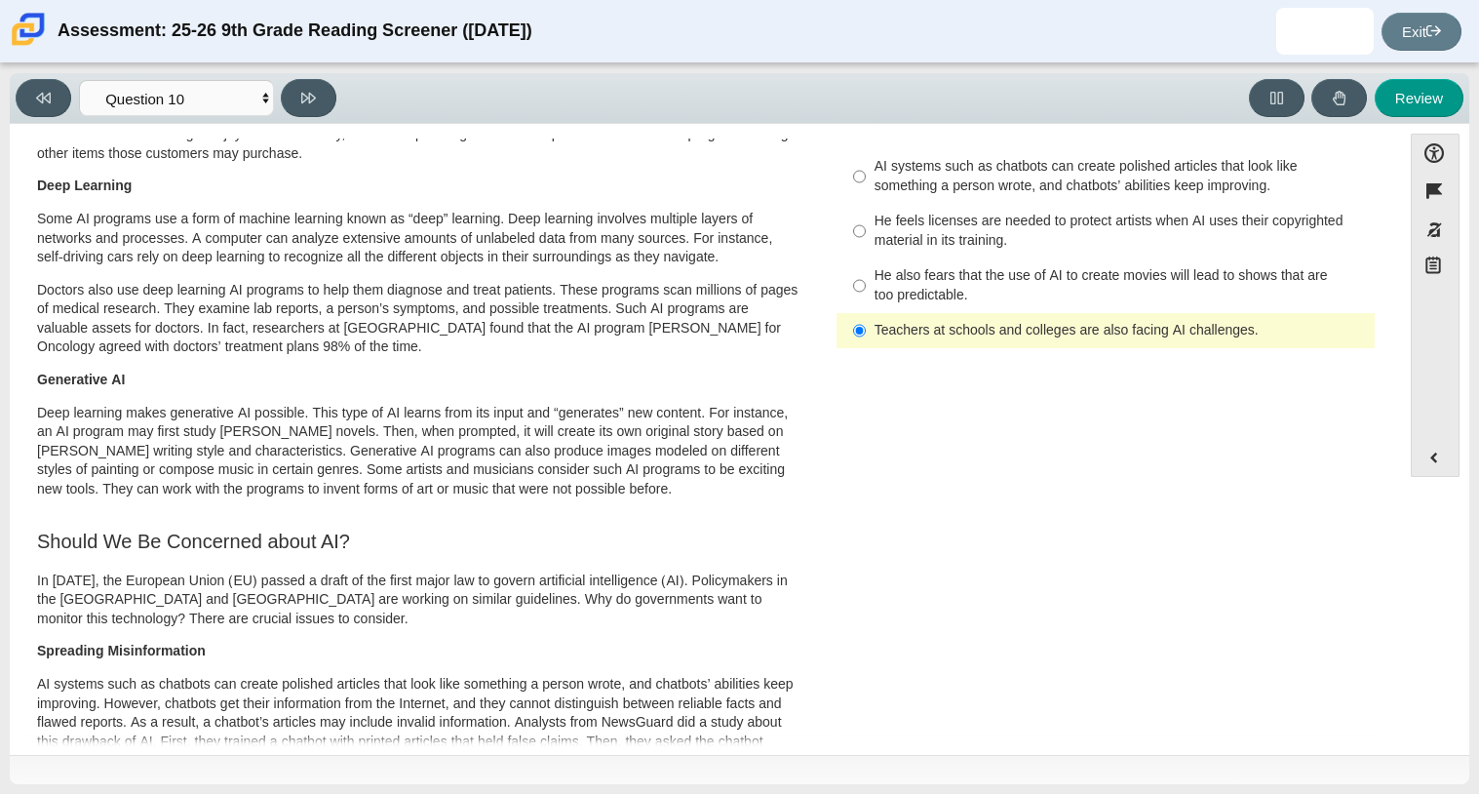
scroll to position [0, 0]
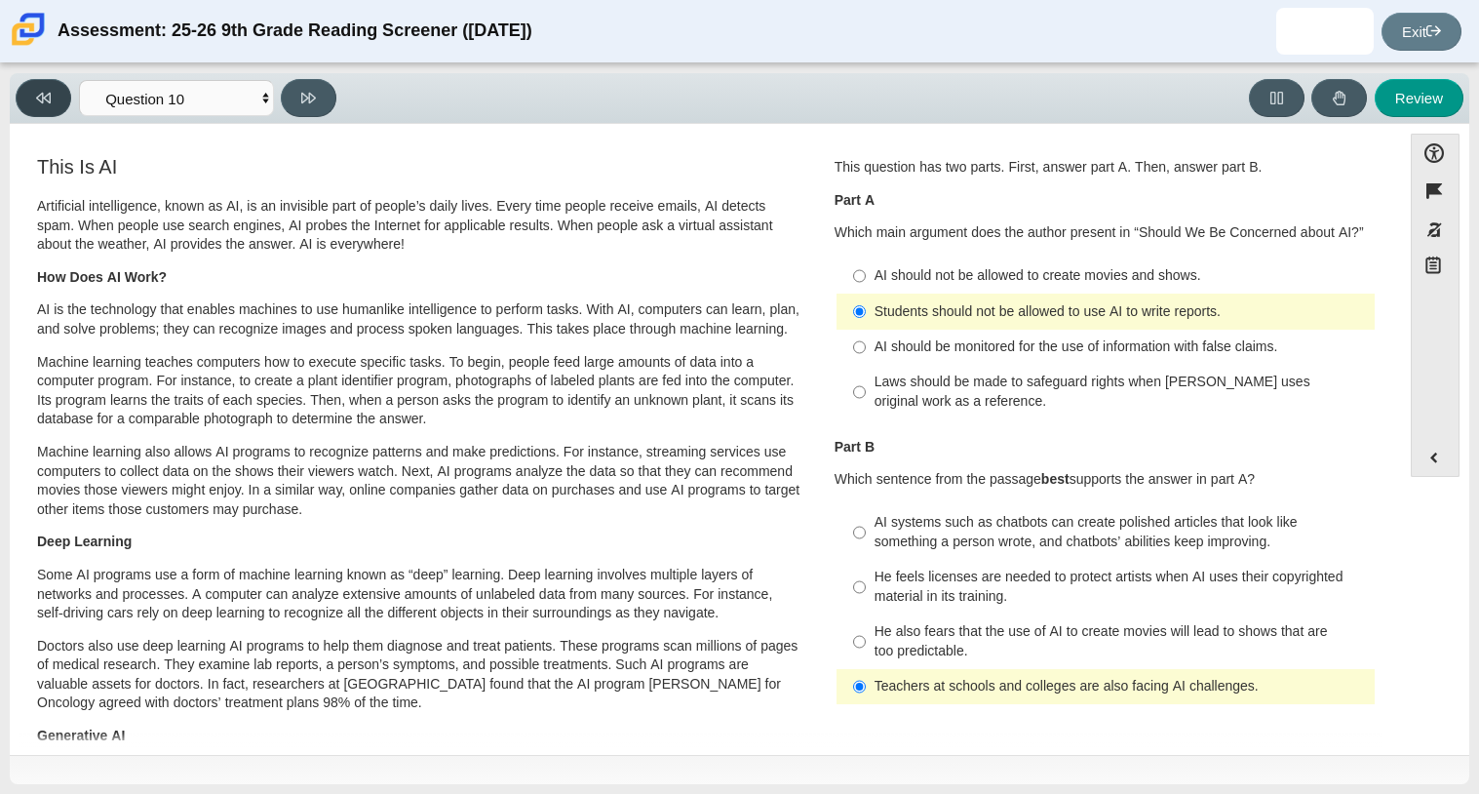
click at [55, 103] on button at bounding box center [44, 98] width 56 height 38
select select "89f058d6-b15c-4ef5-a4b3-fdaffb8868b6"
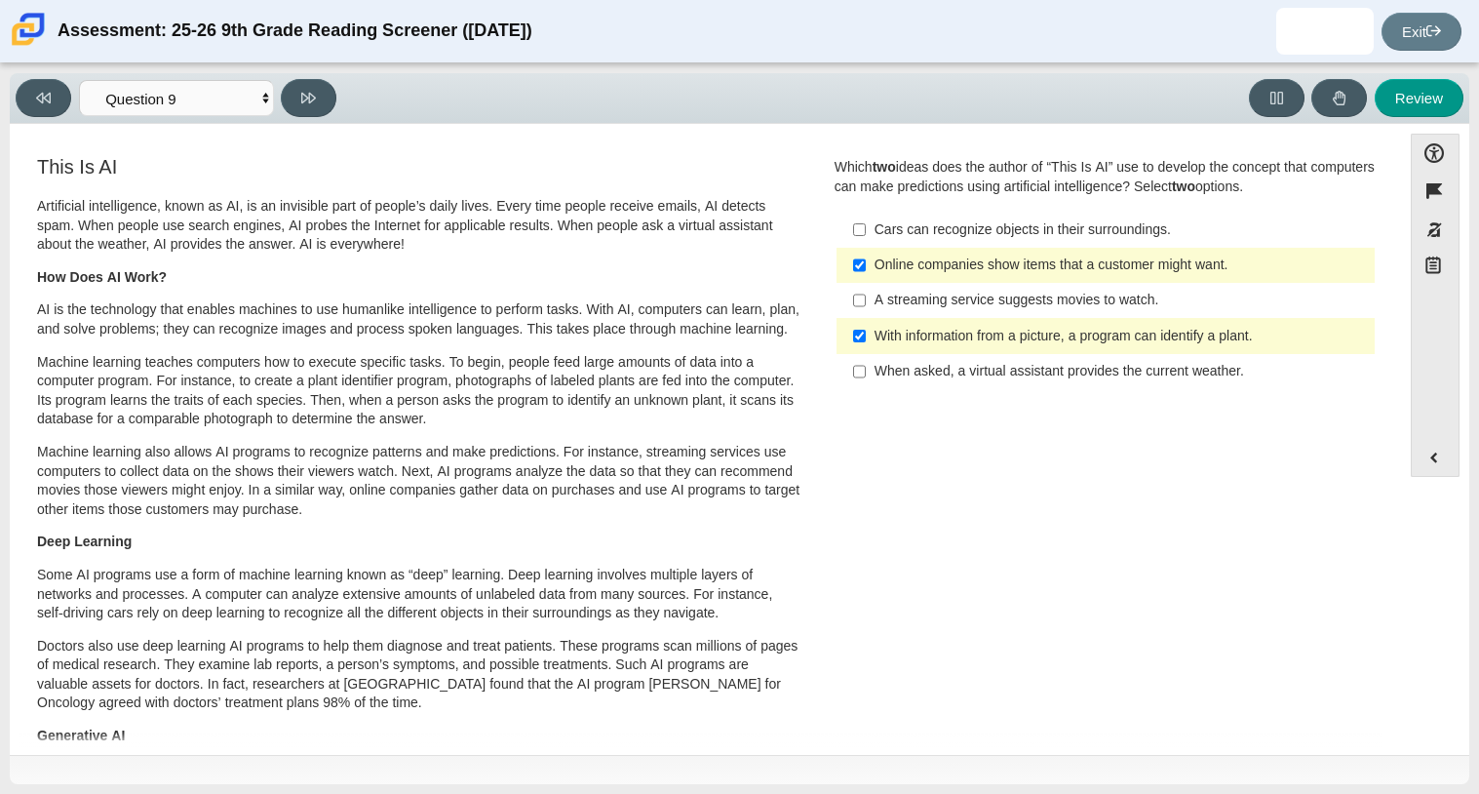
click at [1079, 232] on div "Cars can recognize objects in their surroundings." at bounding box center [1120, 229] width 492 height 19
click at [866, 232] on input "Cars can recognize objects in their surroundings. Cars can recognize objects in…" at bounding box center [859, 229] width 13 height 35
checkbox input "true"
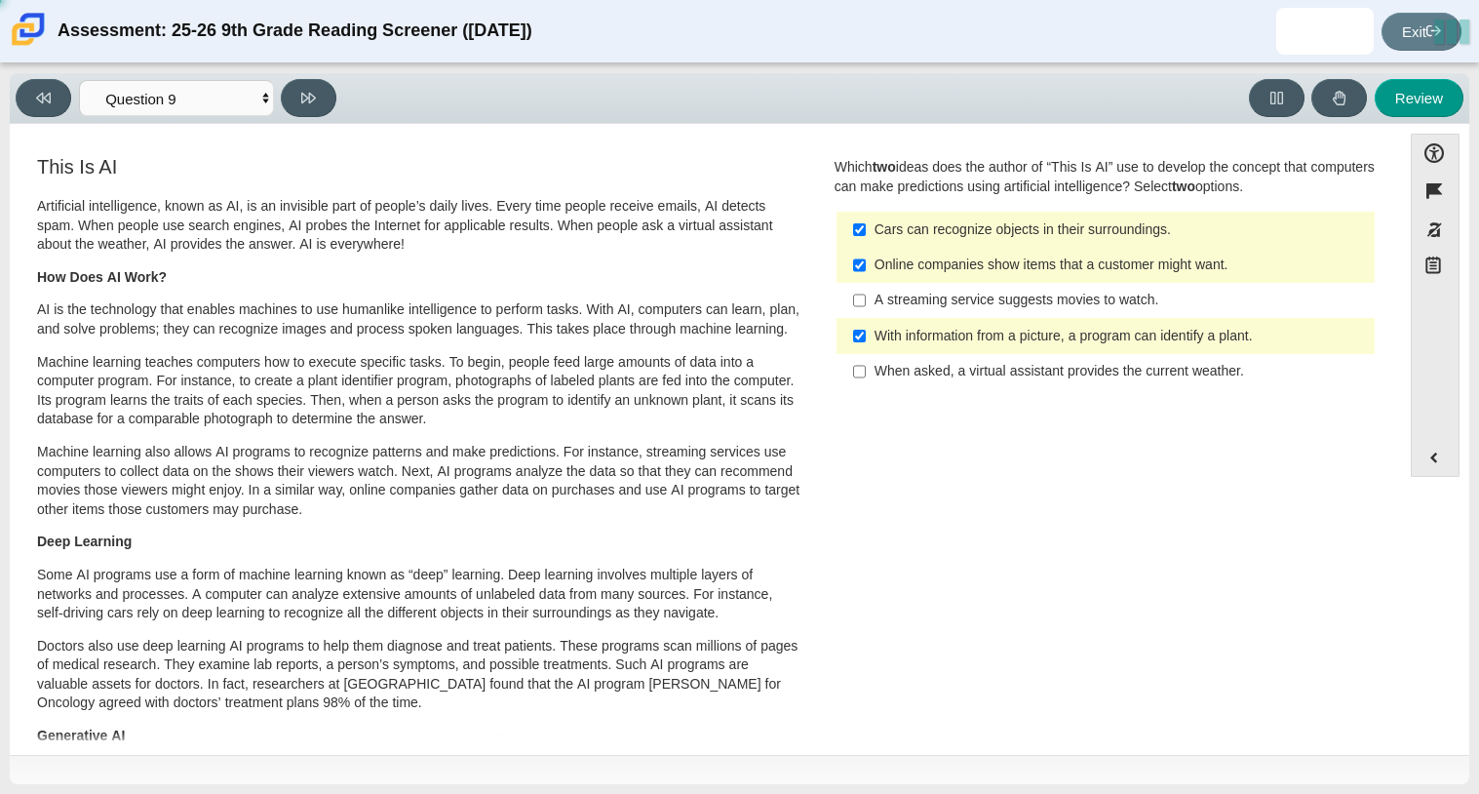
click at [1021, 266] on div "Online companies show items that a customer might want." at bounding box center [1120, 264] width 492 height 19
click at [866, 266] on input "Online companies show items that a customer might want. Online companies show i…" at bounding box center [859, 265] width 13 height 35
checkbox input "false"
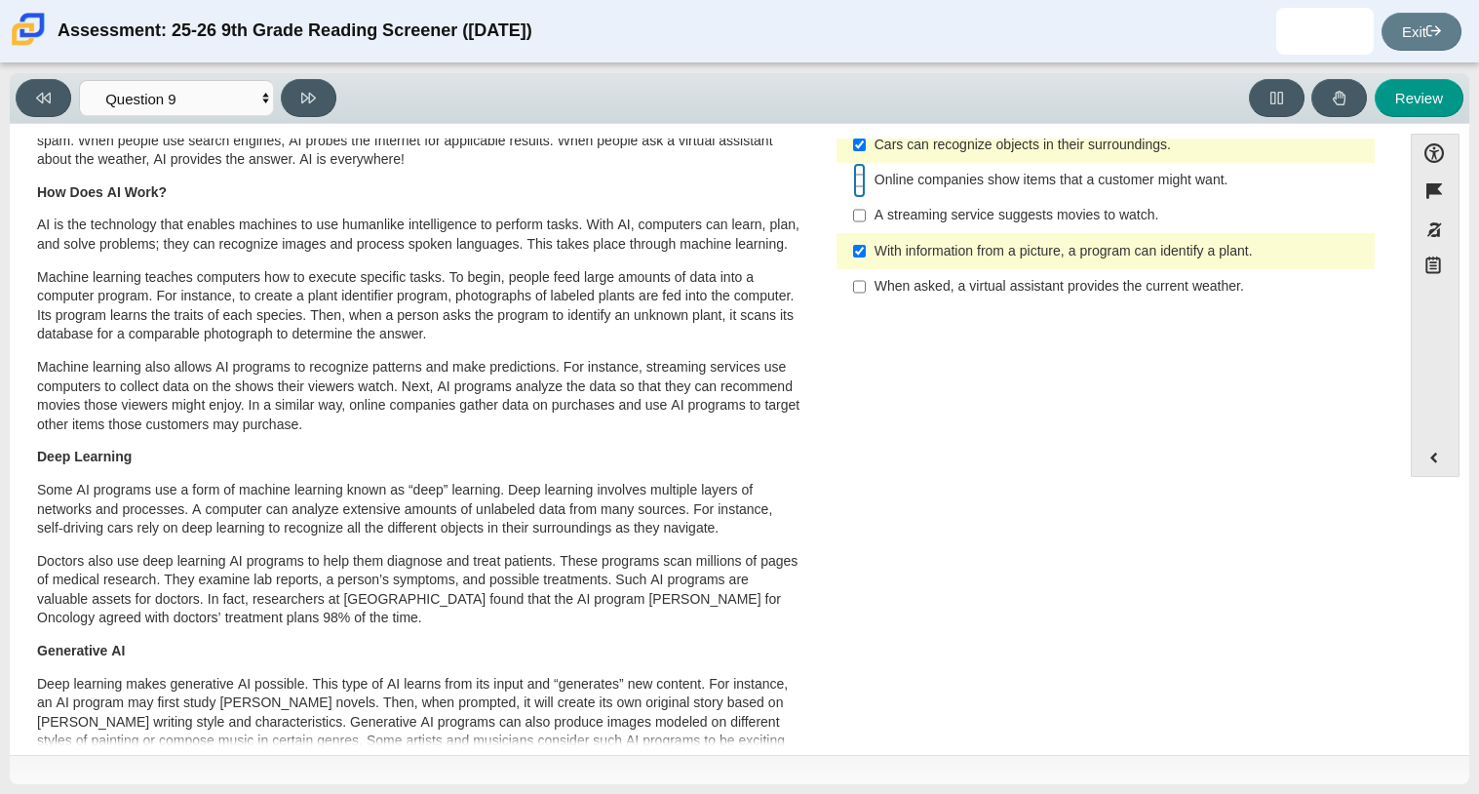
scroll to position [65, 0]
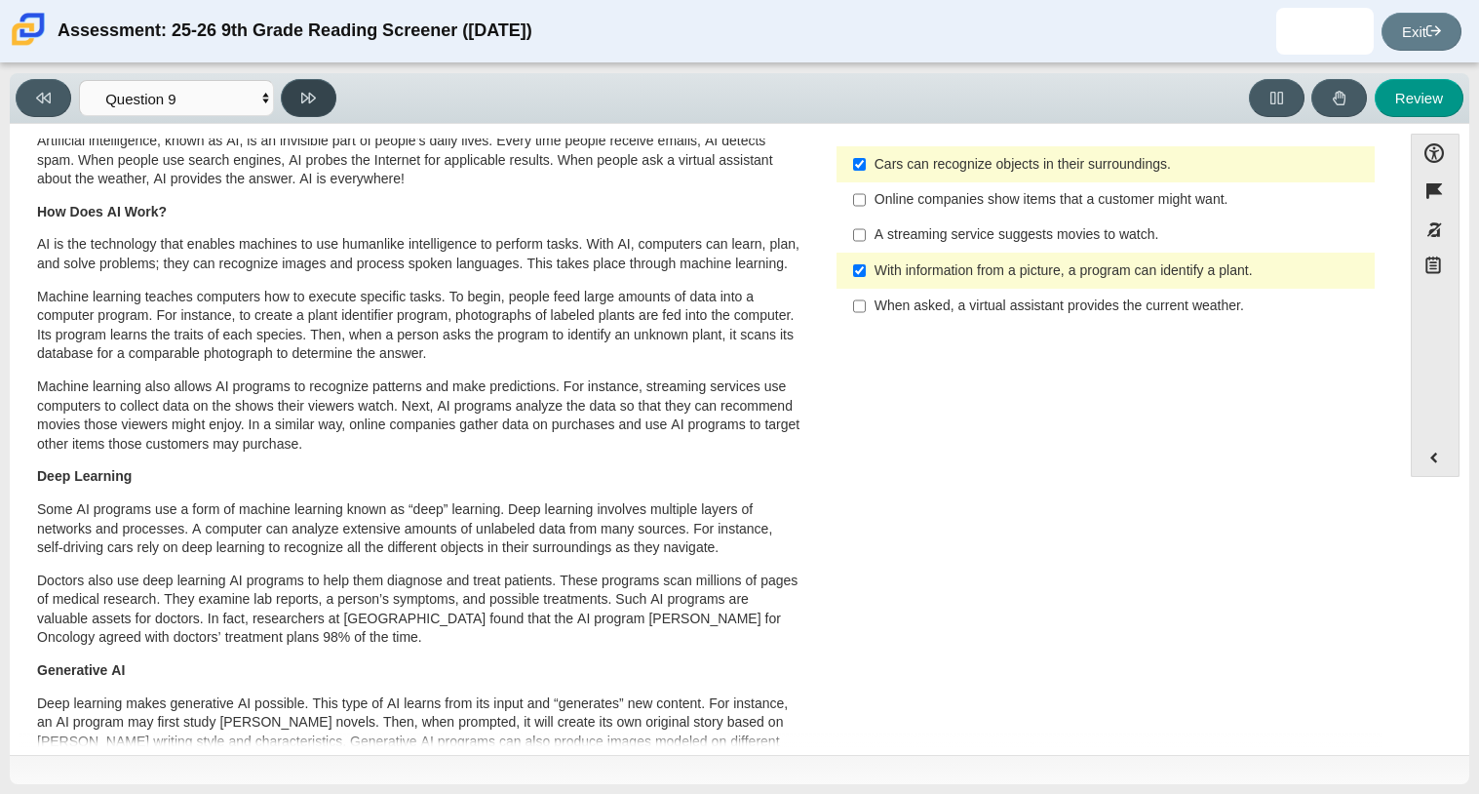
click at [319, 104] on button at bounding box center [309, 98] width 56 height 38
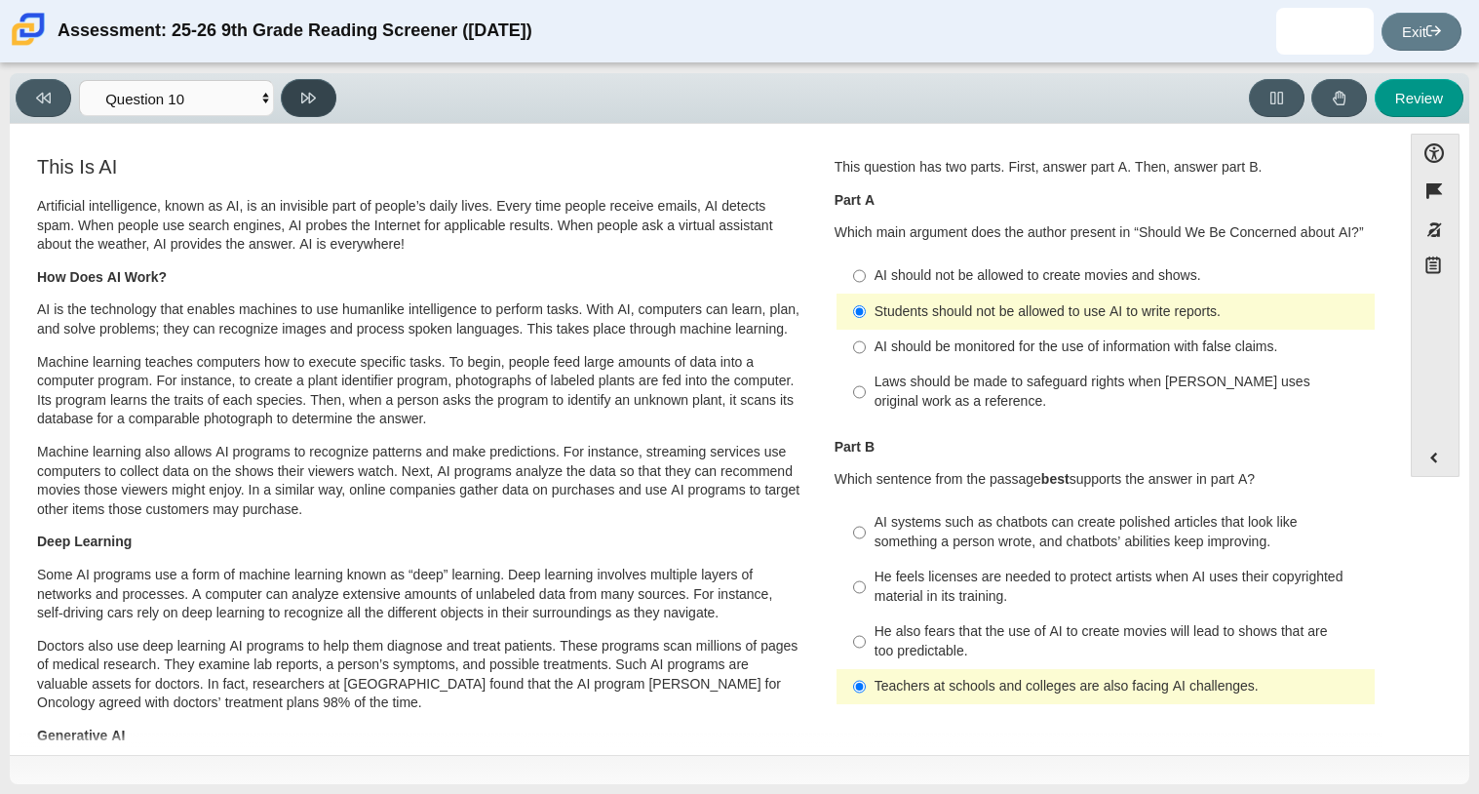
click at [319, 104] on button at bounding box center [309, 98] width 56 height 38
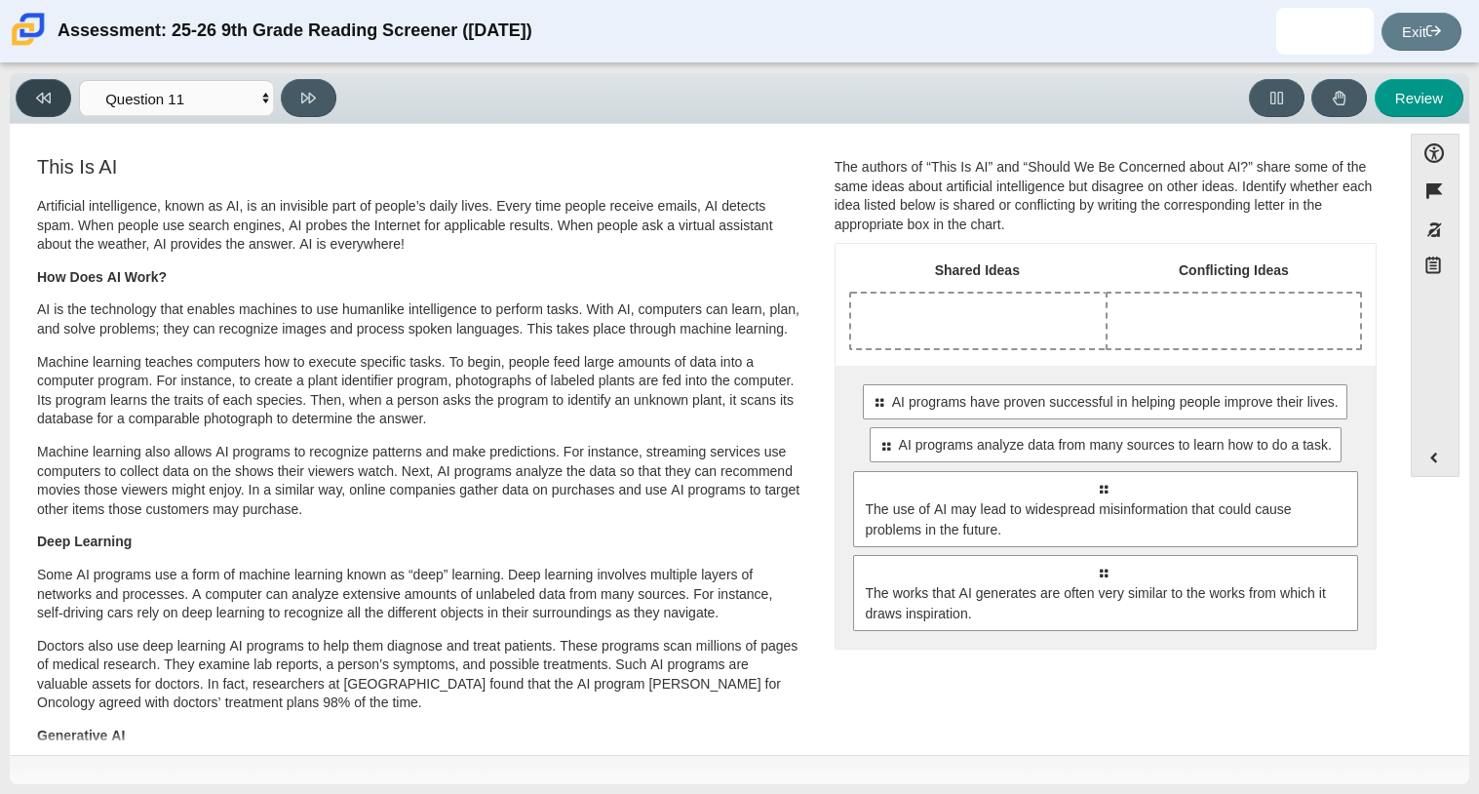
click at [41, 97] on icon at bounding box center [43, 98] width 15 height 15
select select "cdf3c14e-a918-44d1-9b63-3db0fa81641e"
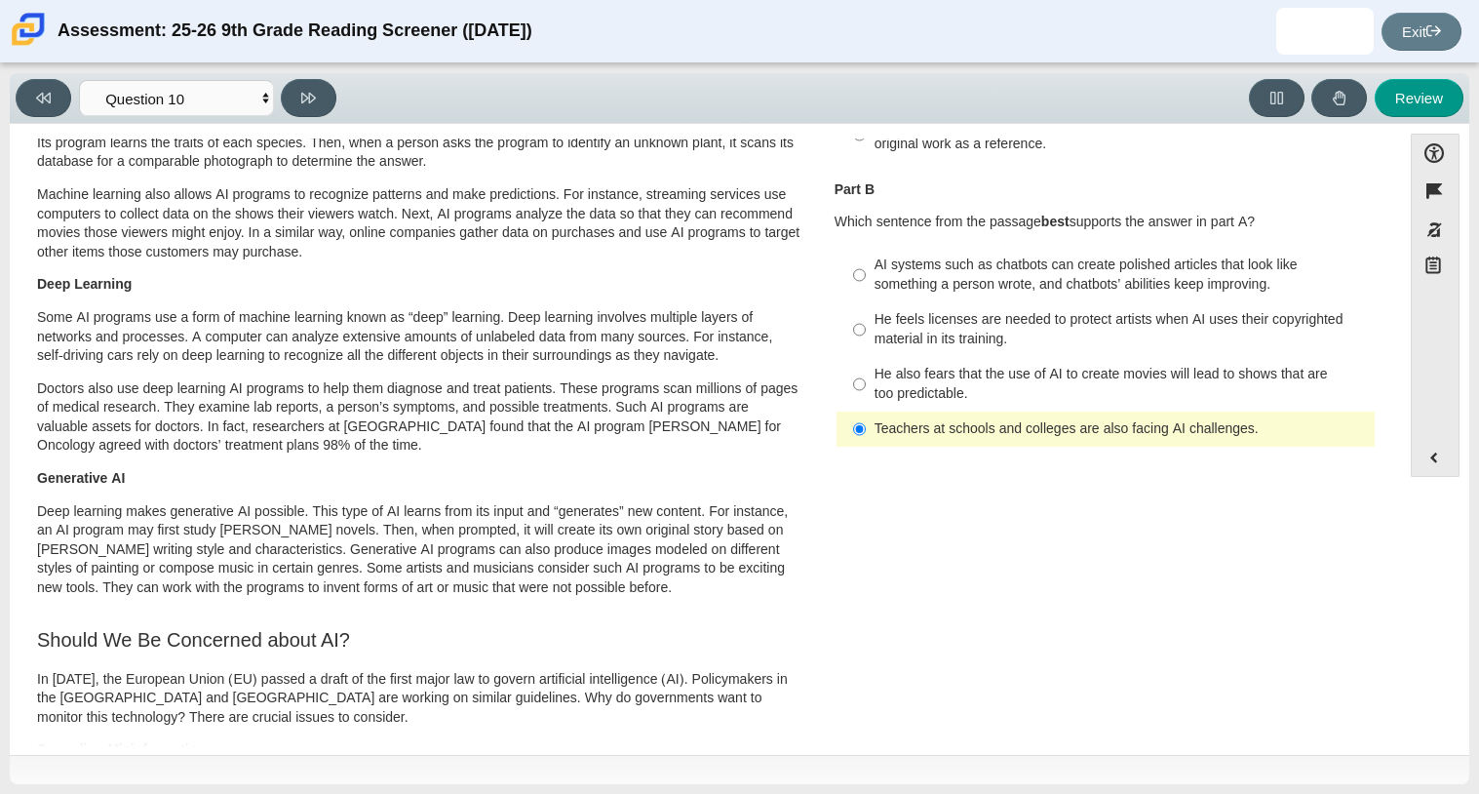
scroll to position [0, 0]
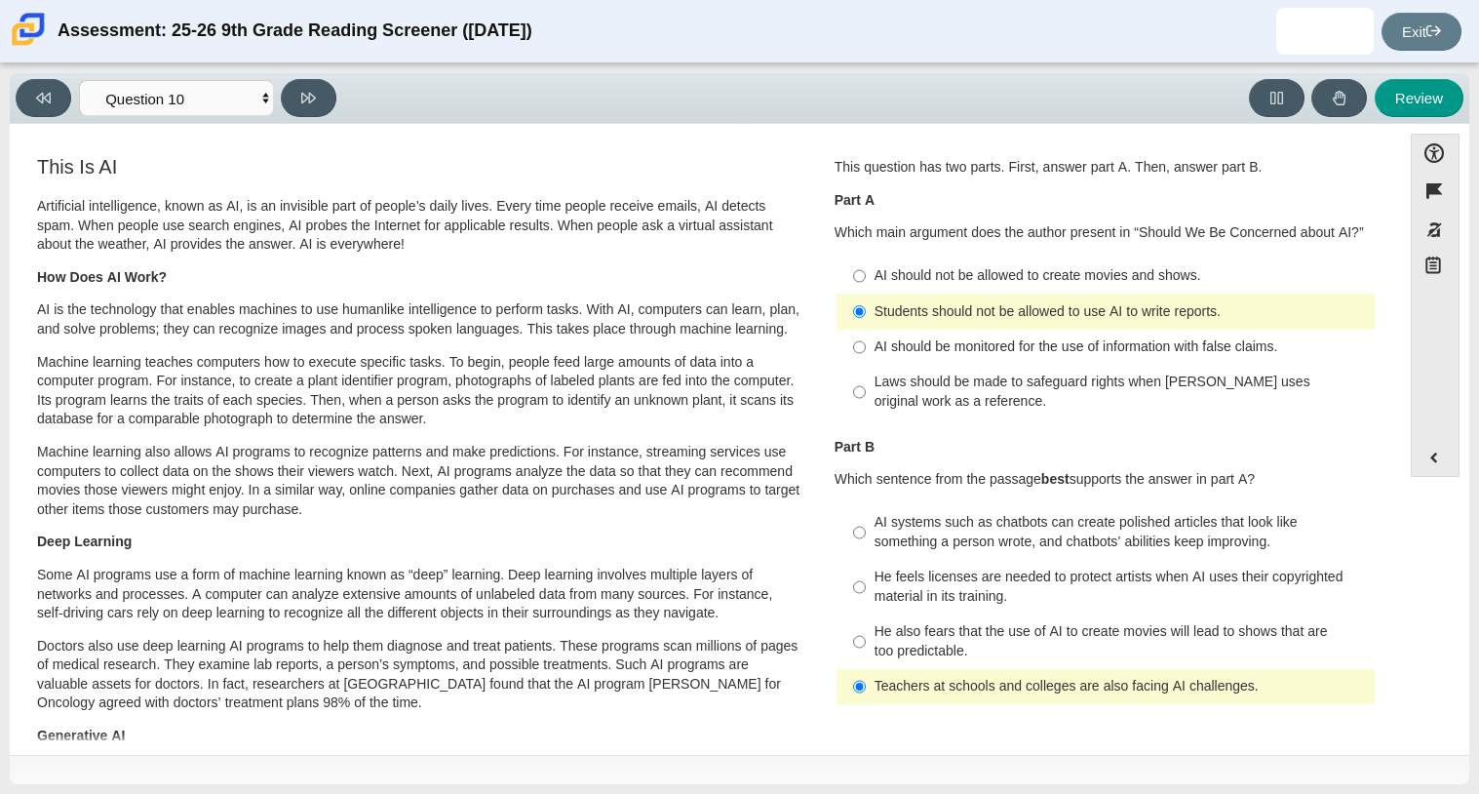
click at [1232, 351] on div "AI should be monitored for the use of information with false claims." at bounding box center [1120, 346] width 492 height 19
click at [866, 351] on input "AI should be monitored for the use of information with false claims. AI should …" at bounding box center [859, 347] width 13 height 35
radio input "true"
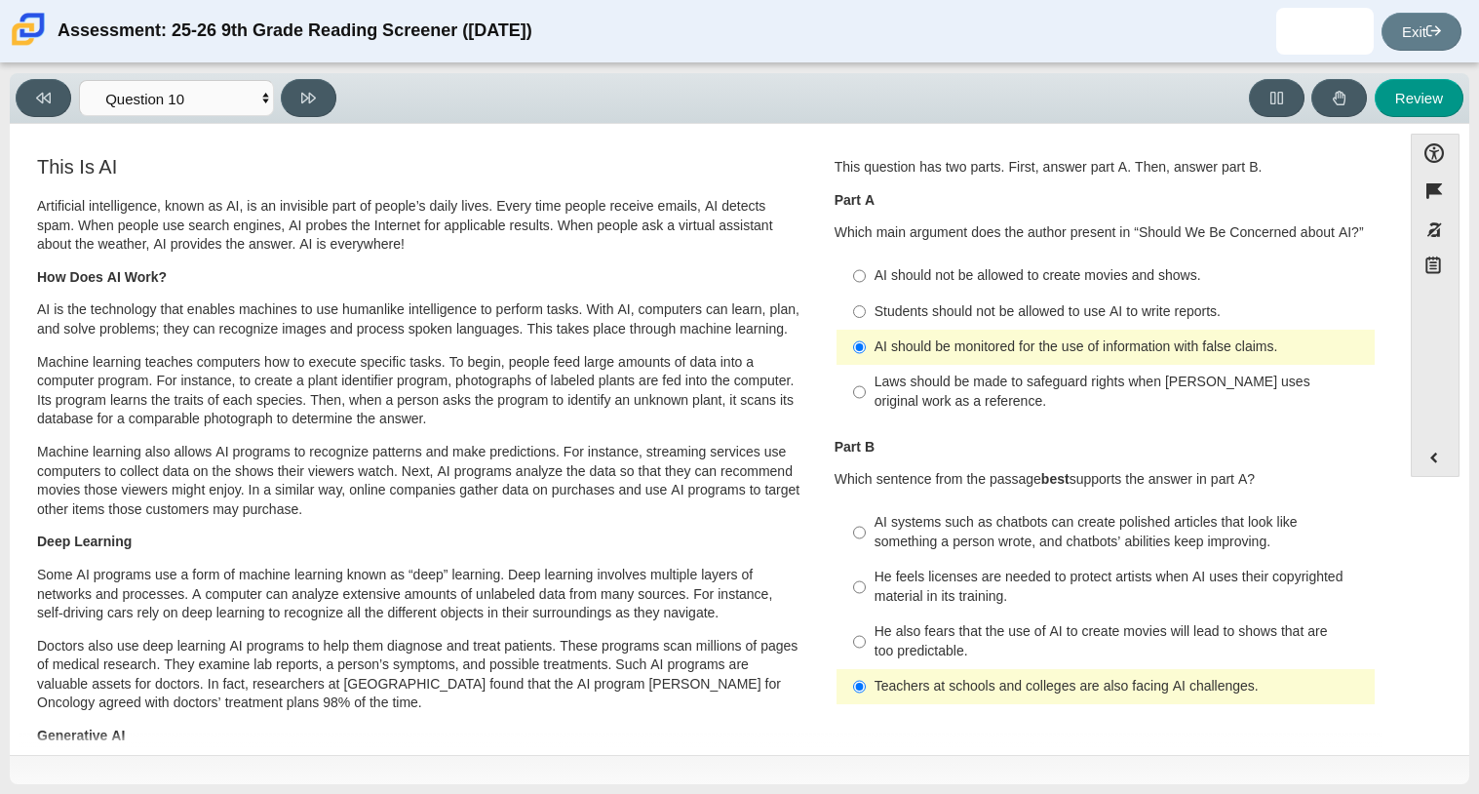
click at [1063, 399] on div "Laws should be made to safeguard rights when AI uses original work as a referen…" at bounding box center [1120, 391] width 492 height 38
click at [866, 399] on input "Laws should be made to safeguard rights when AI uses original work as a referen…" at bounding box center [859, 392] width 13 height 55
radio input "true"
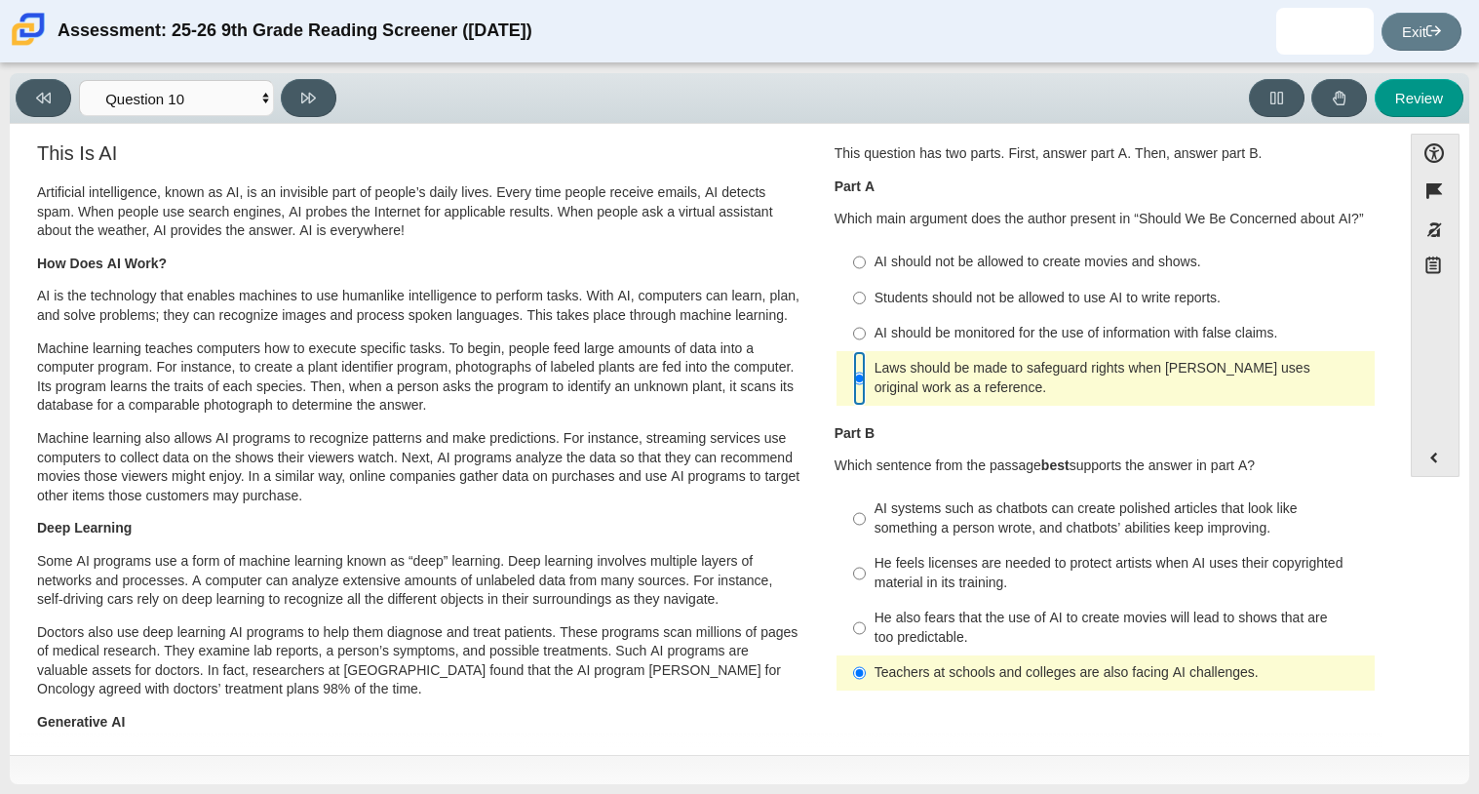
scroll to position [18, 0]
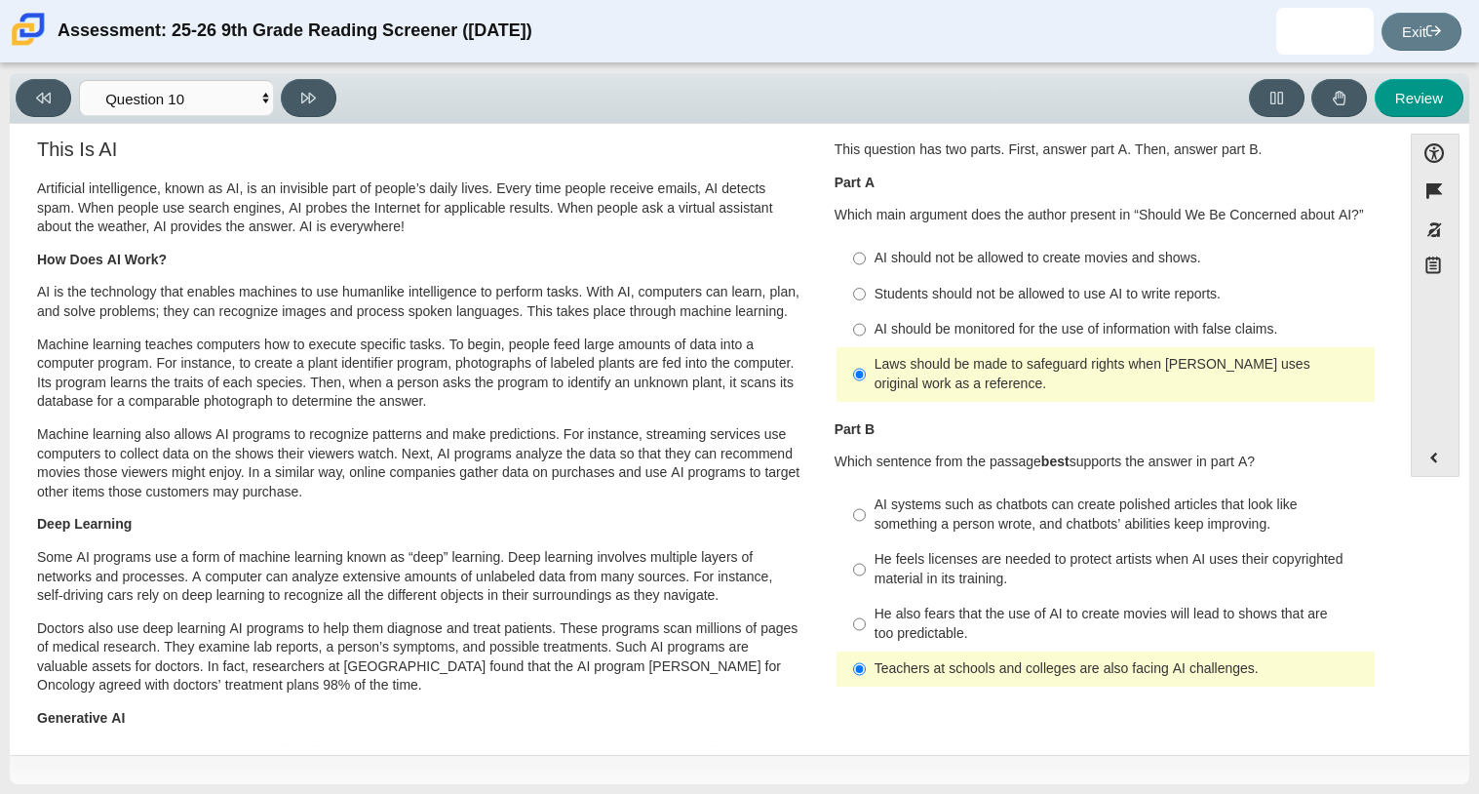
click at [1094, 520] on div "AI systems such as chatbots can create polished articles that look like somethi…" at bounding box center [1120, 514] width 492 height 38
click at [866, 520] on input "AI systems such as chatbots can create polished articles that look like somethi…" at bounding box center [859, 514] width 13 height 55
radio input "true"
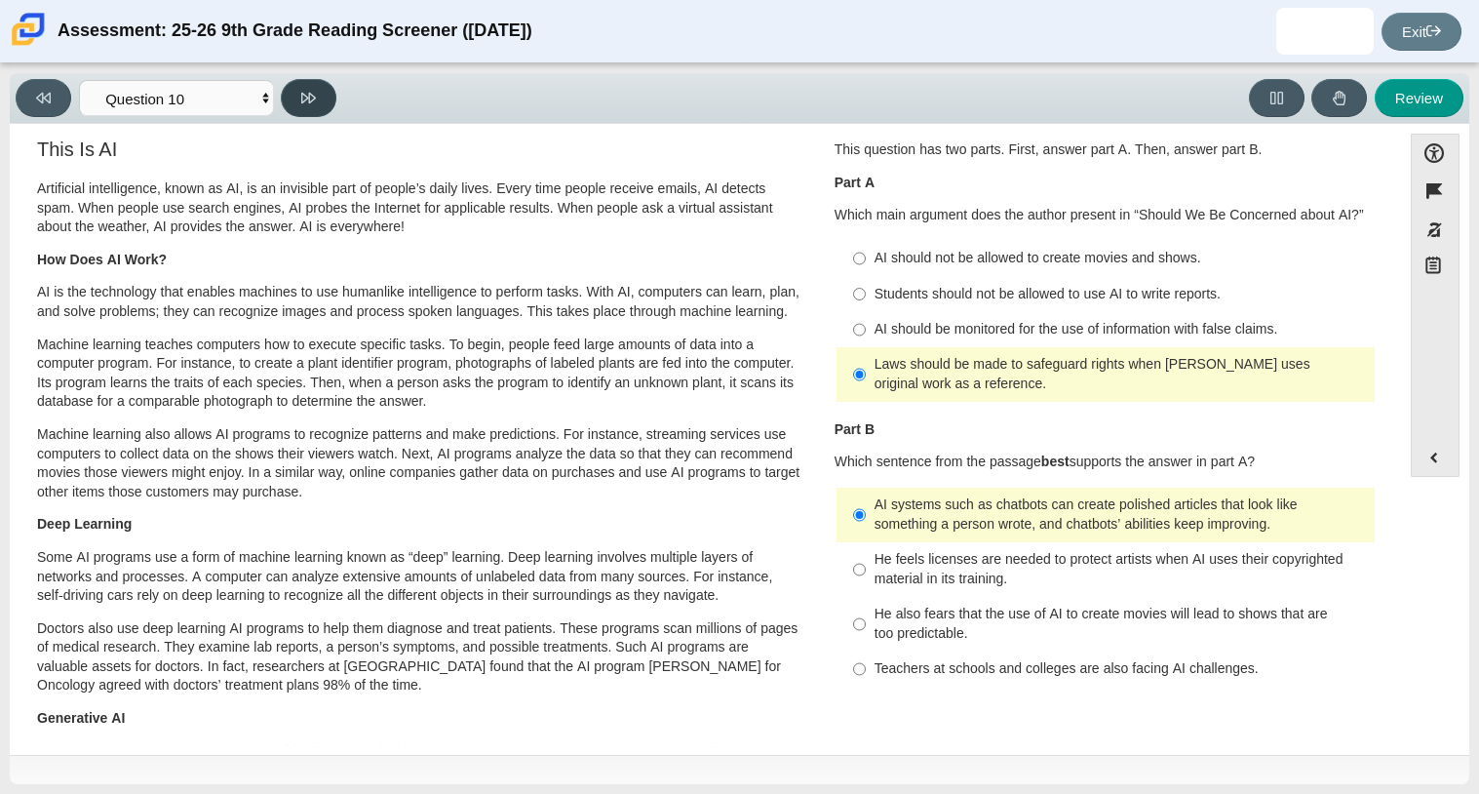
click at [311, 104] on icon at bounding box center [308, 98] width 15 height 15
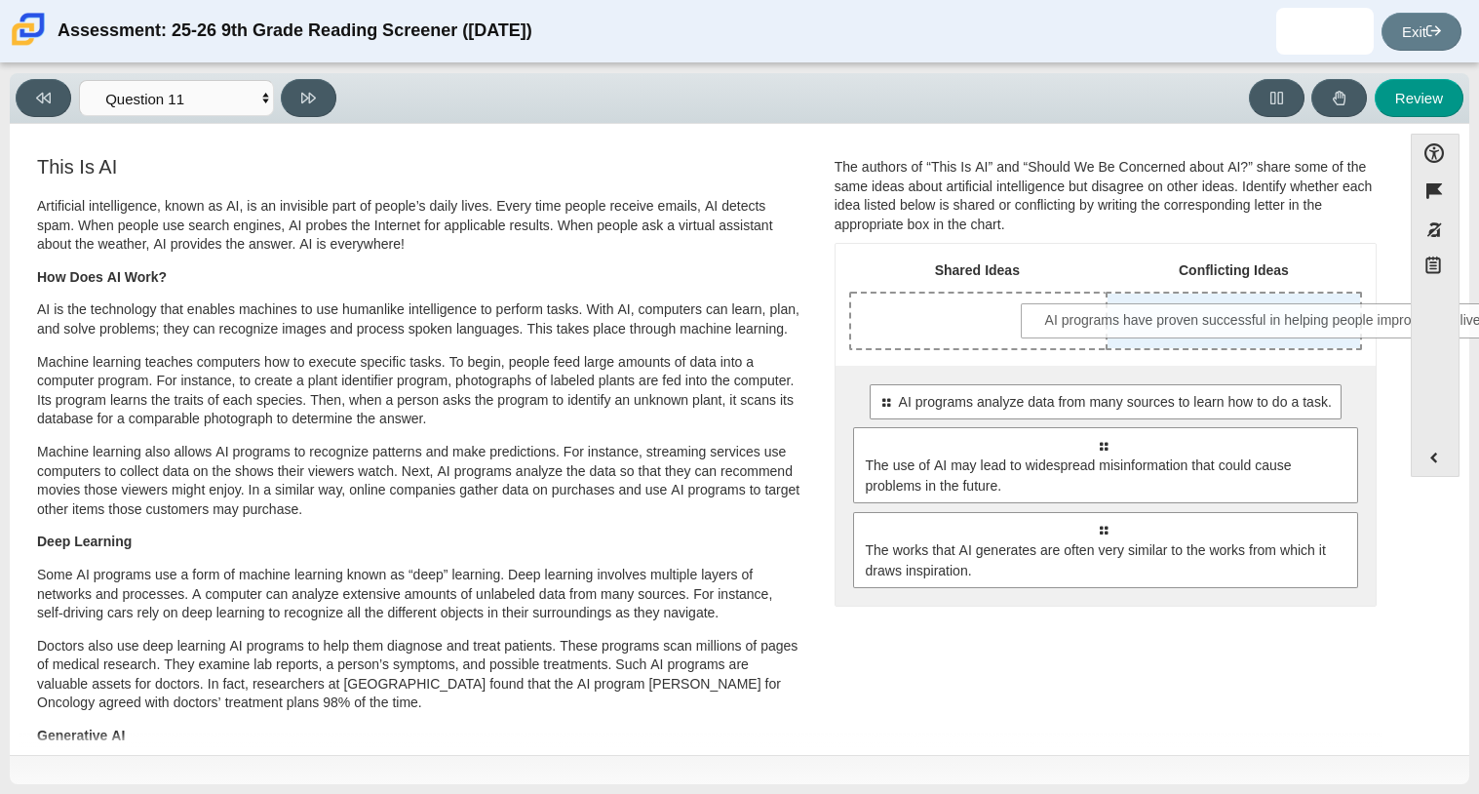
drag, startPoint x: 1018, startPoint y: 416, endPoint x: 1184, endPoint y: 334, distance: 184.9
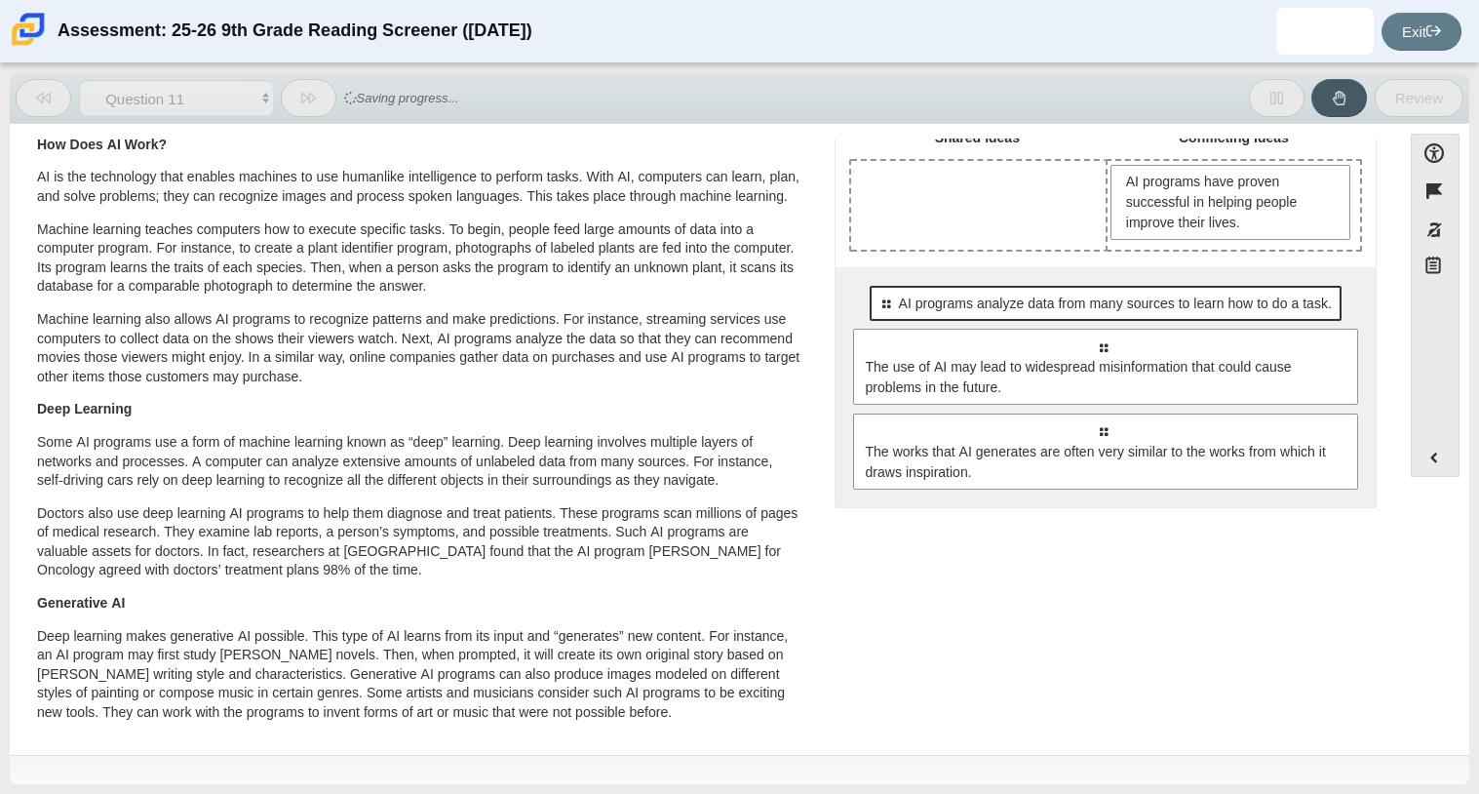
scroll to position [0, 0]
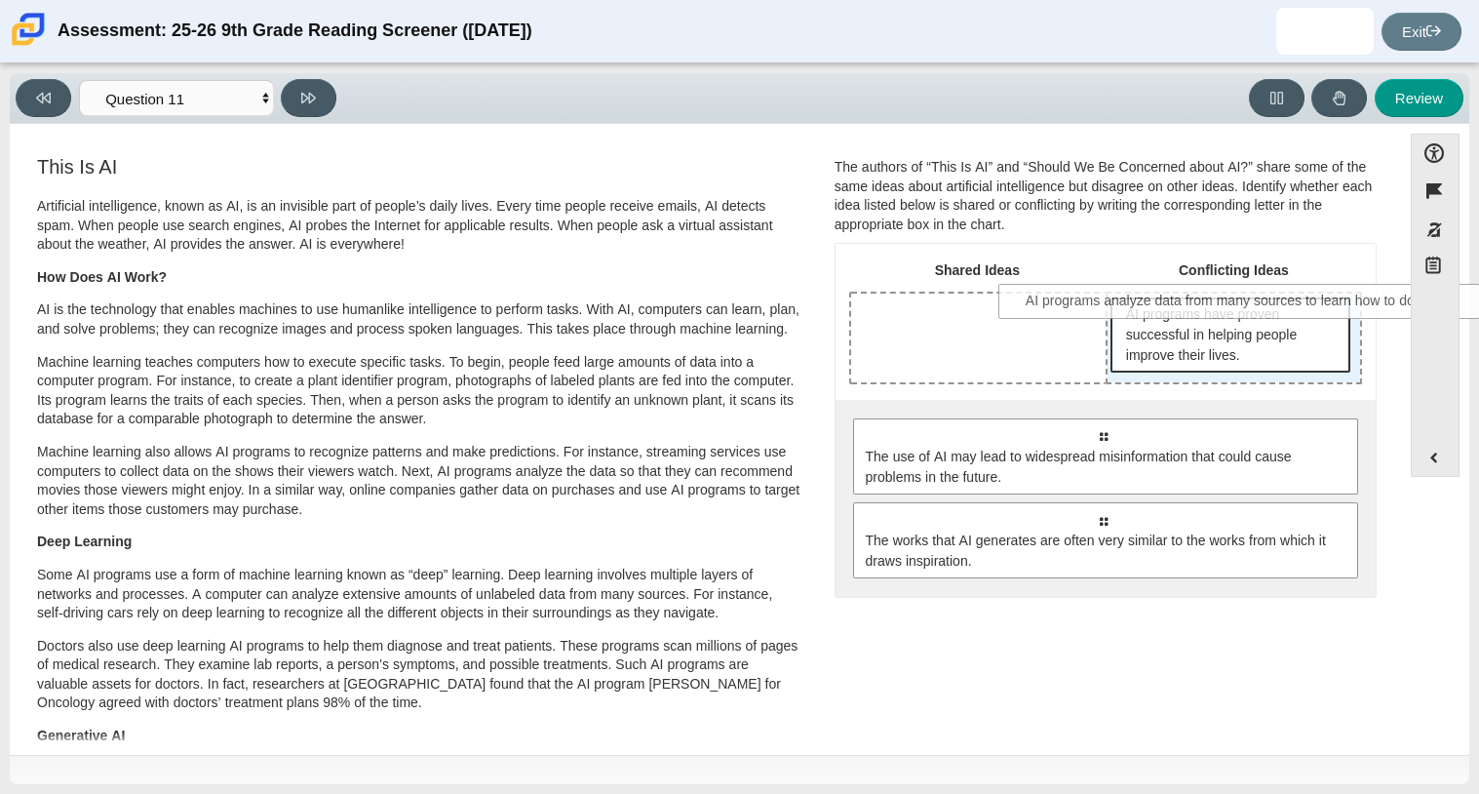
drag, startPoint x: 1035, startPoint y: 447, endPoint x: 1182, endPoint y: 312, distance: 199.4
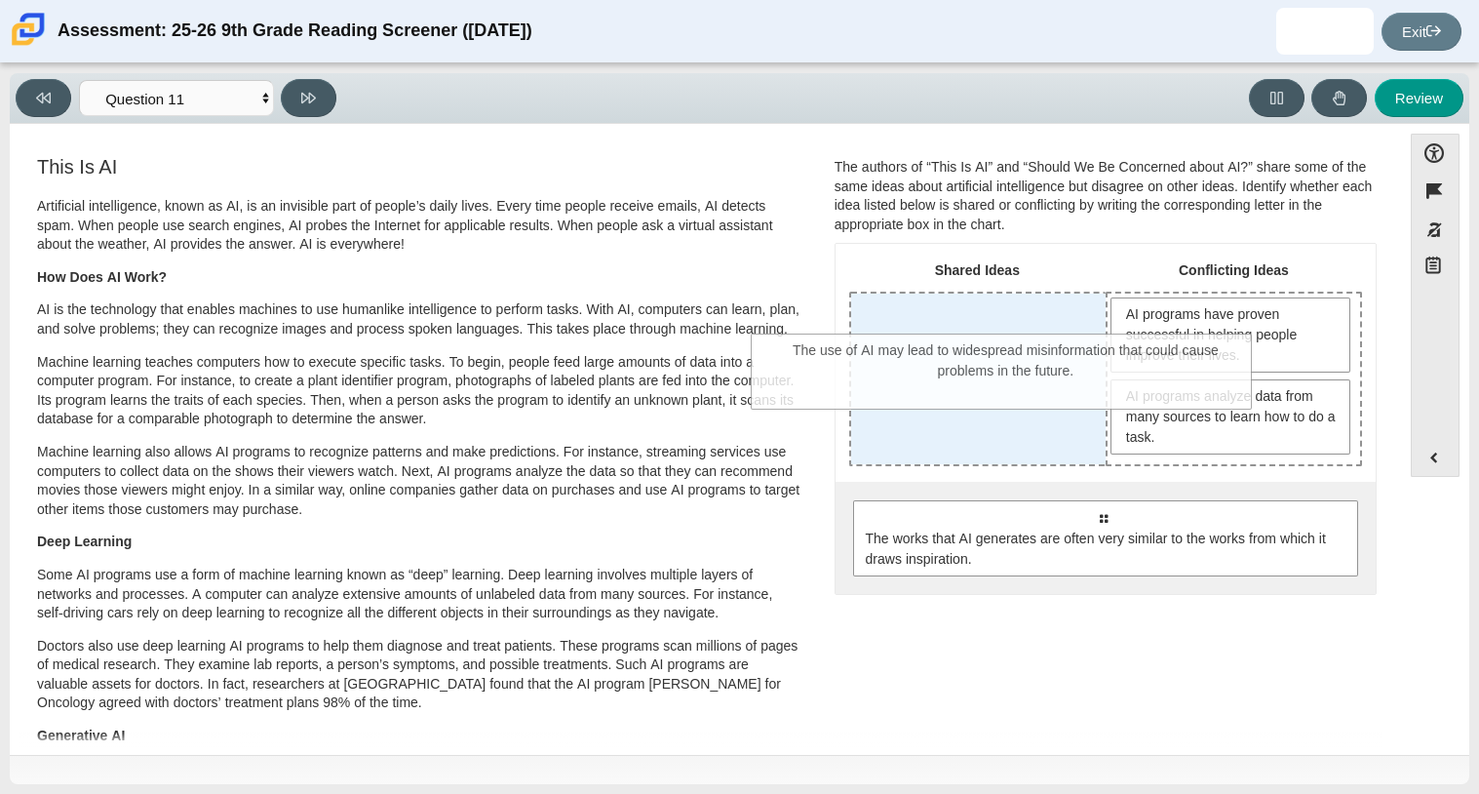
drag, startPoint x: 1140, startPoint y: 554, endPoint x: 1043, endPoint y: 388, distance: 191.8
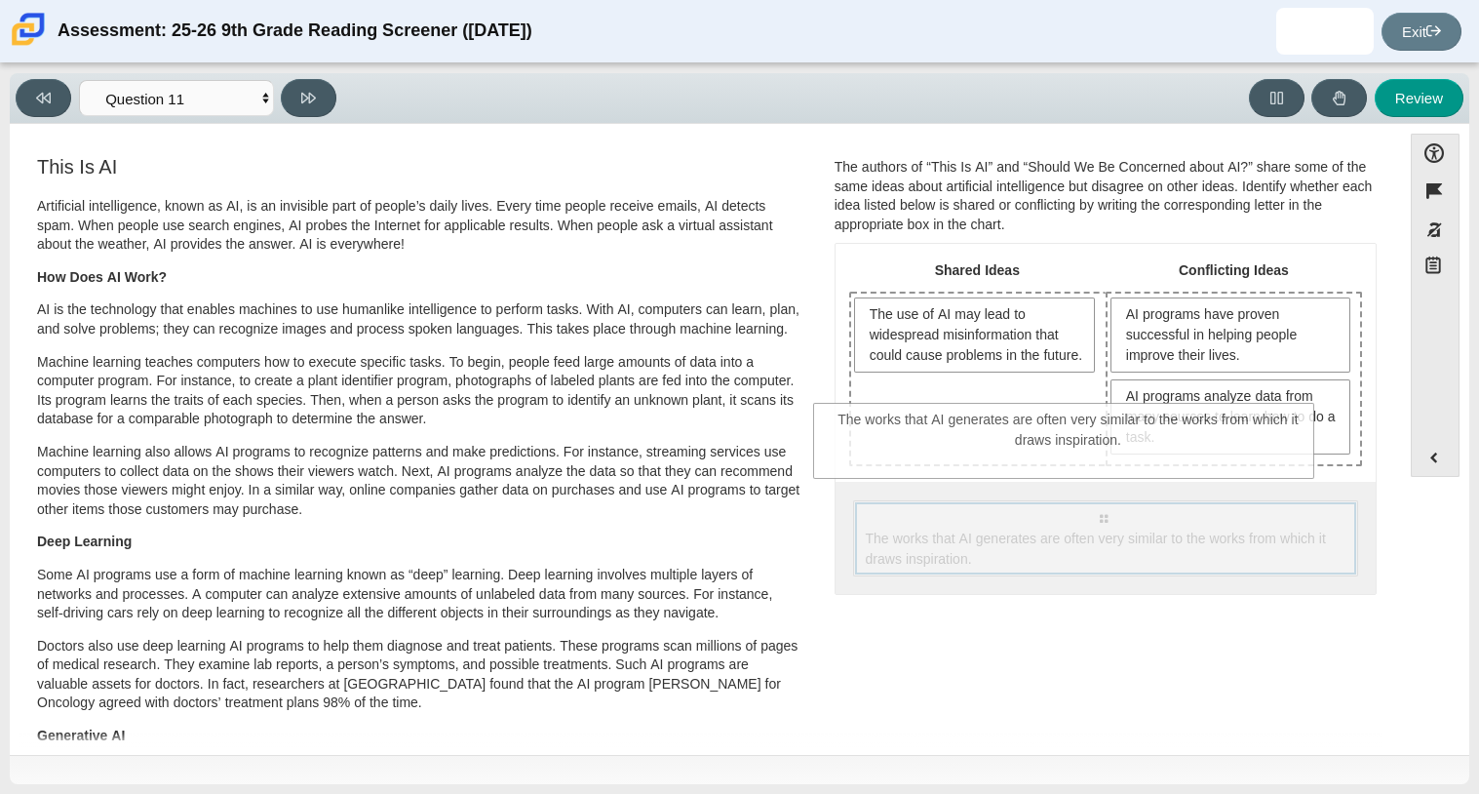
drag, startPoint x: 1041, startPoint y: 564, endPoint x: 1007, endPoint y: 468, distance: 102.4
click at [1007, 468] on div "Shared Ideas Conflicting Ideas The use of AI may lead to widespread misinformat…" at bounding box center [1105, 419] width 540 height 350
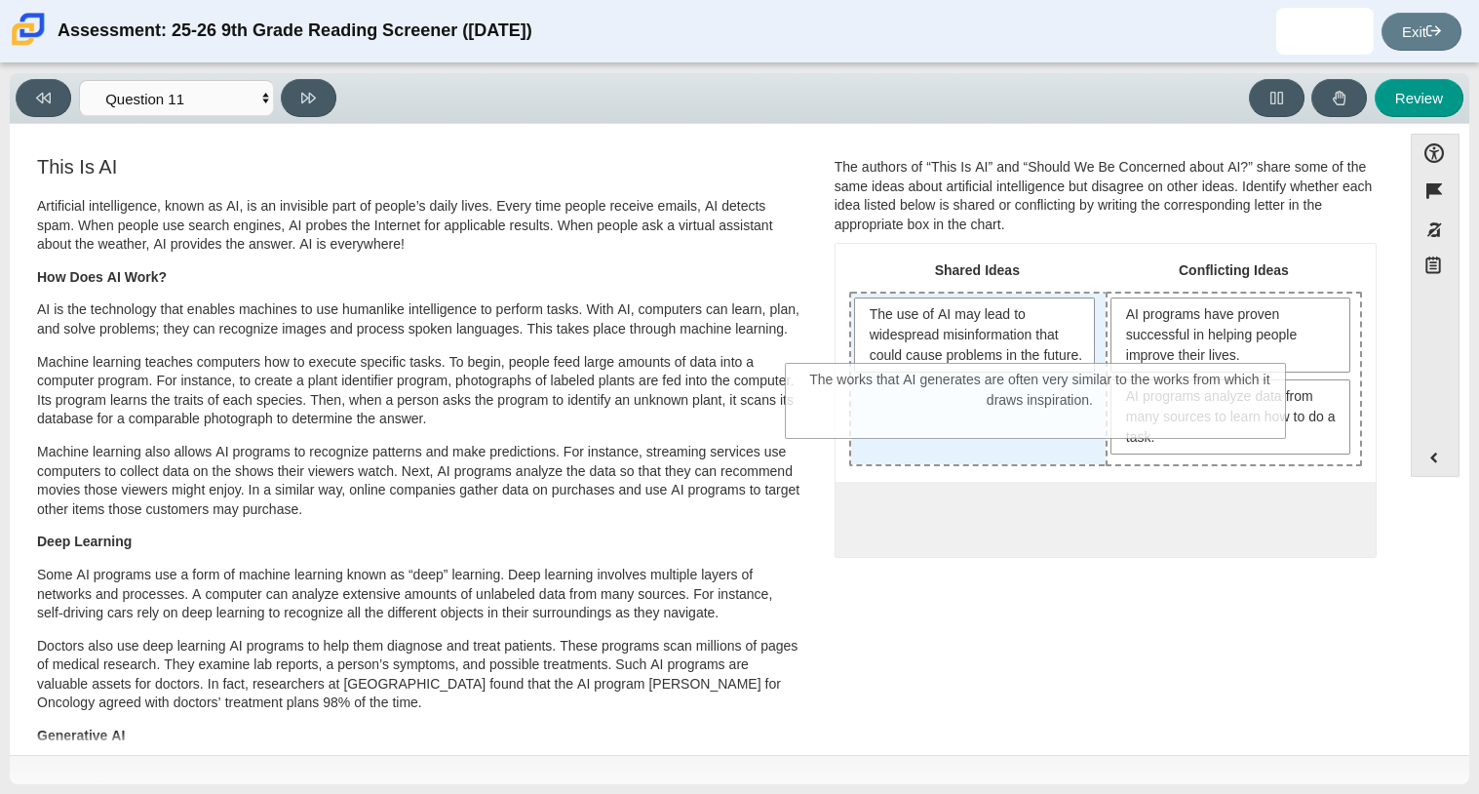
drag, startPoint x: 1035, startPoint y: 538, endPoint x: 974, endPoint y: 405, distance: 147.0
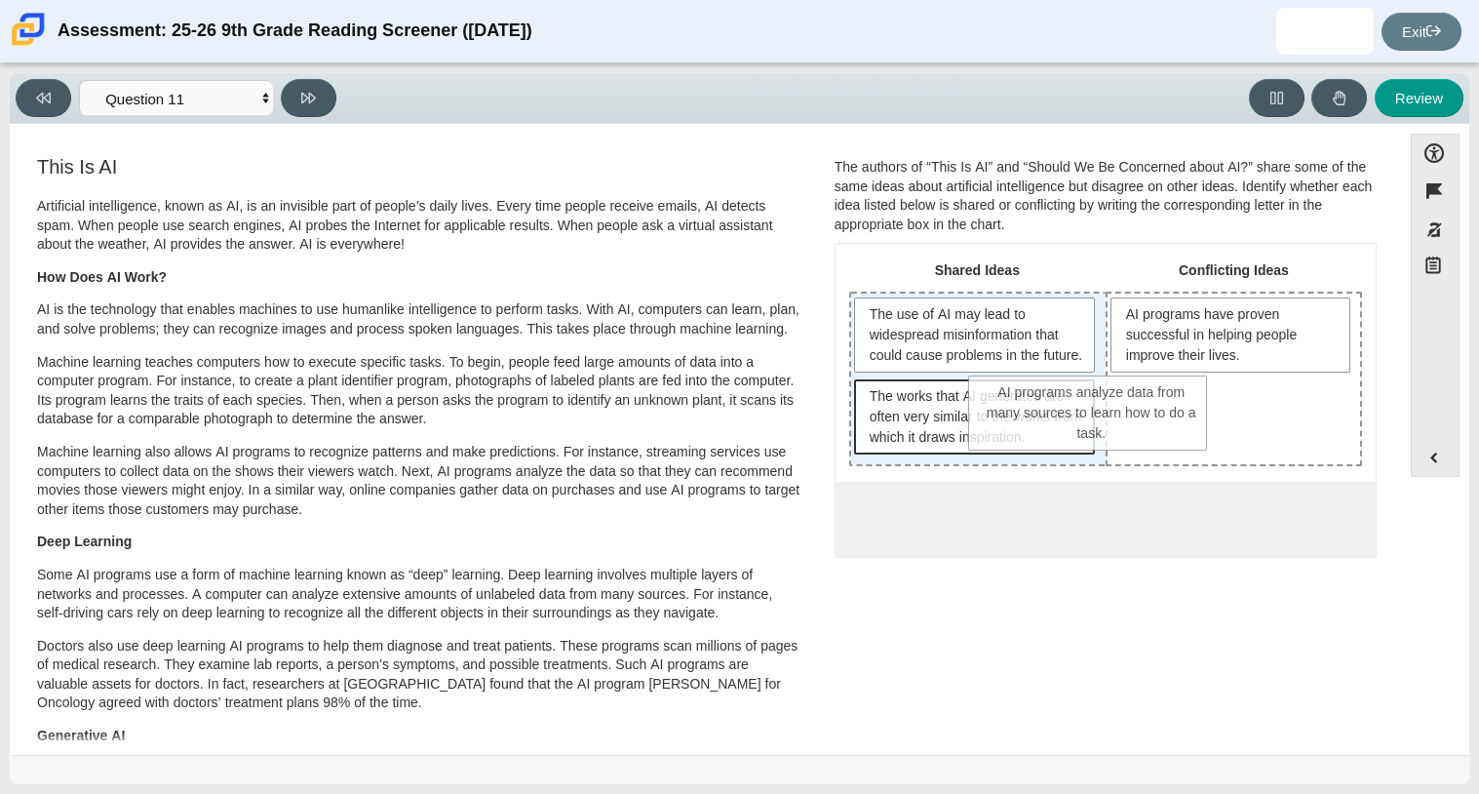
drag, startPoint x: 1186, startPoint y: 452, endPoint x: 1045, endPoint y: 449, distance: 141.4
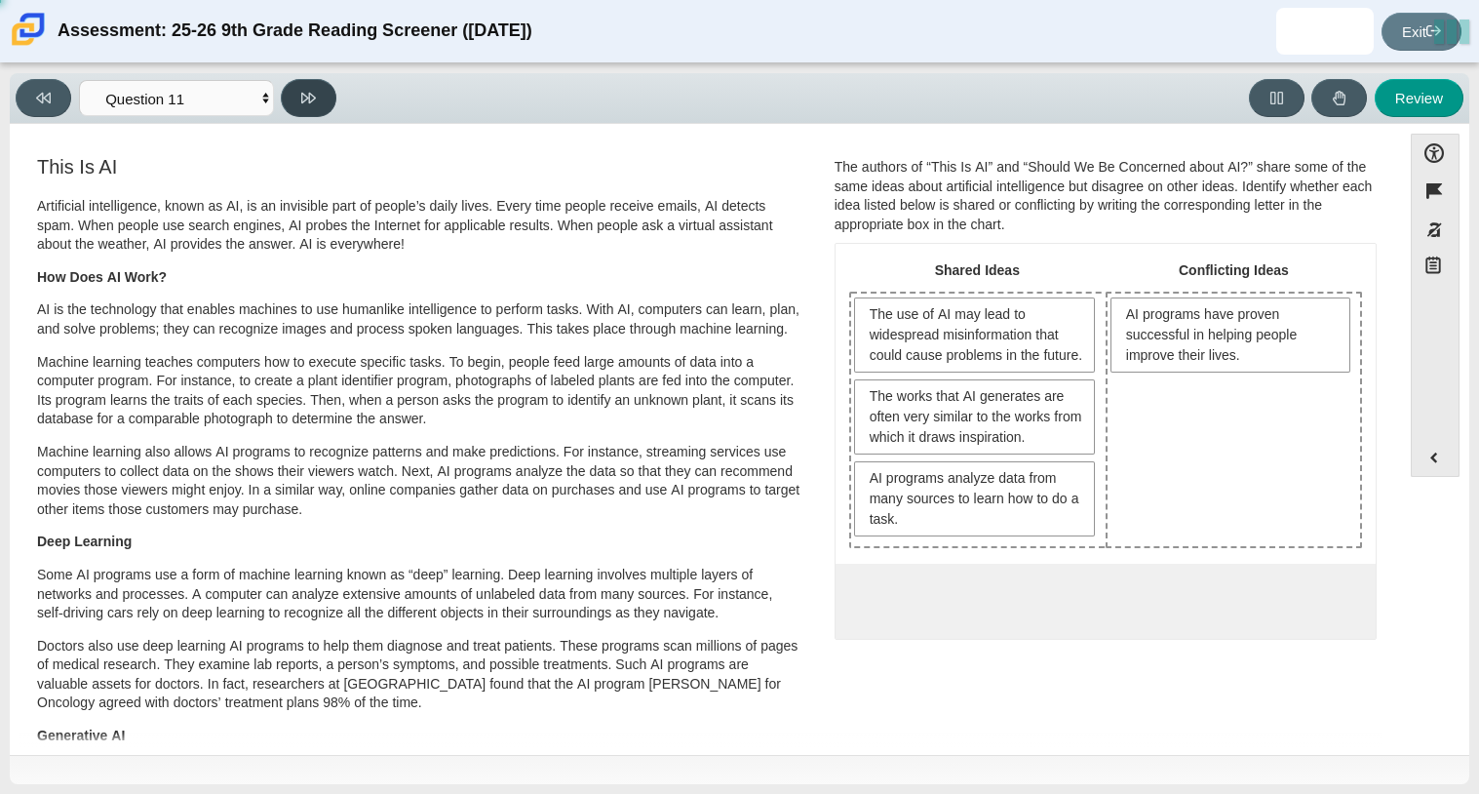
click at [311, 95] on icon at bounding box center [308, 98] width 15 height 15
select select "c3effed4-44ce-4a19-bd96-1787f34e9b4c"
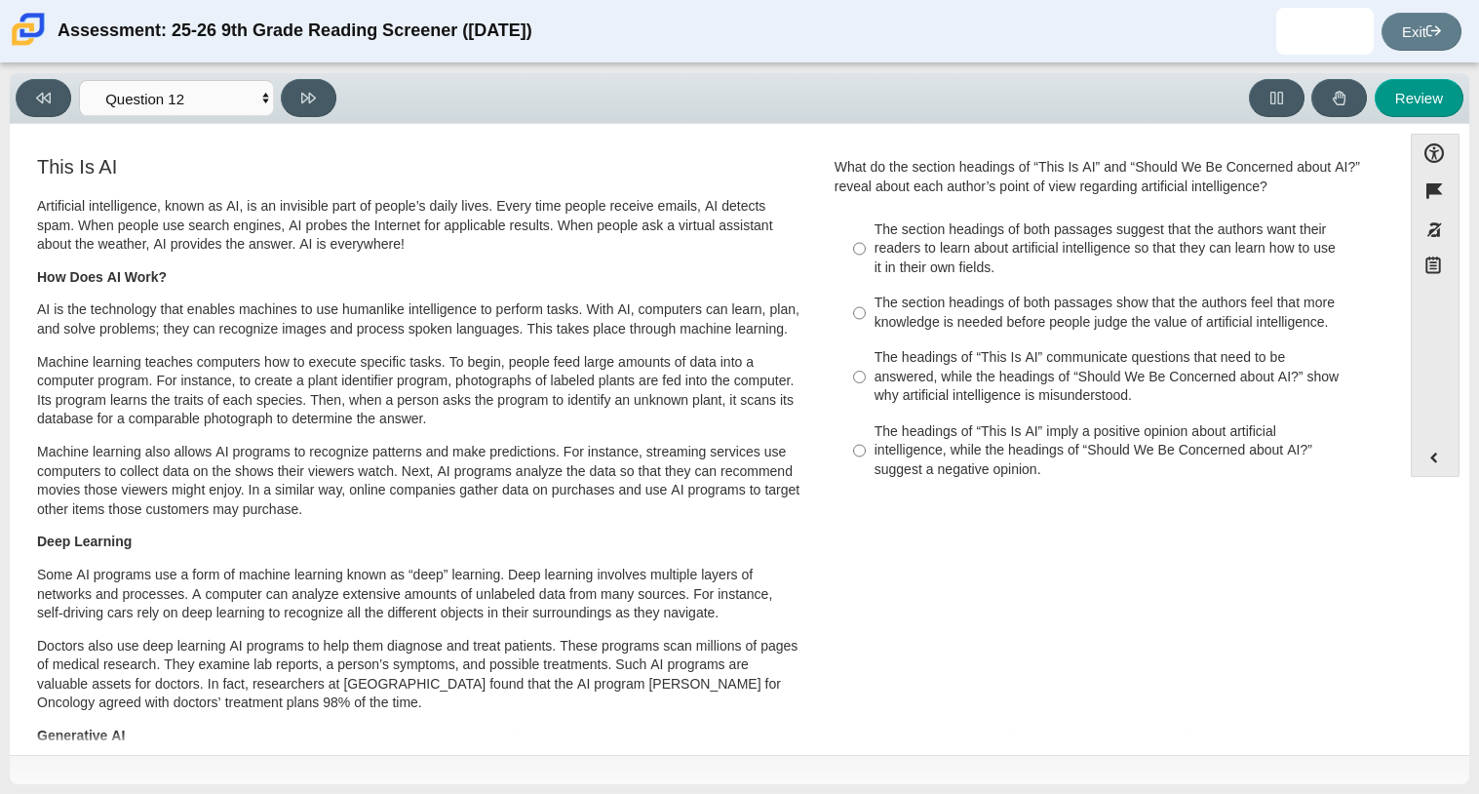
click at [1113, 307] on div "The section headings of both passages show that the authors feel that more know…" at bounding box center [1120, 312] width 492 height 38
click at [866, 307] on input "The section headings of both passages show that the authors feel that more know…" at bounding box center [859, 313] width 13 height 55
radio input "true"
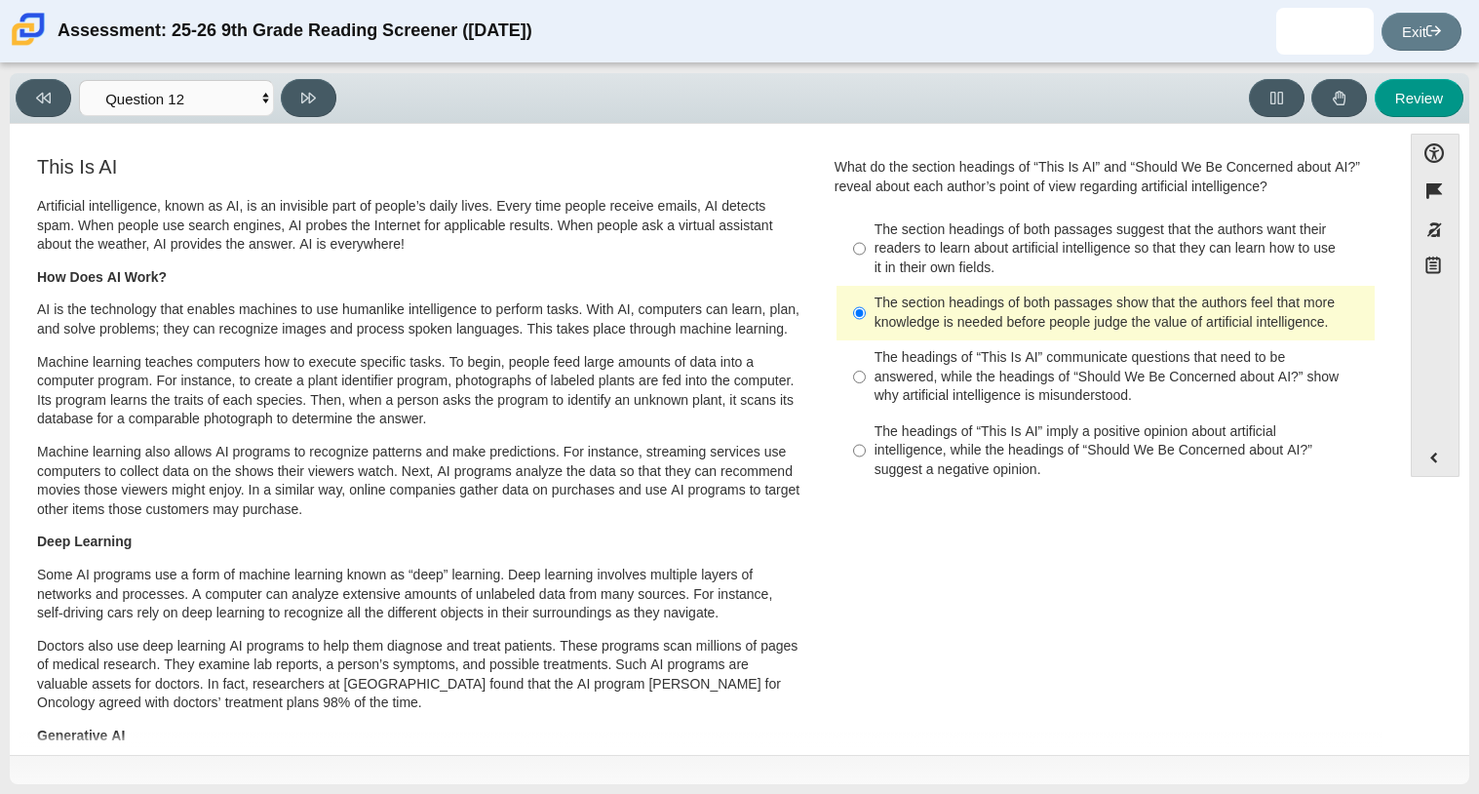
click at [1048, 374] on div "The headings of “This Is AI” communicate questions that need to be answered, wh…" at bounding box center [1120, 377] width 492 height 58
click at [866, 374] on input "The headings of “This Is AI” communicate questions that need to be answered, wh…" at bounding box center [859, 377] width 13 height 74
radio input "true"
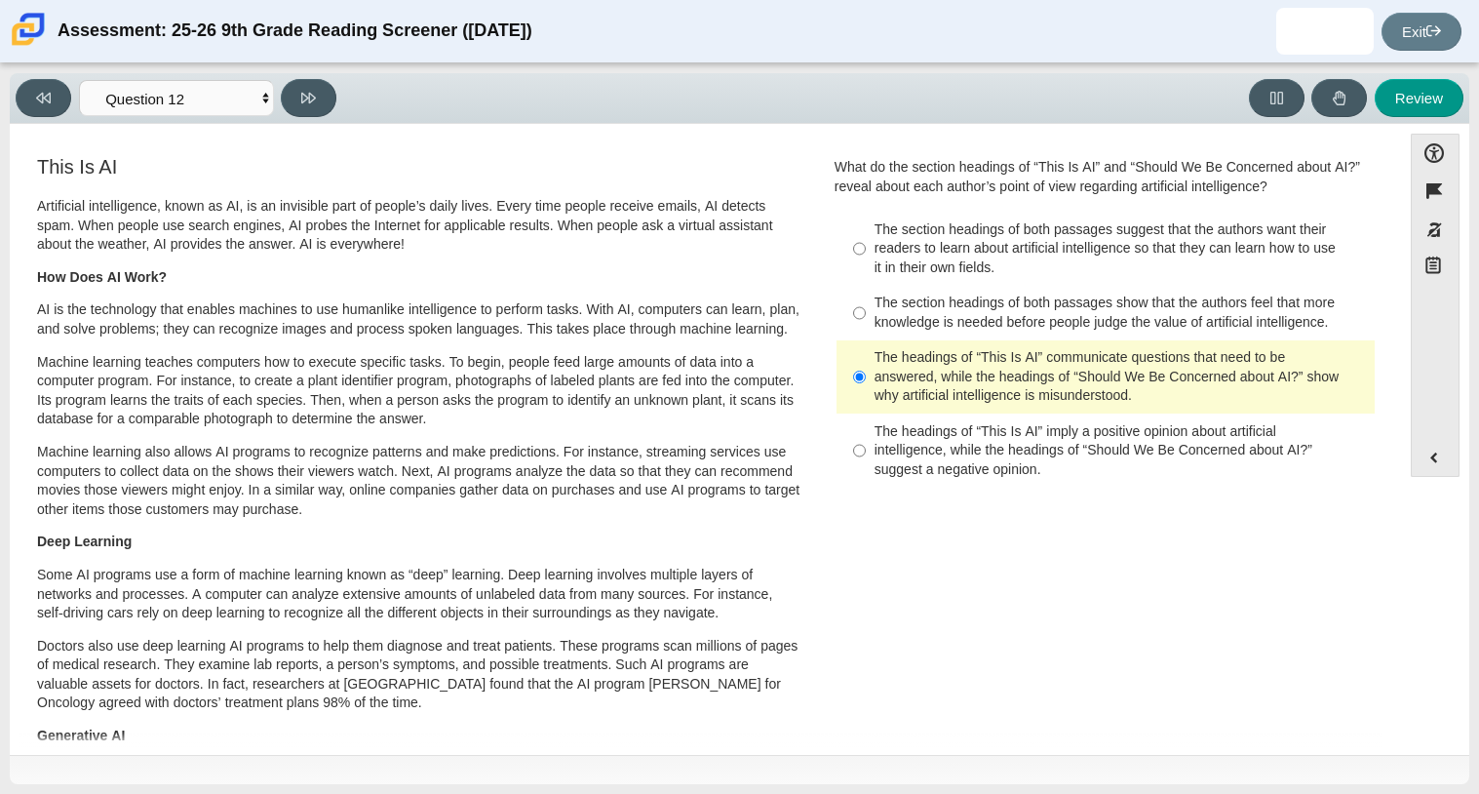
click at [1078, 467] on div "The headings of “This Is AI” imply a positive opinion about artificial intellig…" at bounding box center [1120, 451] width 492 height 58
click at [866, 467] on input "The headings of “This Is AI” imply a positive opinion about artificial intellig…" at bounding box center [859, 450] width 13 height 74
radio input "true"
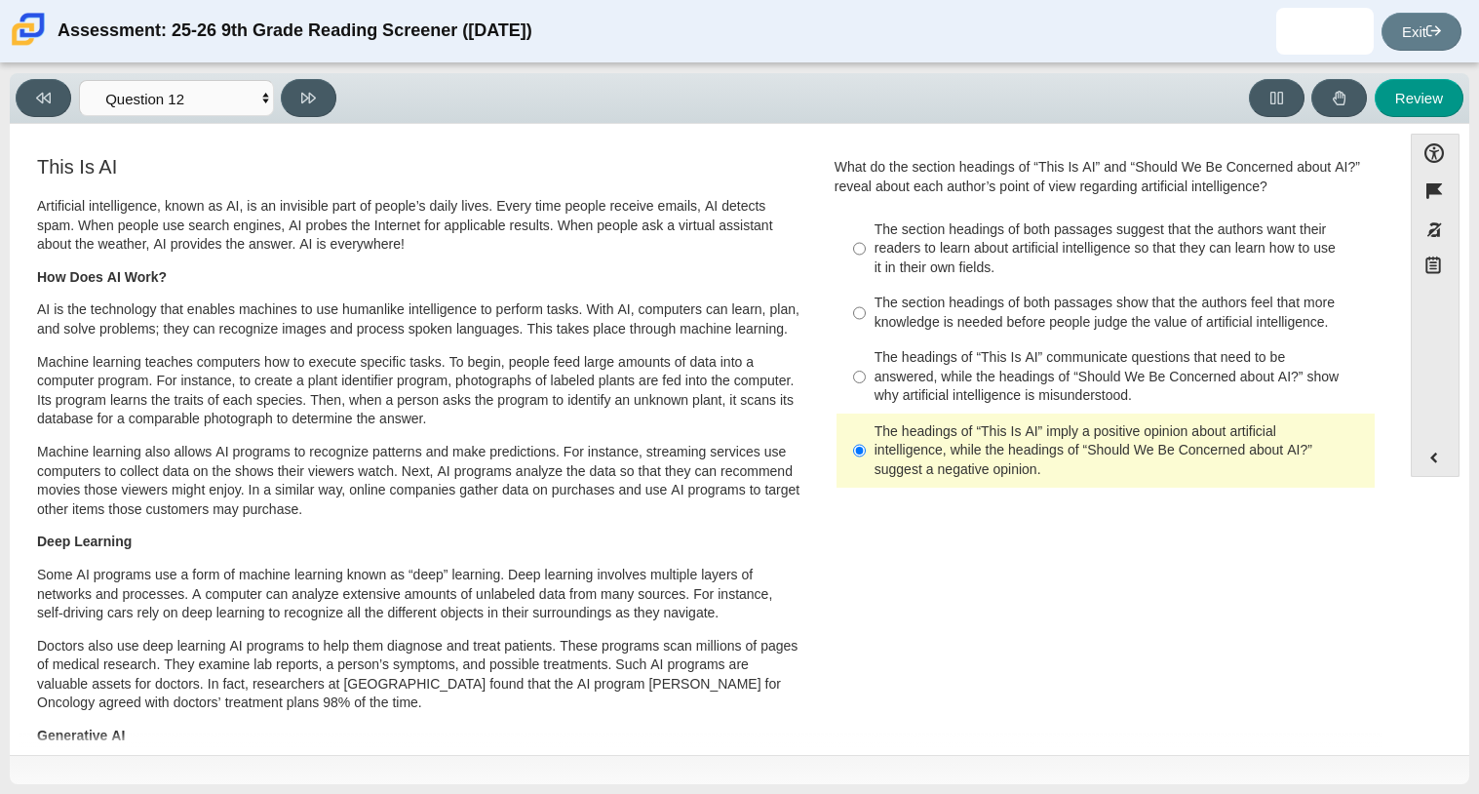
click at [1018, 324] on div "The section headings of both passages show that the authors feel that more know…" at bounding box center [1120, 312] width 492 height 38
click at [866, 324] on input "The section headings of both passages show that the authors feel that more know…" at bounding box center [859, 313] width 13 height 55
radio input "true"
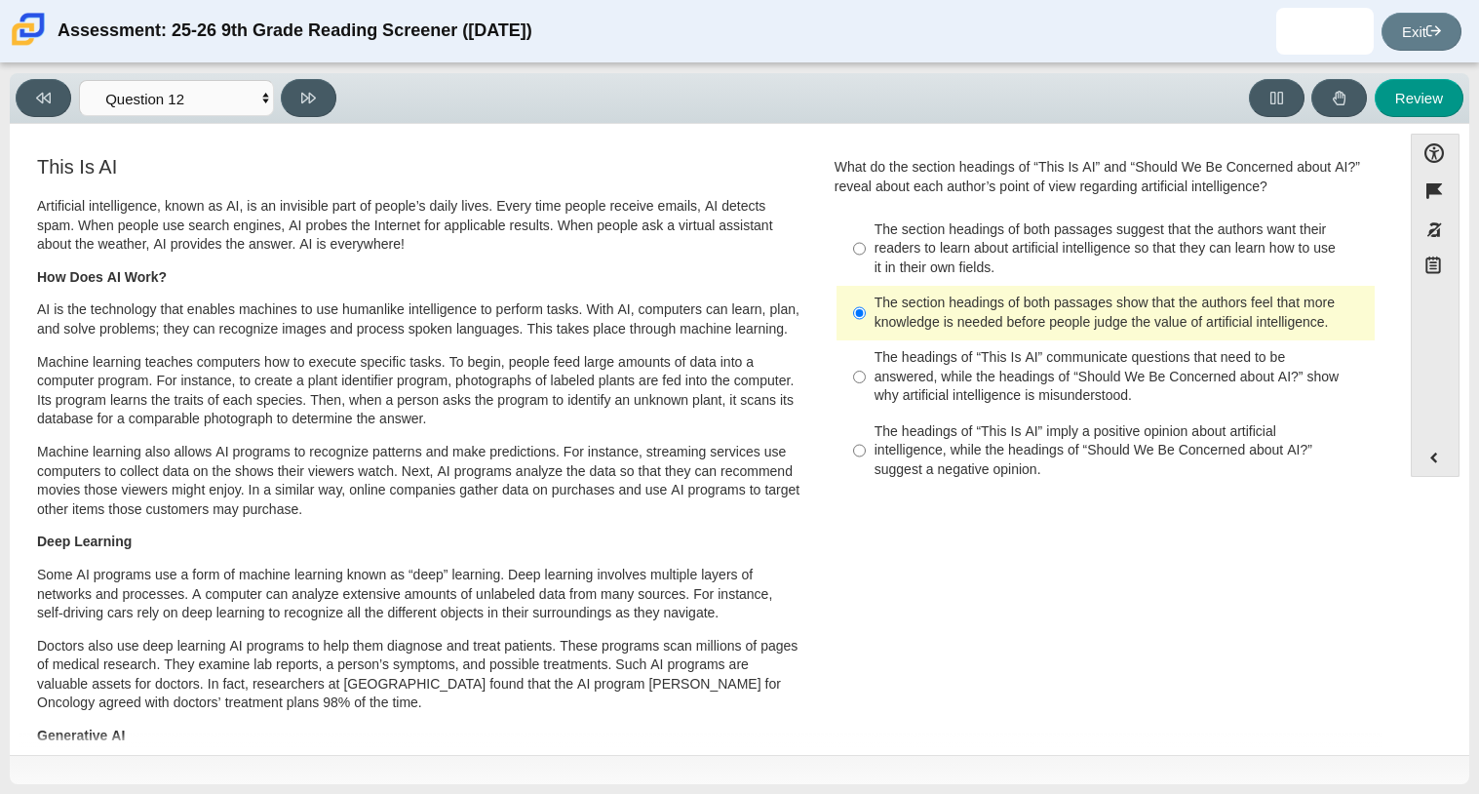
click at [931, 243] on div "The section headings of both passages suggest that the authors want their reade…" at bounding box center [1120, 249] width 492 height 58
click at [866, 243] on input "The section headings of both passages suggest that the authors want their reade…" at bounding box center [859, 249] width 13 height 74
radio input "true"
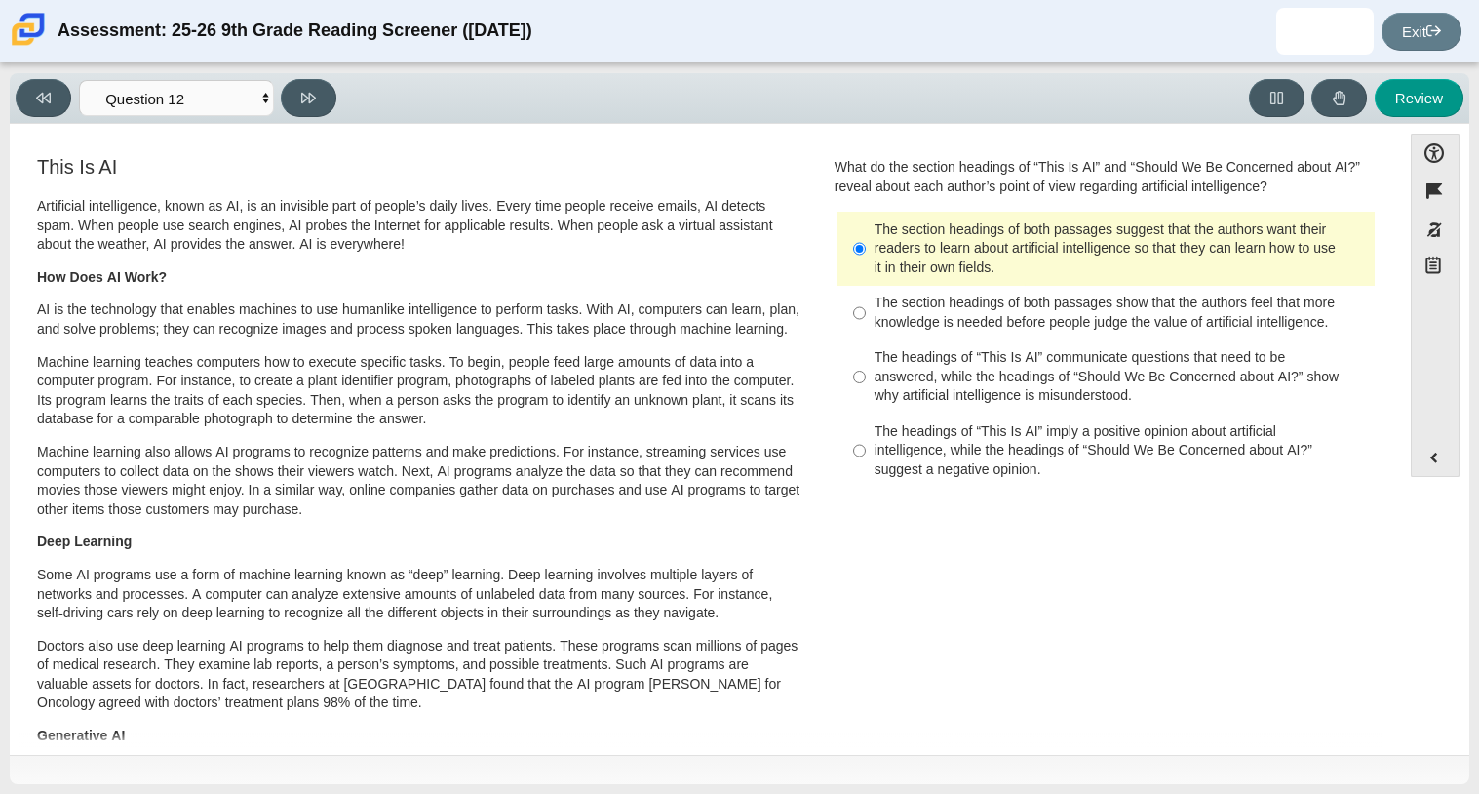
click at [995, 453] on div "The headings of “This Is AI” imply a positive opinion about artificial intellig…" at bounding box center [1120, 451] width 492 height 58
click at [866, 453] on input "The headings of “This Is AI” imply a positive opinion about artificial intellig…" at bounding box center [859, 450] width 13 height 74
radio input "true"
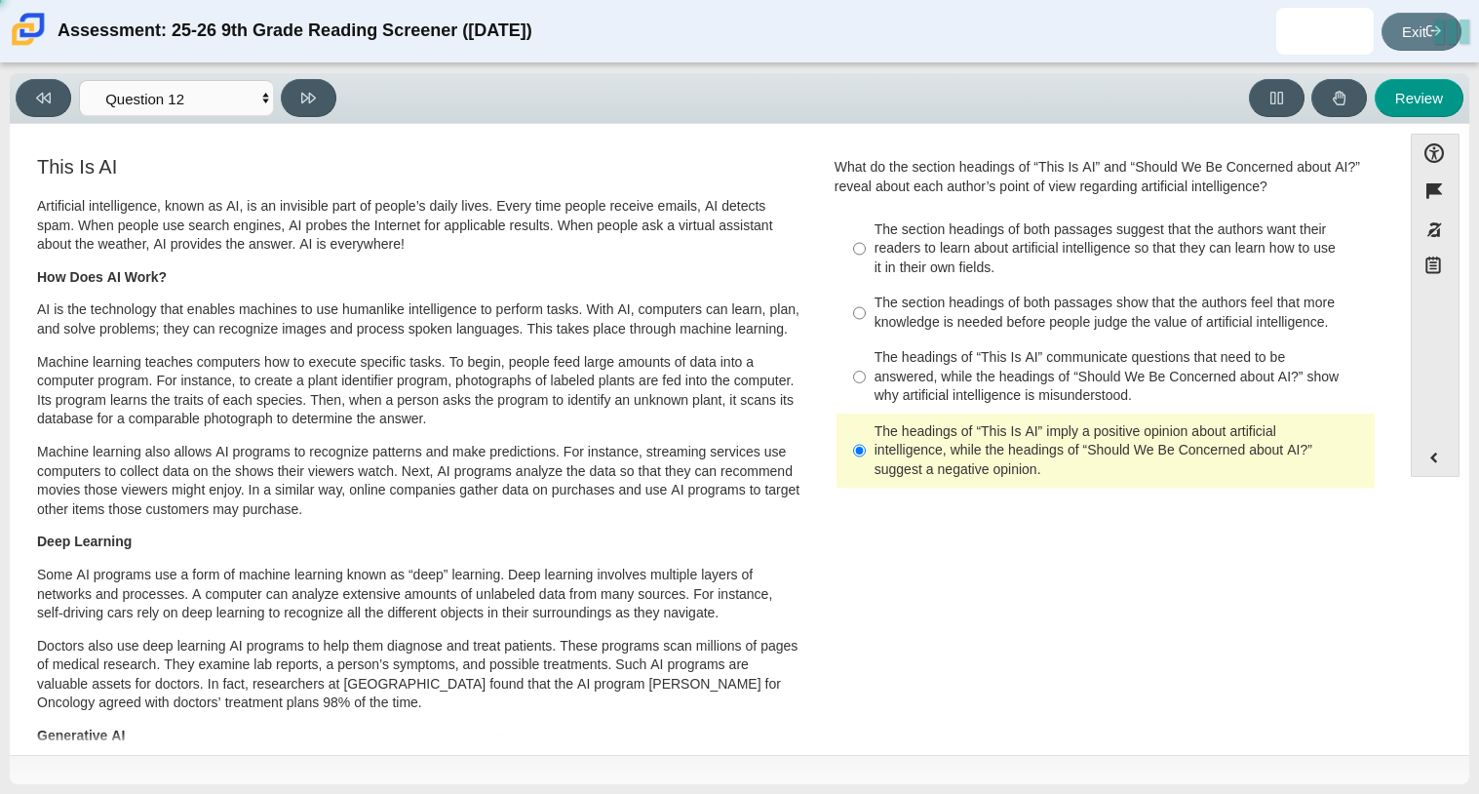
click at [986, 381] on div "The headings of “This Is AI” communicate questions that need to be answered, wh…" at bounding box center [1120, 377] width 492 height 58
click at [866, 381] on input "The headings of “This Is AI” communicate questions that need to be answered, wh…" at bounding box center [859, 377] width 13 height 74
radio input "true"
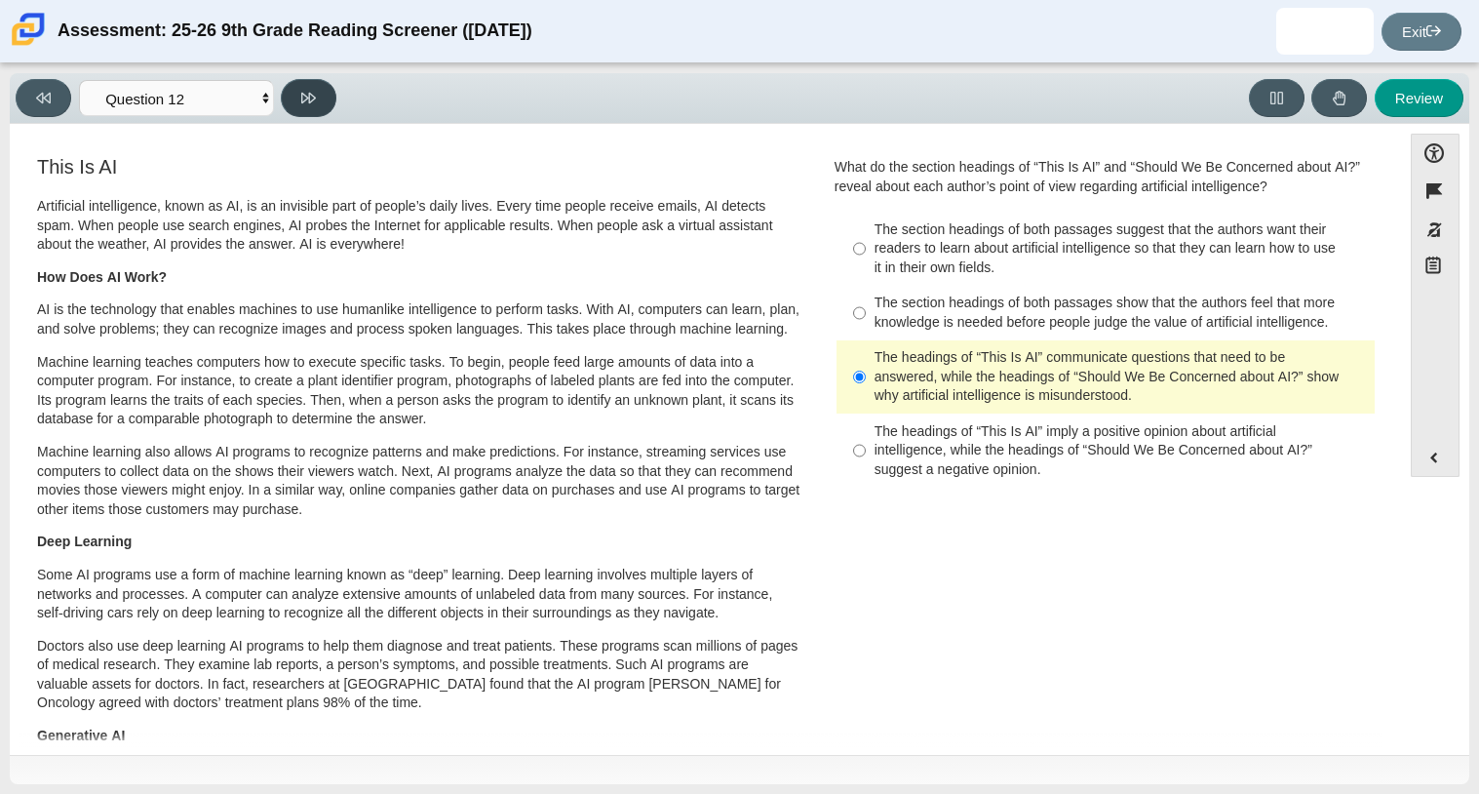
click at [311, 100] on icon at bounding box center [308, 98] width 15 height 11
select select "review"
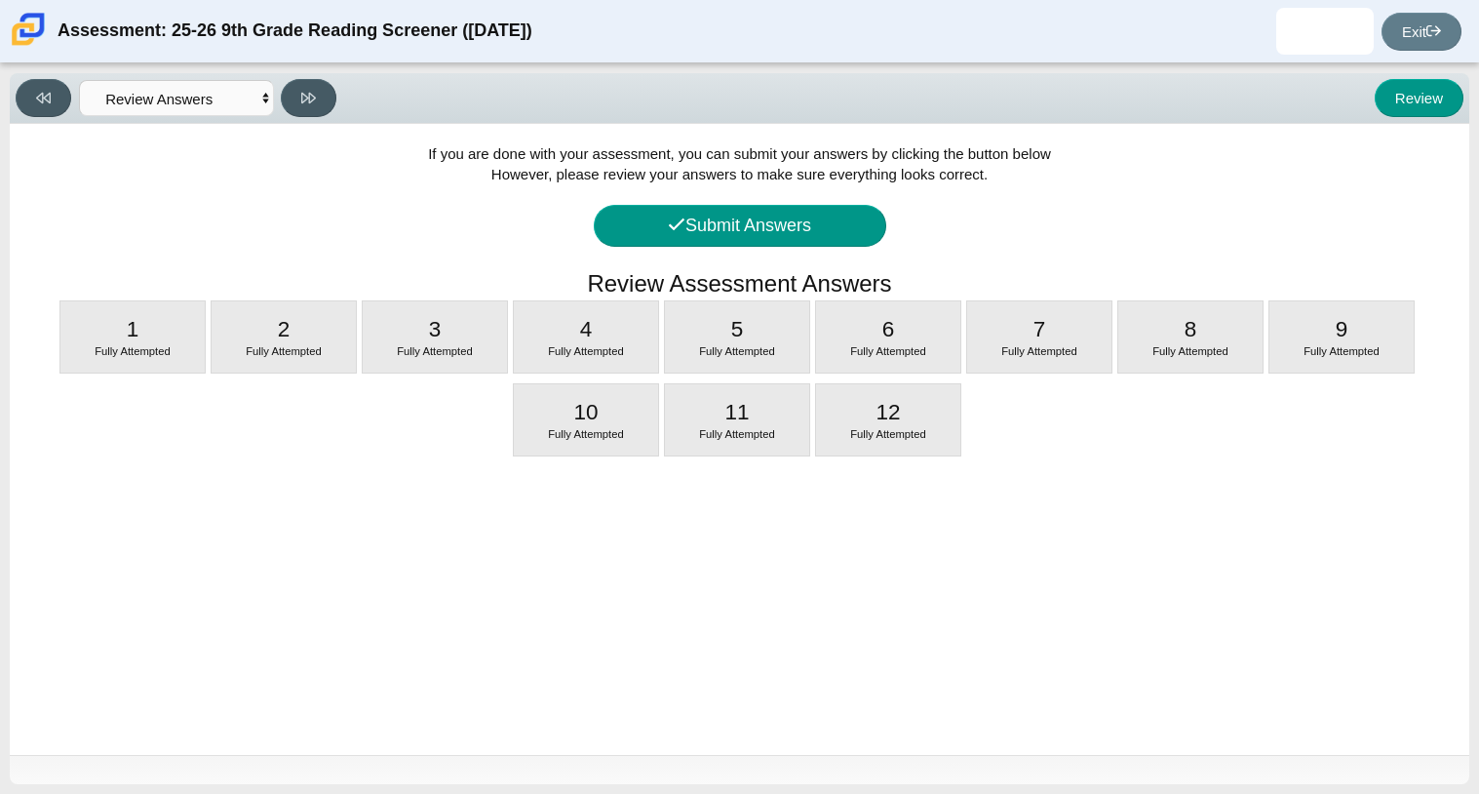
click at [856, 248] on div "If you are done with your assessment, you can submit your answers by clicking t…" at bounding box center [739, 439] width 1459 height 631
click at [827, 222] on button "Submit Answers" at bounding box center [740, 226] width 292 height 42
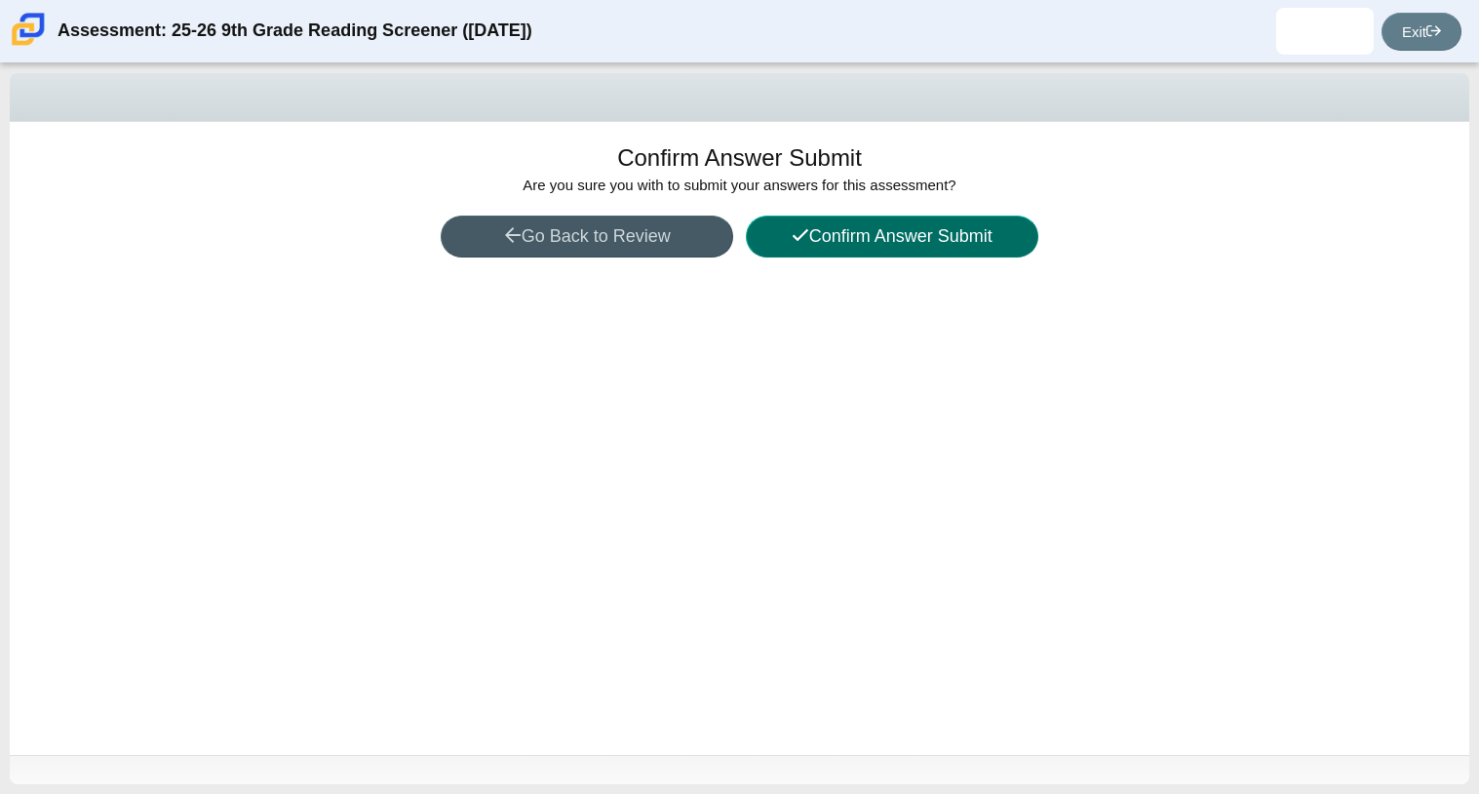
click at [831, 233] on button "Confirm Answer Submit" at bounding box center [892, 236] width 292 height 42
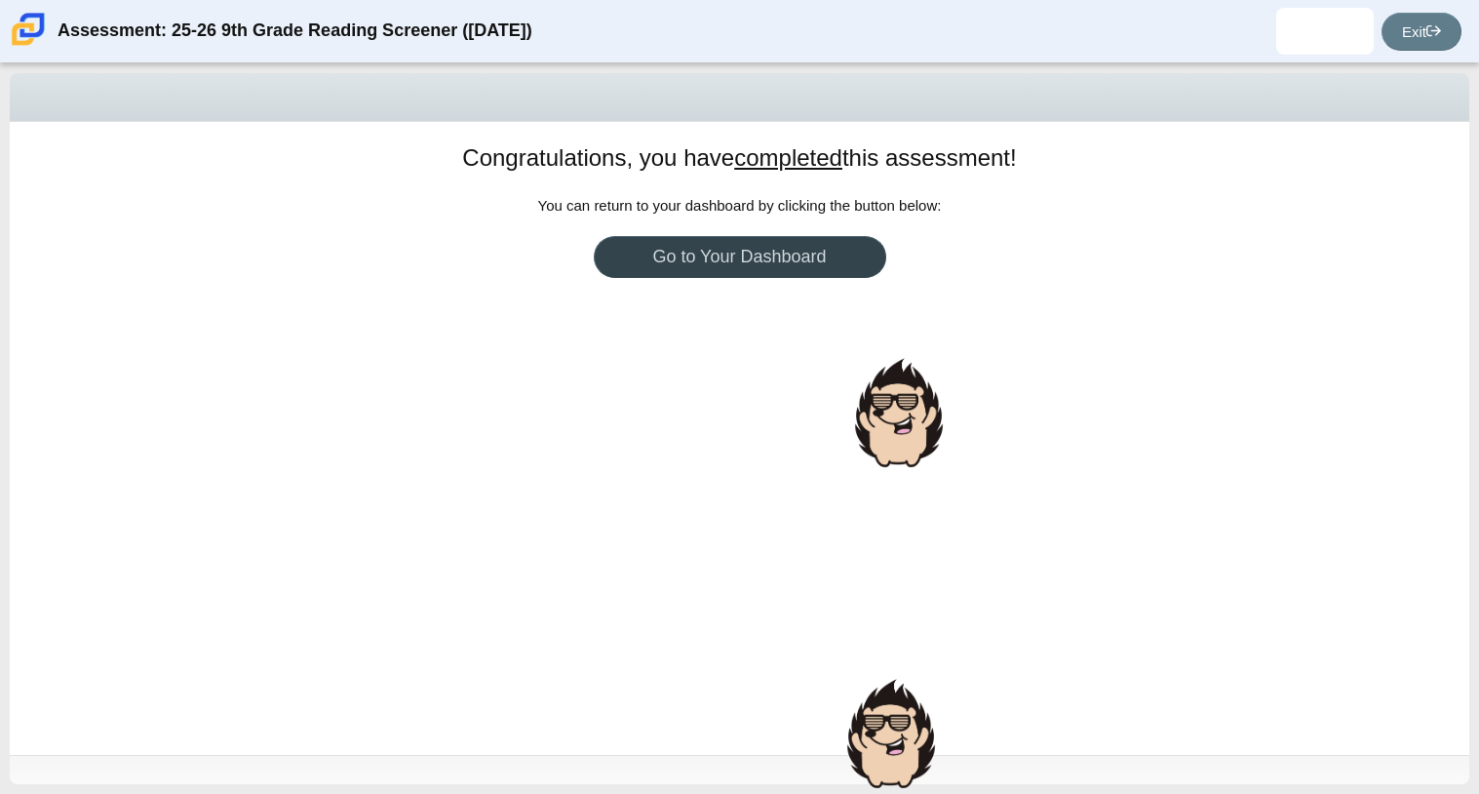
click at [806, 260] on link "Go to Your Dashboard" at bounding box center [740, 257] width 292 height 42
